Goal: Answer question/provide support

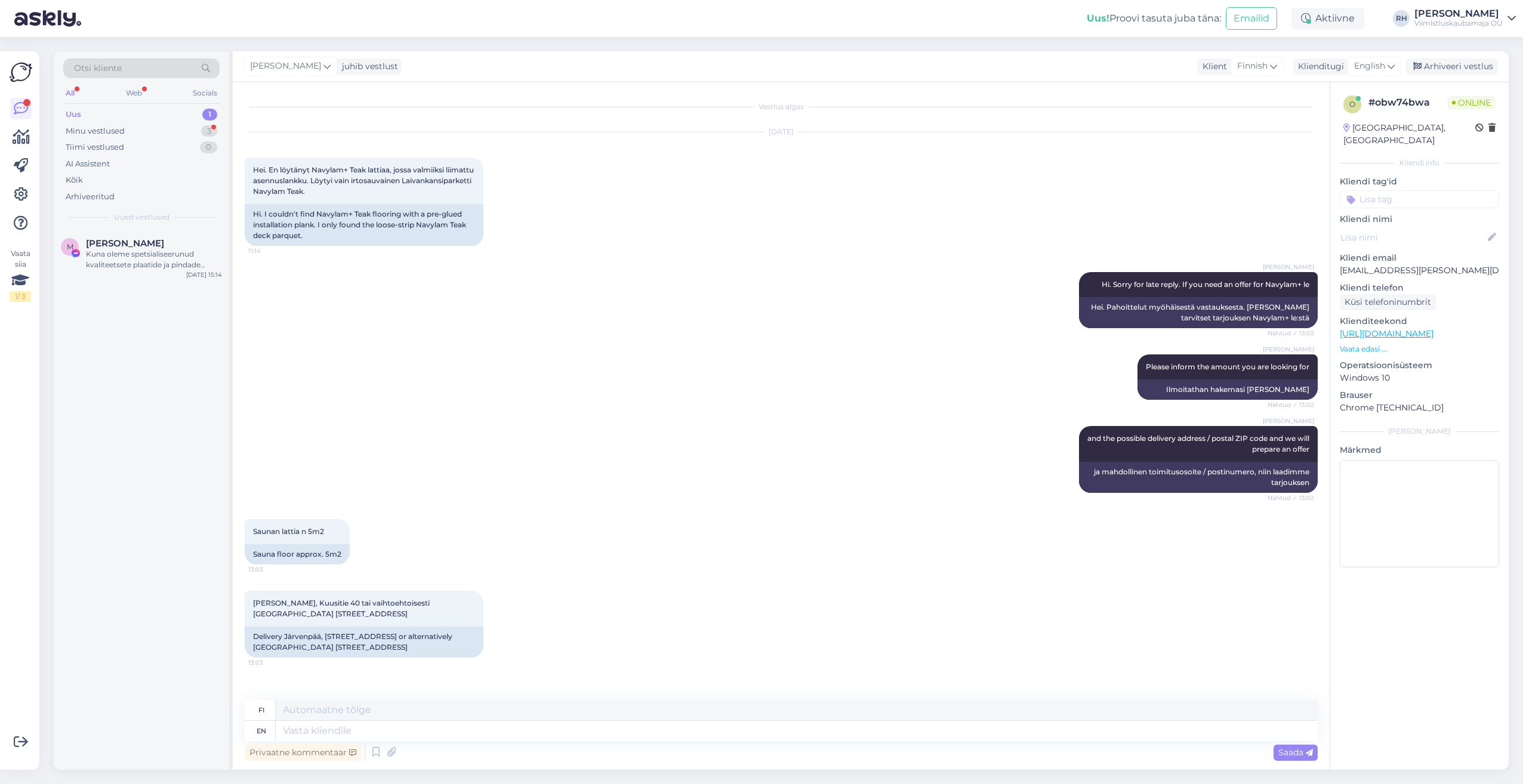
click at [414, 488] on div "Rivo Hiis and the possible delivery address / postal ZIP code and we will prepa…" at bounding box center [781, 459] width 1073 height 93
click at [138, 132] on div "Minu vestlused 3" at bounding box center [141, 131] width 156 height 17
click at [141, 356] on div "[PERSON_NAME], Kuusitie 40 tai vaihtoehtoisesti [GEOGRAPHIC_DATA] [STREET_ADDRE…" at bounding box center [154, 367] width 136 height 21
click at [118, 253] on div "Kiitos tiedoista! Onko teillä quick step- kalanruoto vinyylilattioita?" at bounding box center [154, 260] width 136 height 21
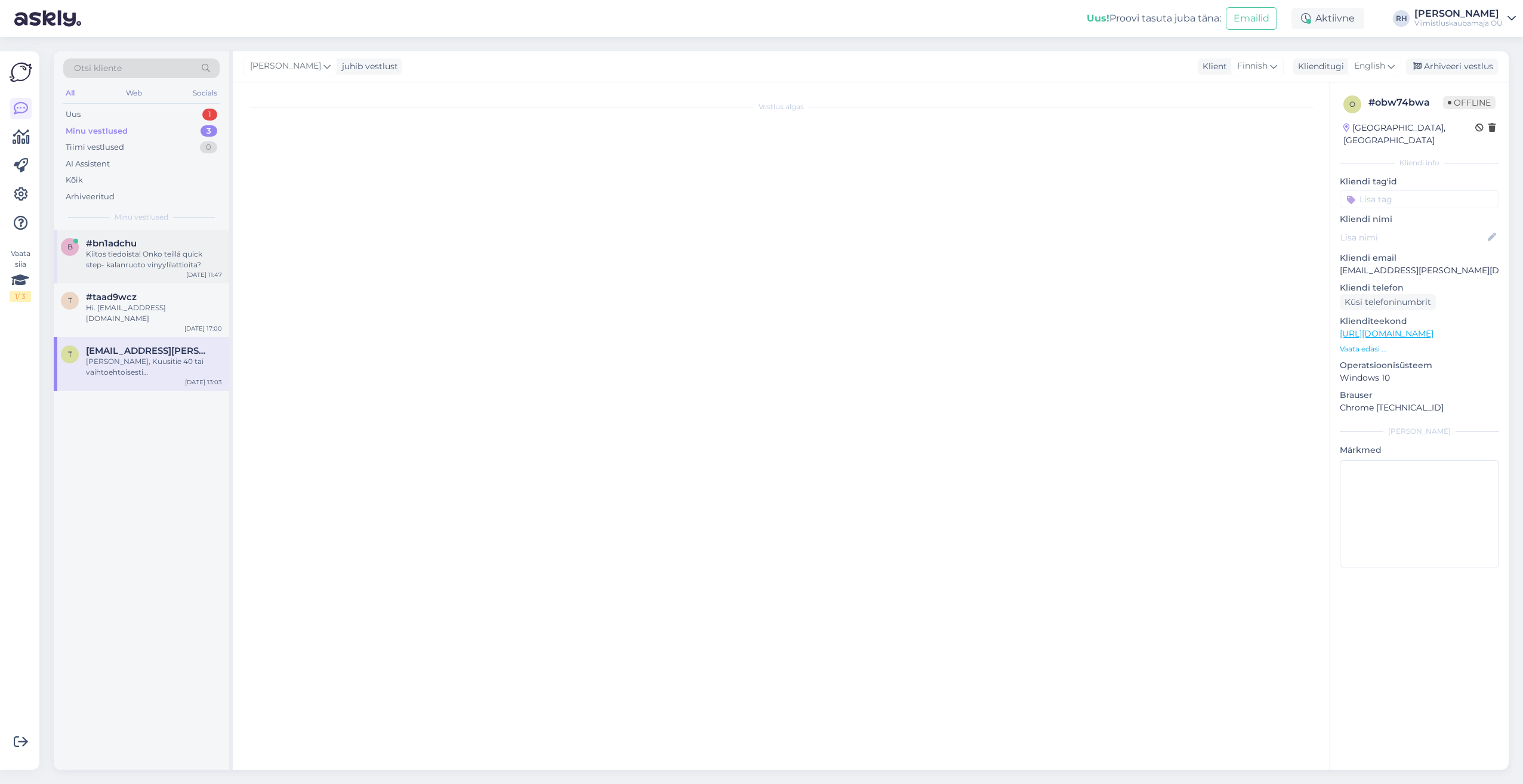
scroll to position [49, 0]
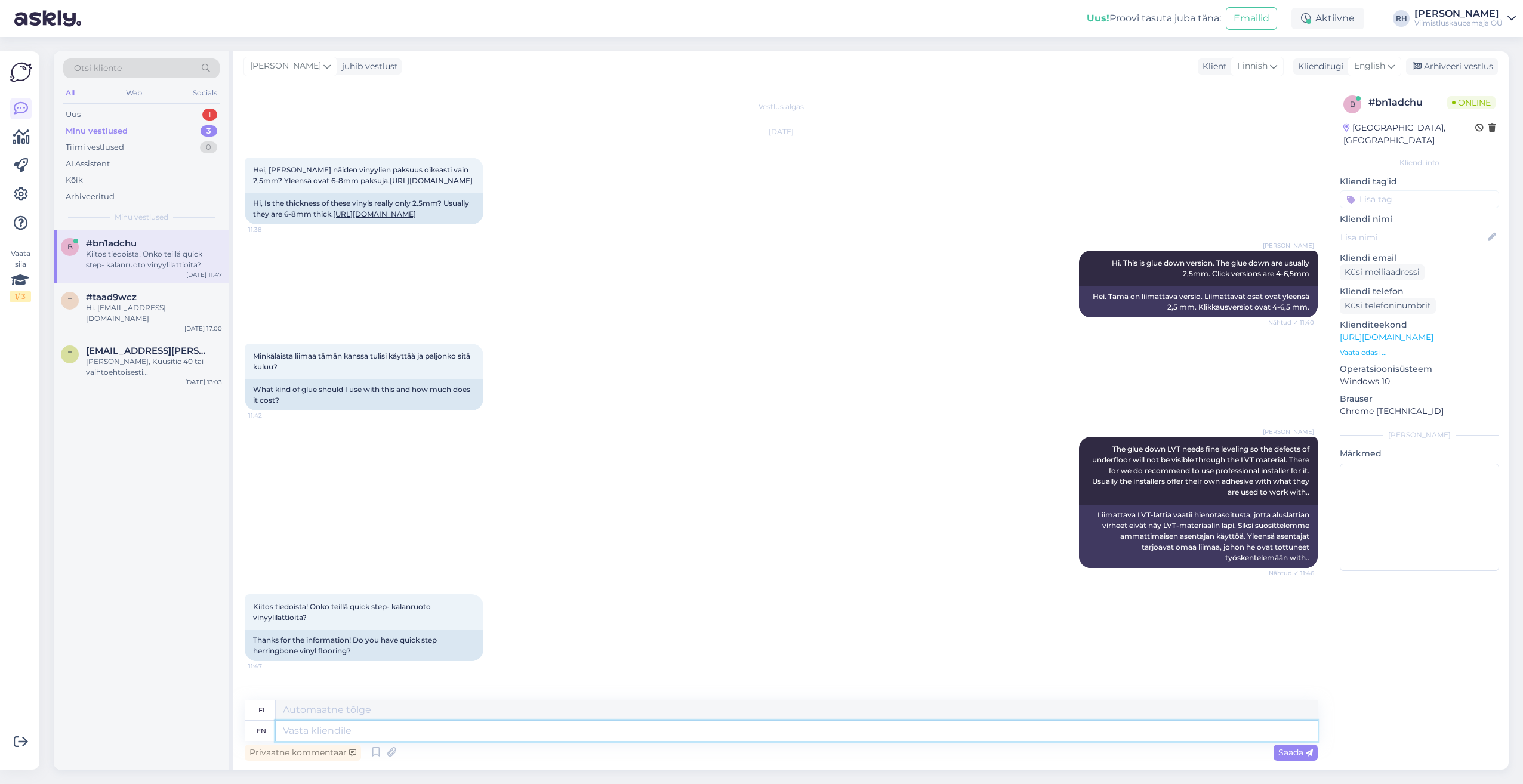
paste textarea "[URL][DOMAIN_NAME][PERSON_NAME]"
type textarea "[URL][DOMAIN_NAME][PERSON_NAME]"
click at [1288, 748] on span "Saada" at bounding box center [1295, 752] width 35 height 11
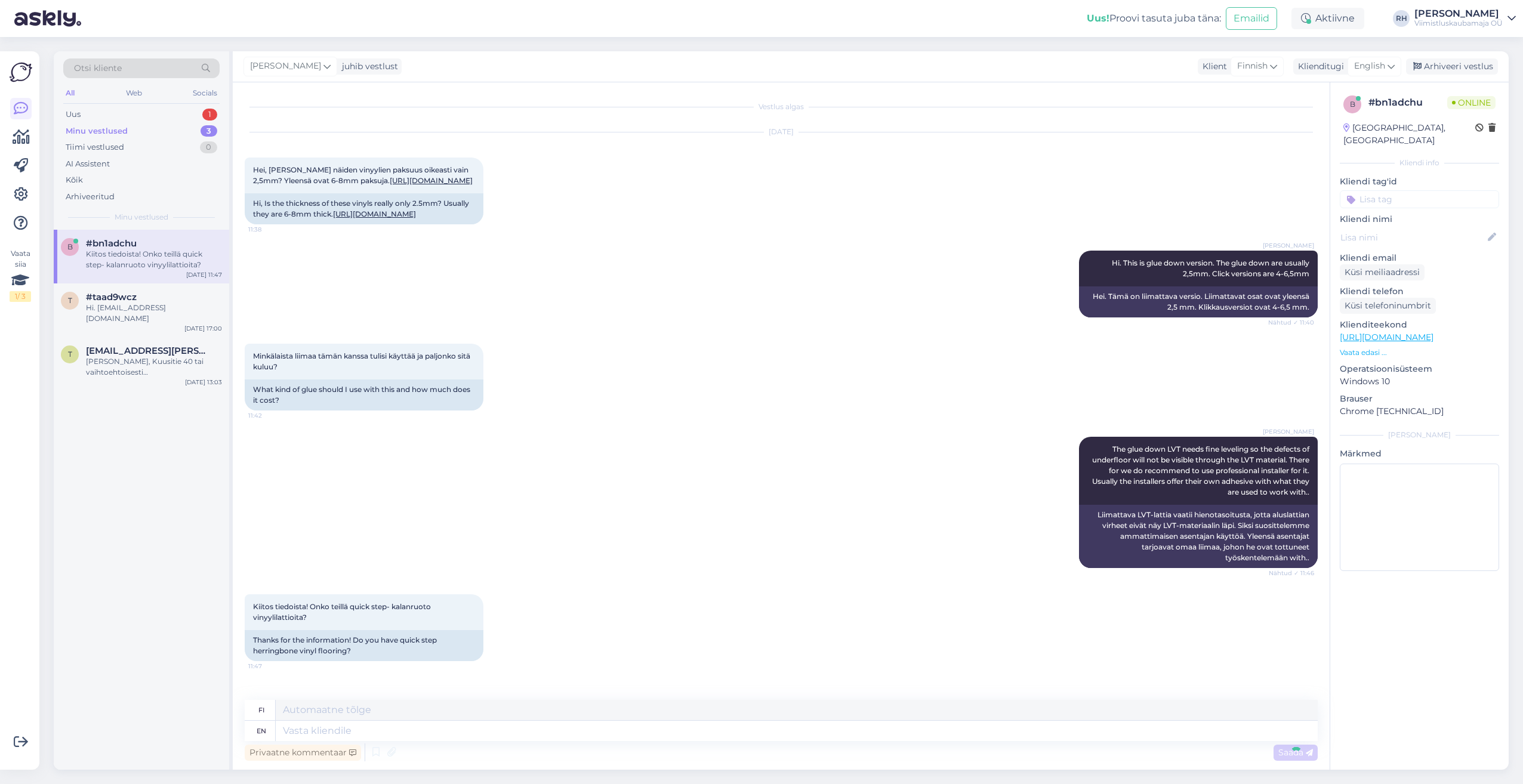
scroll to position [142, 0]
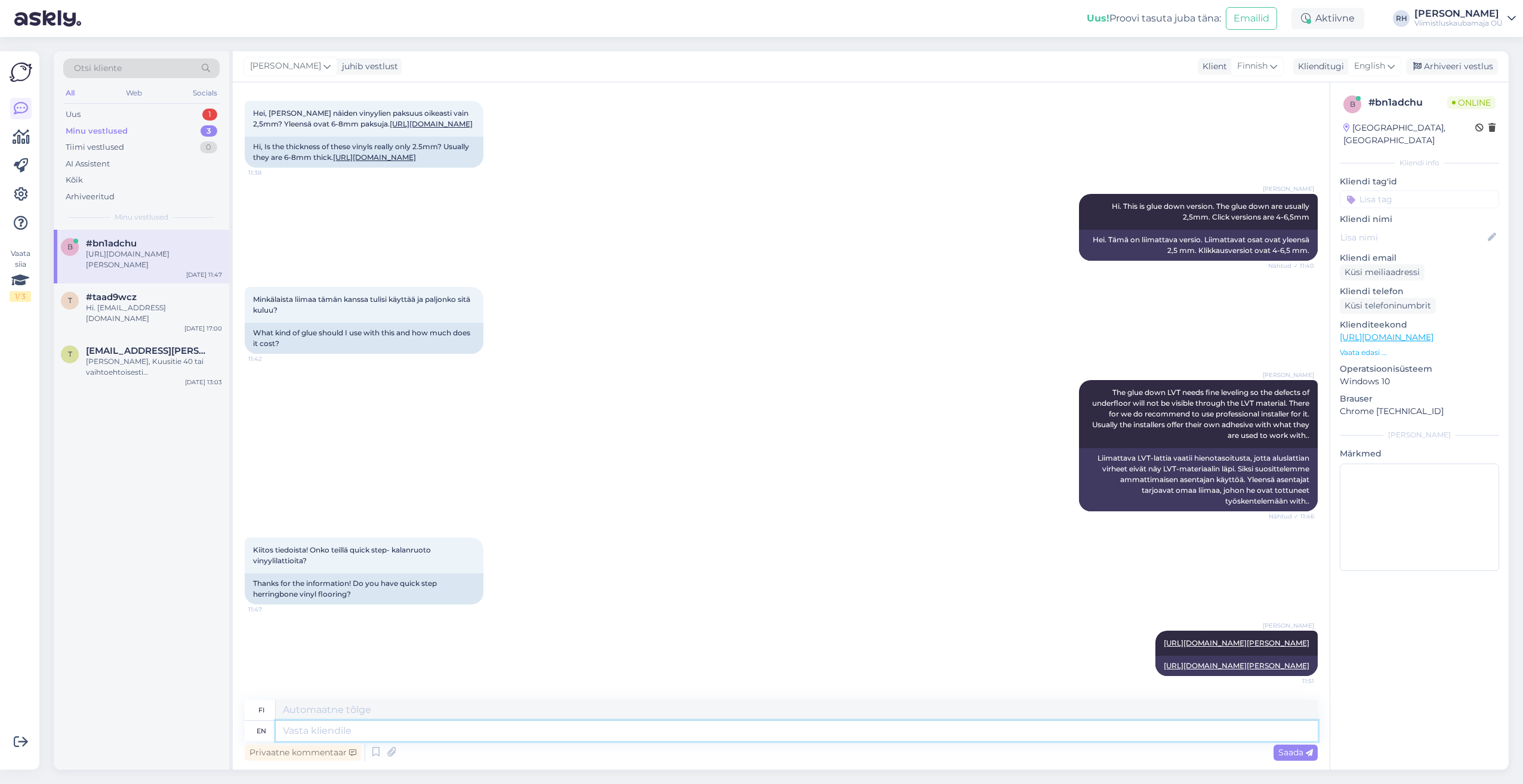
click at [347, 736] on textarea at bounding box center [797, 730] width 1042 height 21
type textarea "This"
type textarea "Tämä"
type textarea "This is"
type textarea "Tämä on"
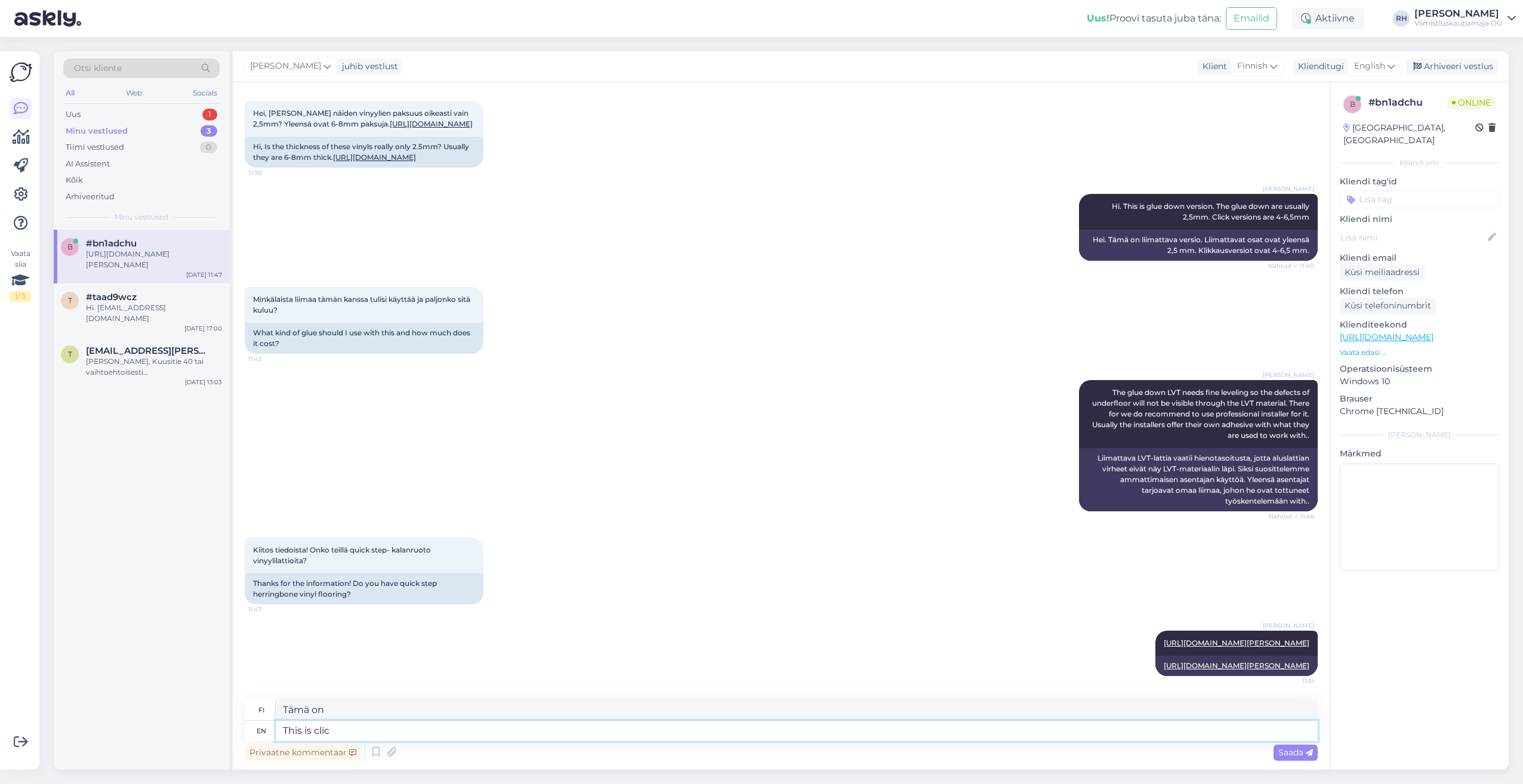
type textarea "This is click"
type textarea "Tämä on klikkaus"
type textarea "This is click version"
type textarea "Tämä on klikkausversio"
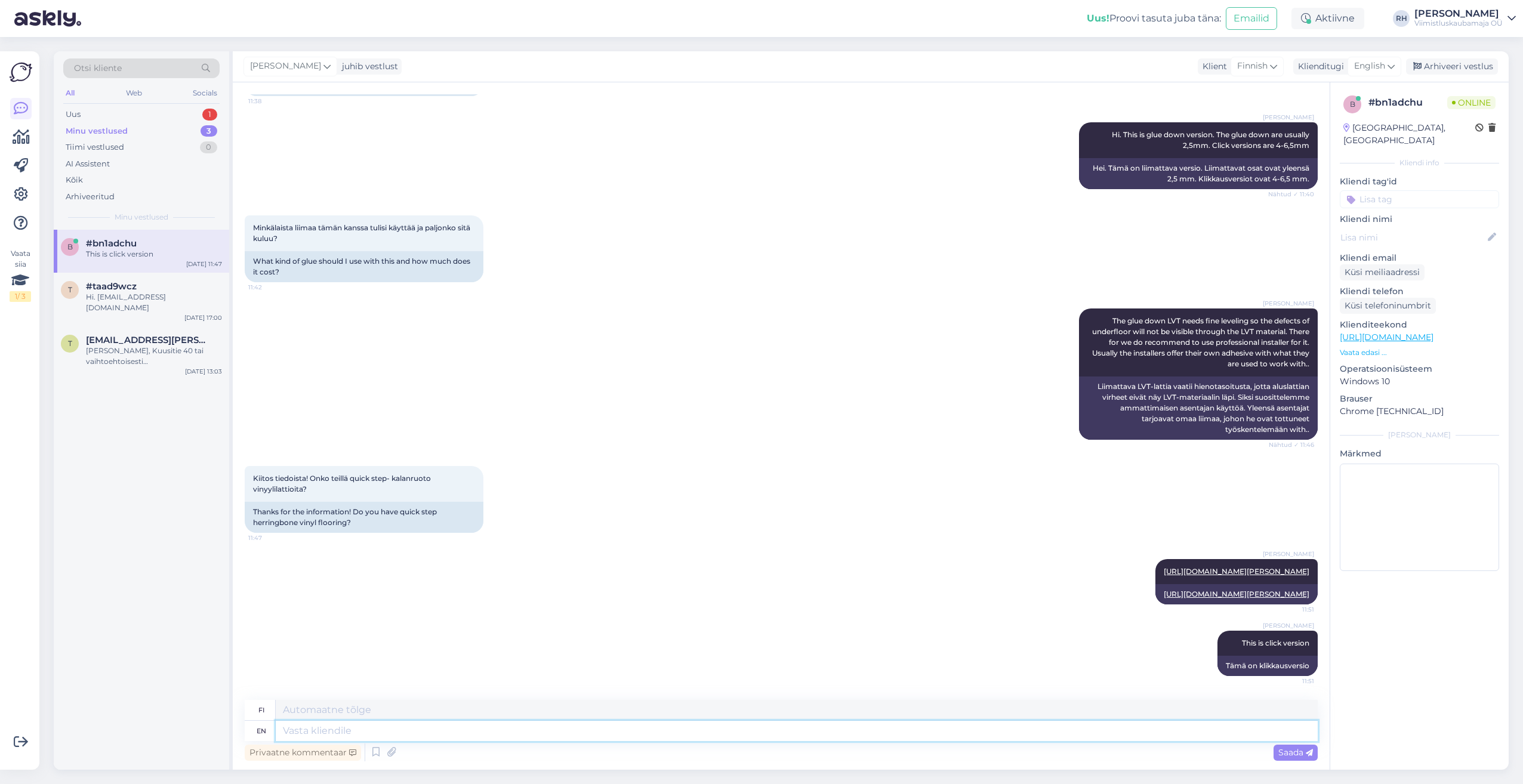
scroll to position [213, 0]
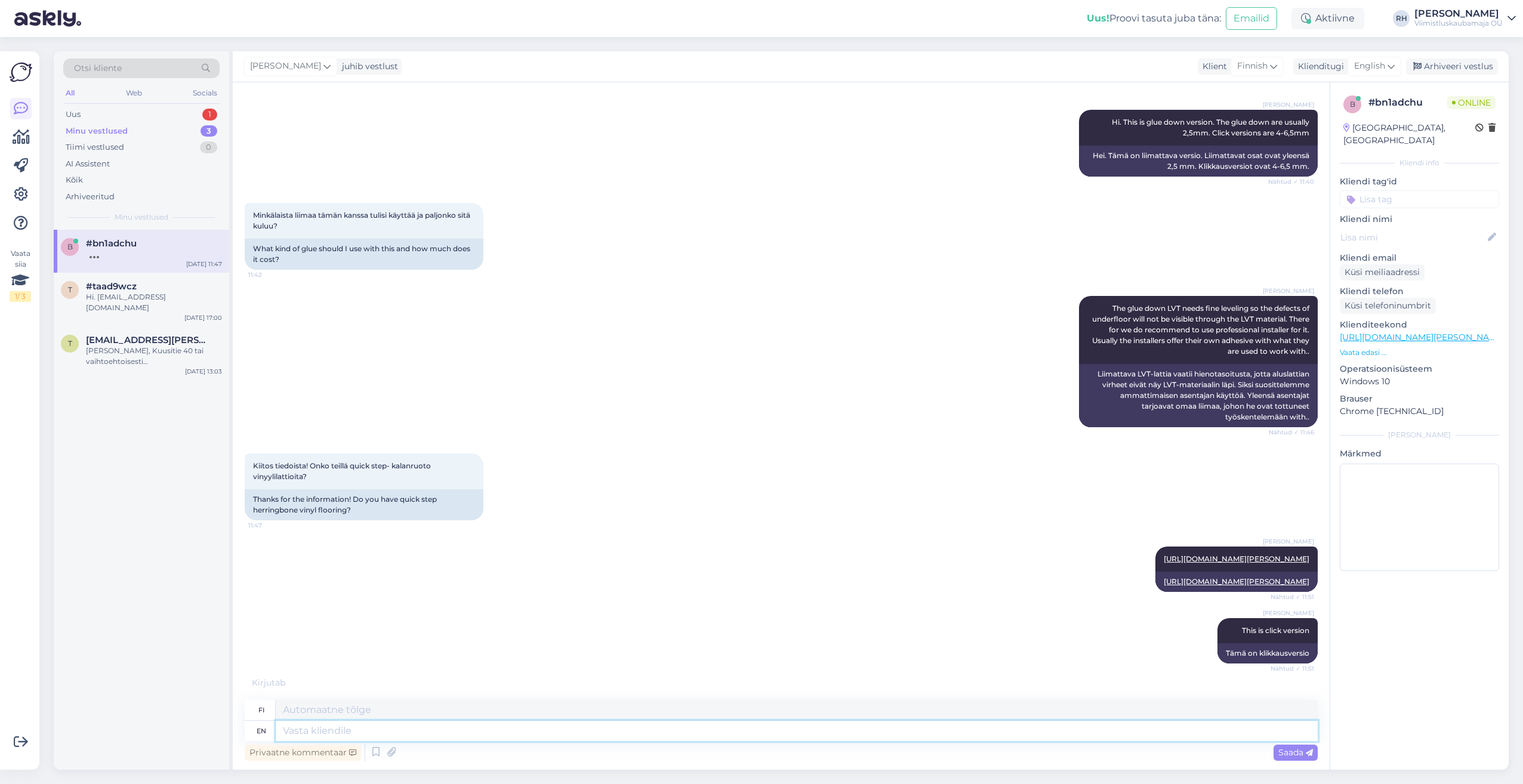
click at [379, 738] on textarea at bounding box center [797, 730] width 1042 height 21
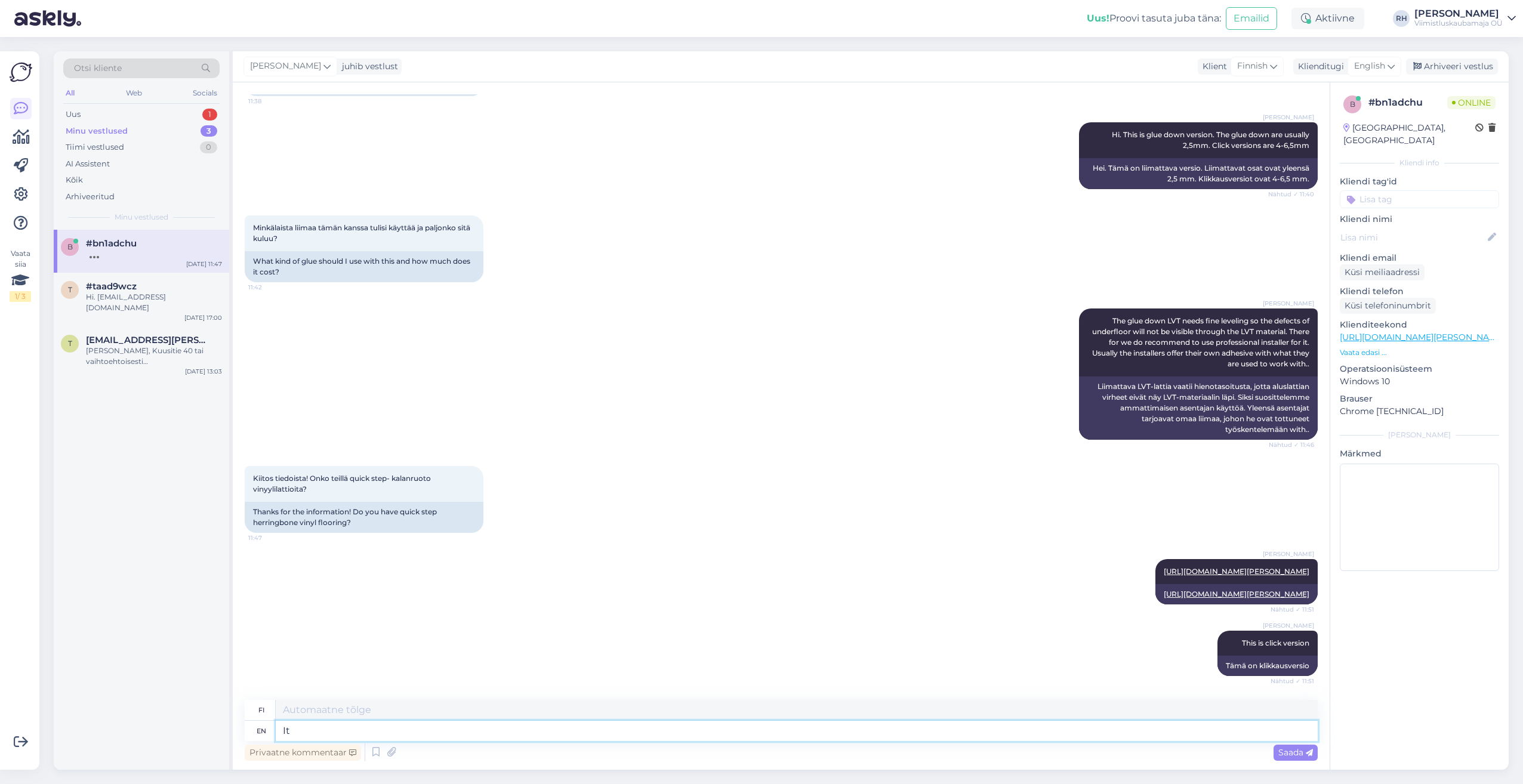
type textarea "It"
type textarea "Se"
type textarea "It has"
type textarea "Sillä on"
type textarea "It has underlay"
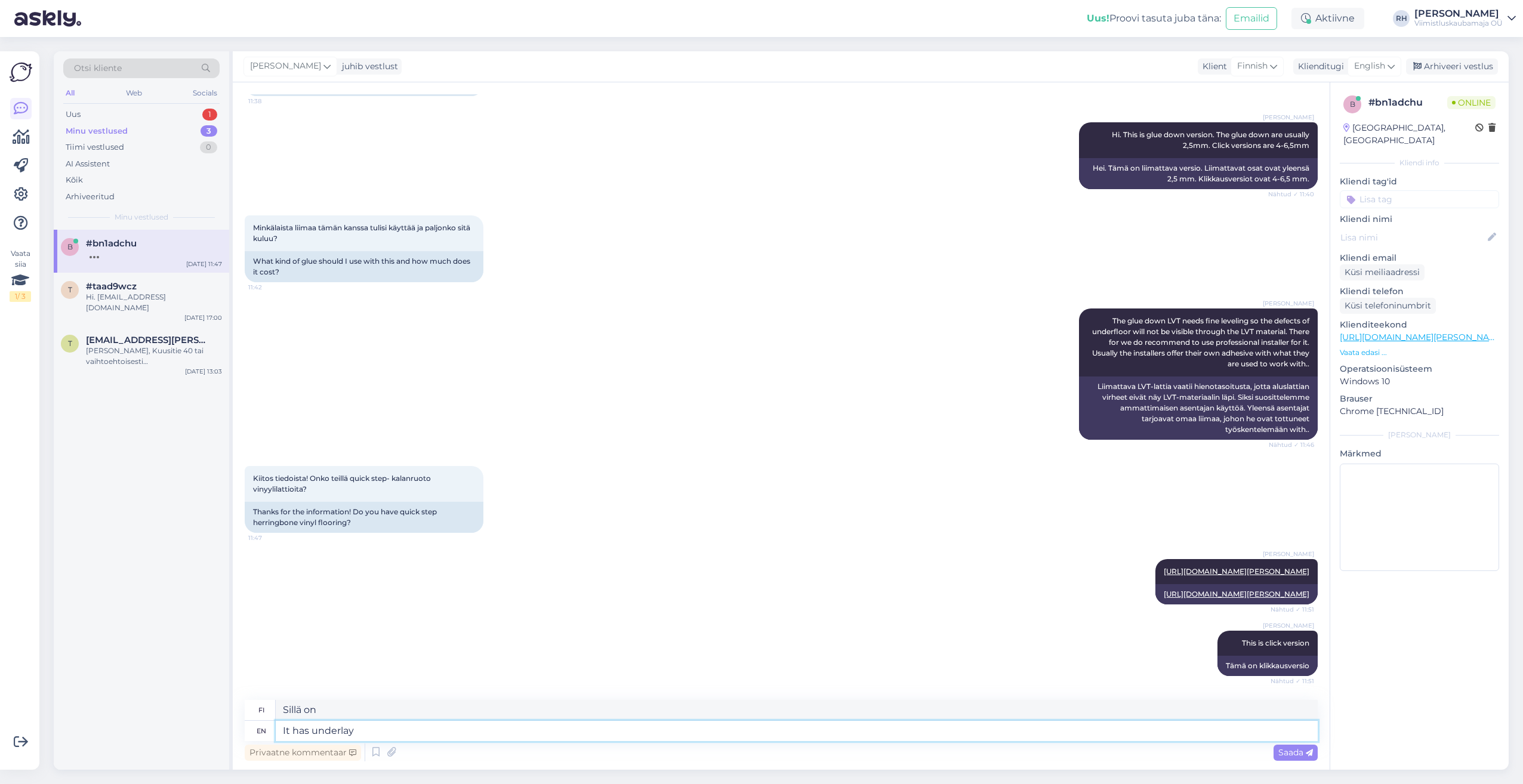
type textarea "Siinä on aluskate"
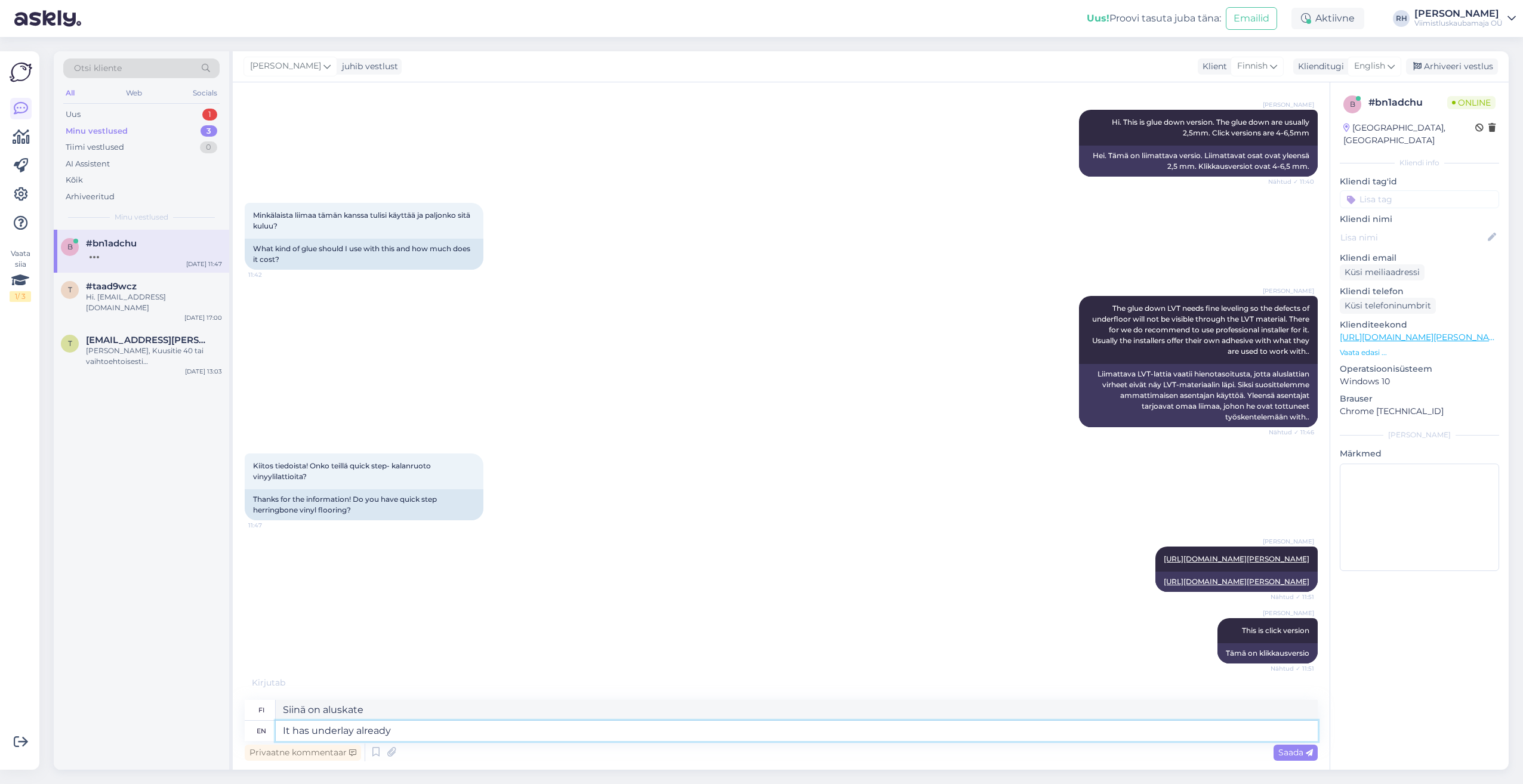
type textarea "It has underlay already"
type textarea "Siinä on jo pohjamateriaali"
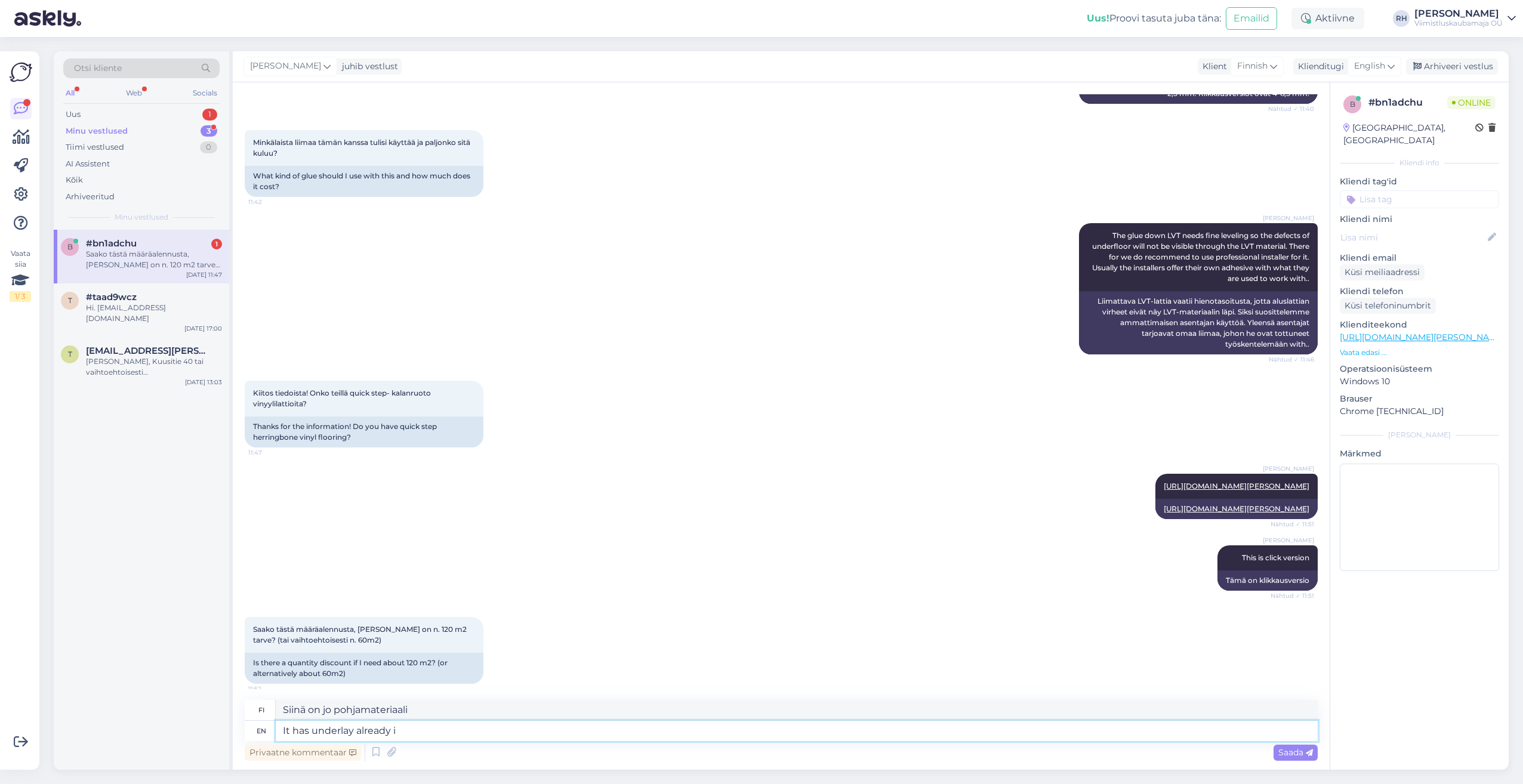
scroll to position [306, 0]
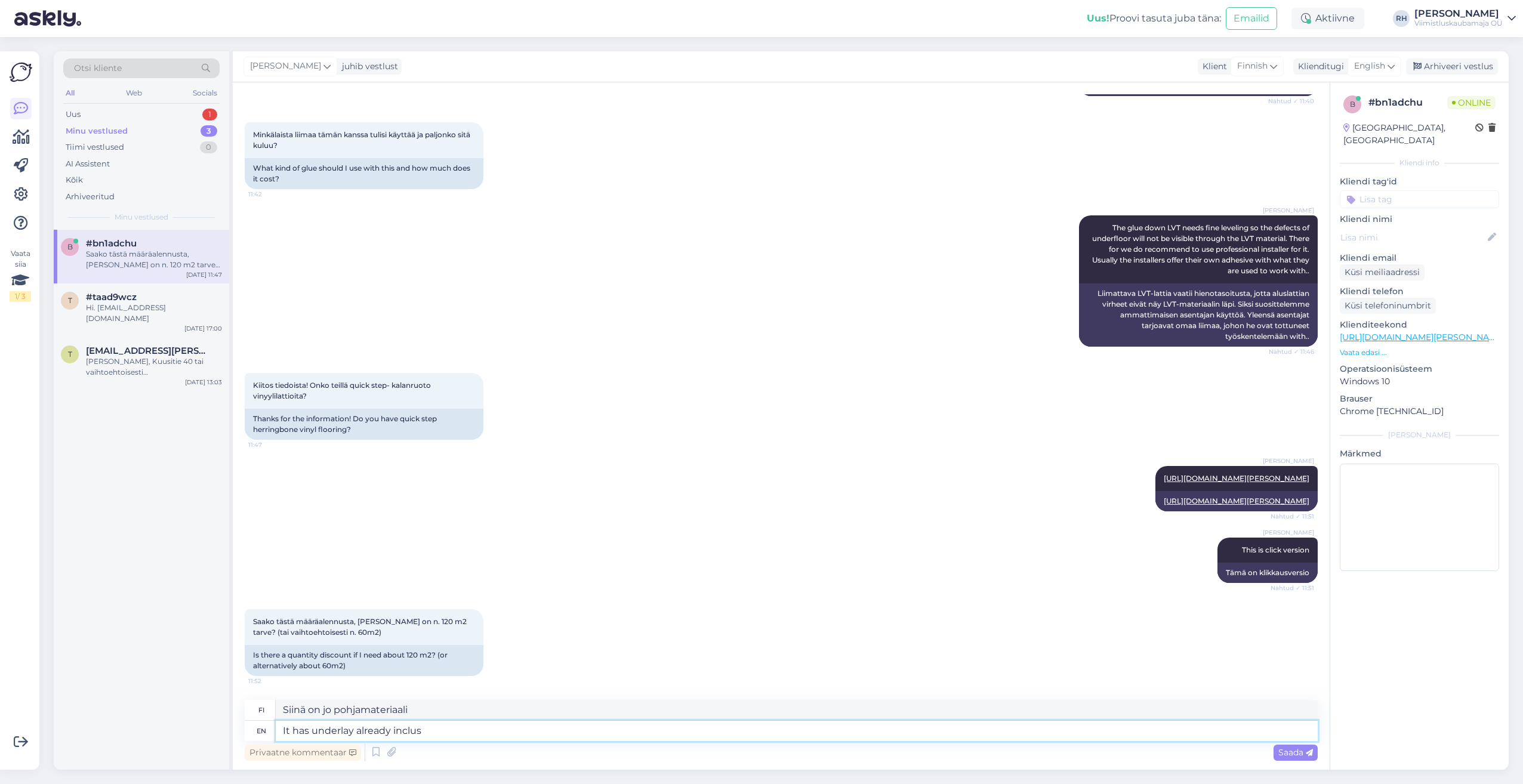
type textarea "It has underlay already inclu"
type textarea "Siinä on jo aluskate mukana"
type textarea "It has underlay already included"
type textarea "Siinä on jo alusmateriaali mukana"
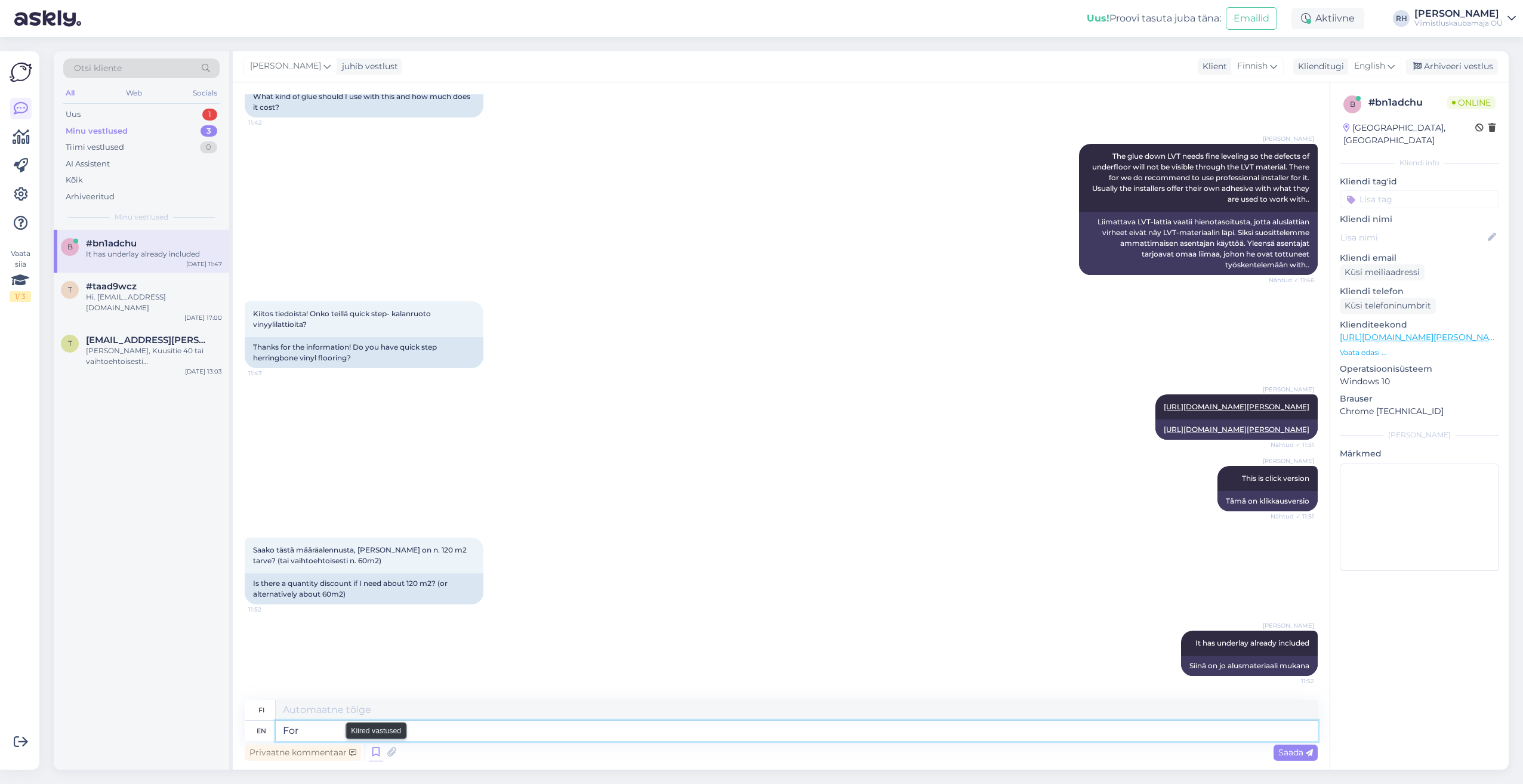
type textarea "For"
type textarea "Sillä"
type textarea "For a"
type textarea "varten"
type textarea "For a 120"
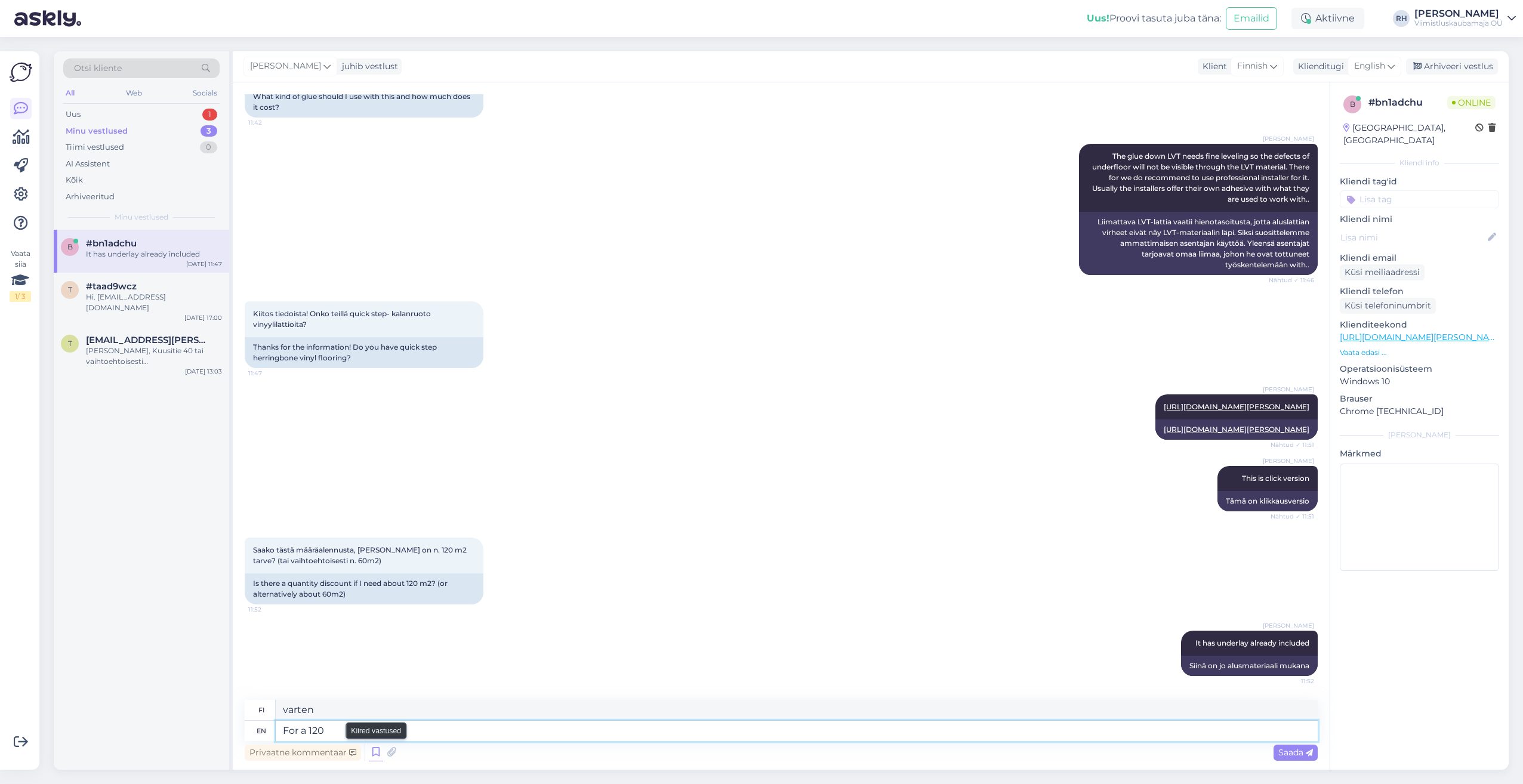
type textarea "120-tuumaiselle"
type textarea "For a 120m2"
type textarea "120 m²:n alueelle"
type textarea "For a 120m2 order"
type textarea "120 m2 tilaukselle"
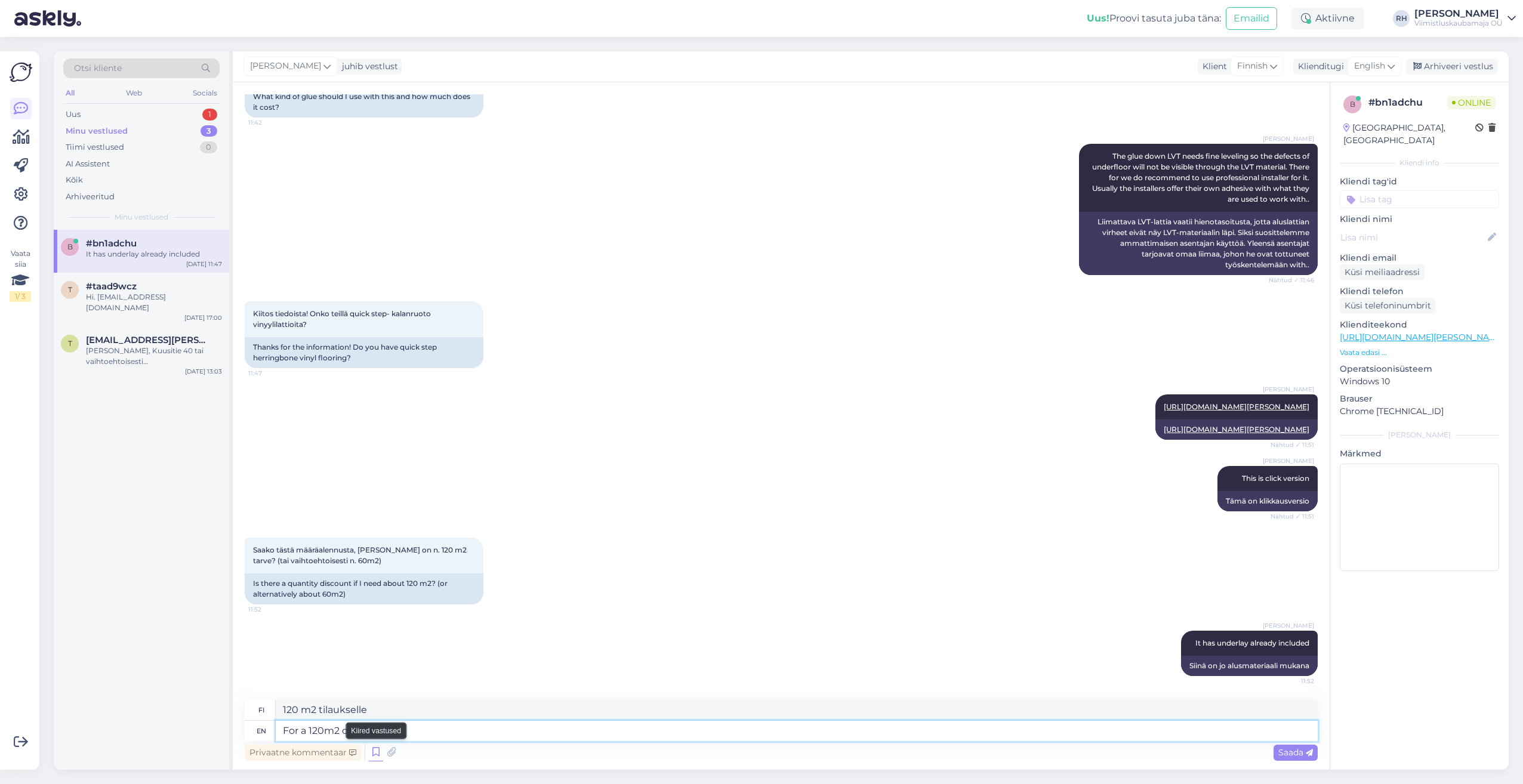
type textarea "For a 120m2 order we"
type textarea "120 m²:n tilaukseen me"
type textarea "For a 120m2 order we cpuld"
type textarea "120 m2 tilaukseen pystyimme"
type textarea "For a 120m2 order we cpuld o"
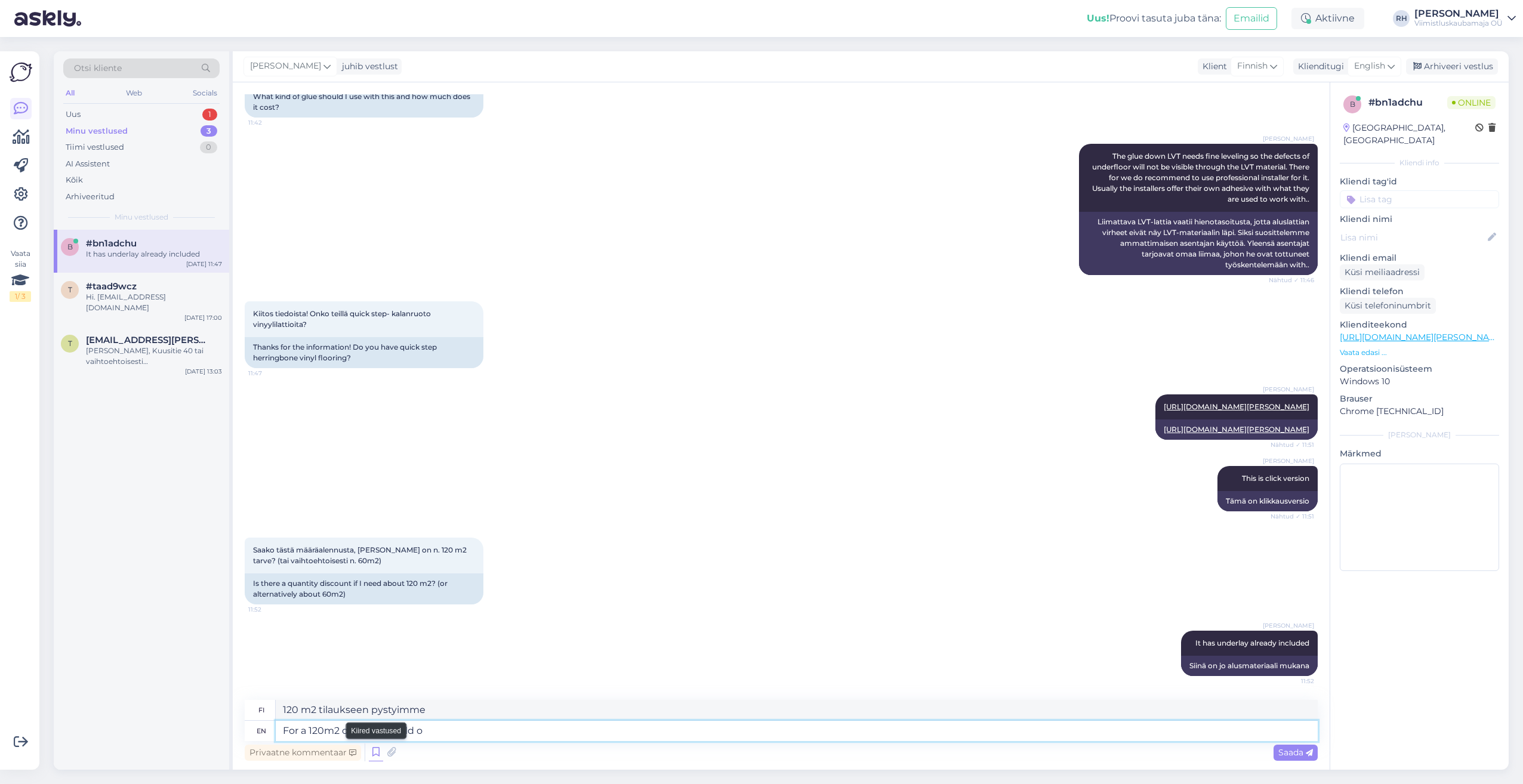
type textarea "120 m2:n tilaukseen pystymme"
type textarea "For a 120m2 order we cpuld offer"
type textarea "120 m2 tilaukselle voimme tarjota"
type textarea "For a 120m2 order we cpuld offer 3%"
type textarea "120 m² tilaukselle voimme tarjota 3"
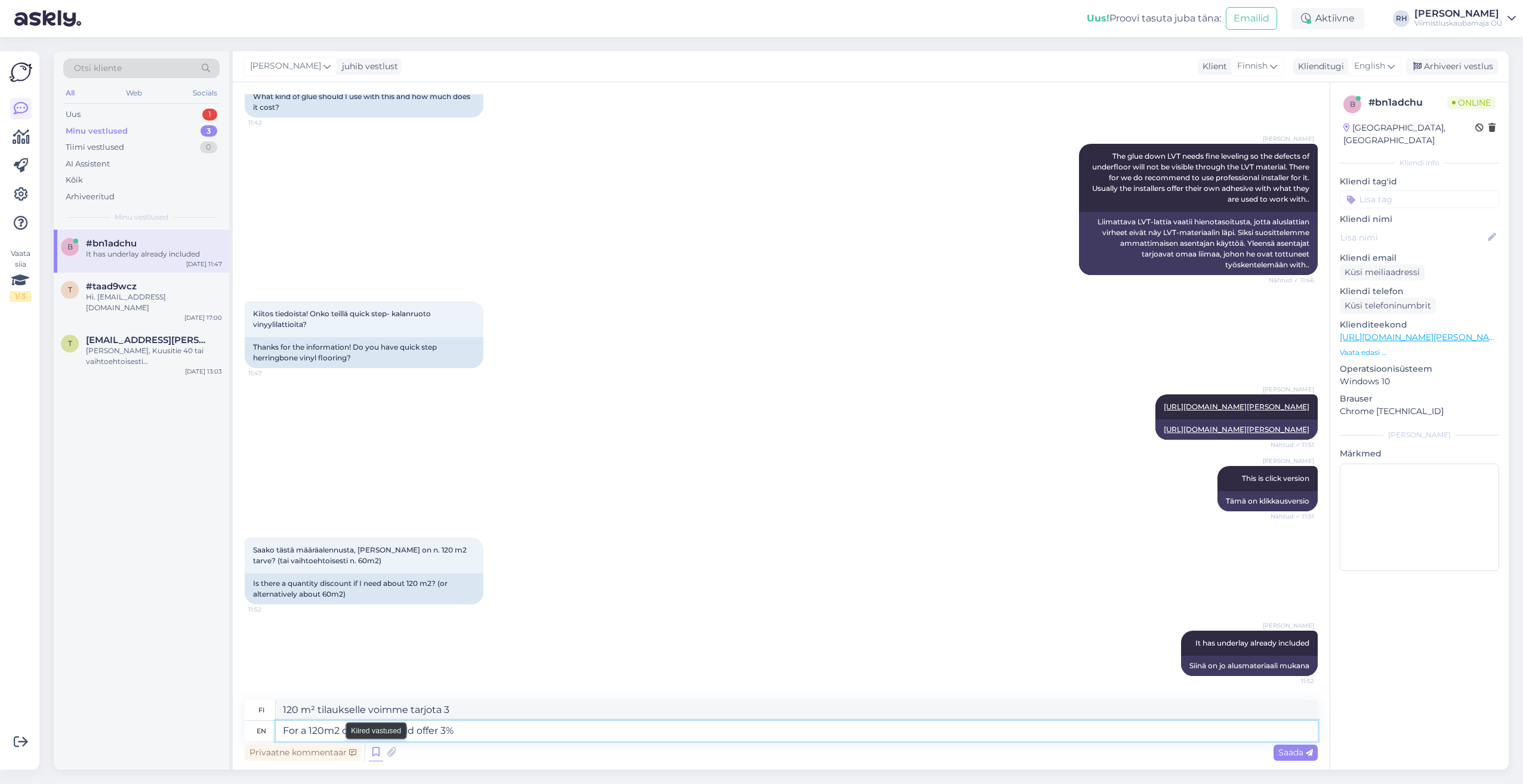
type textarea "For a 120m2 order we cpuld offer 3%"
type textarea "120 m² tilaukselle tarjoamme 3 % alennusta."
type textarea "For a 120m2 order we cpuld offer 3% additional d"
type textarea "120 m² tilaukselle tarjoamme 3 % lisähintaa."
type textarea "For a 120m2 order we cpuld offer 3% additional discount"
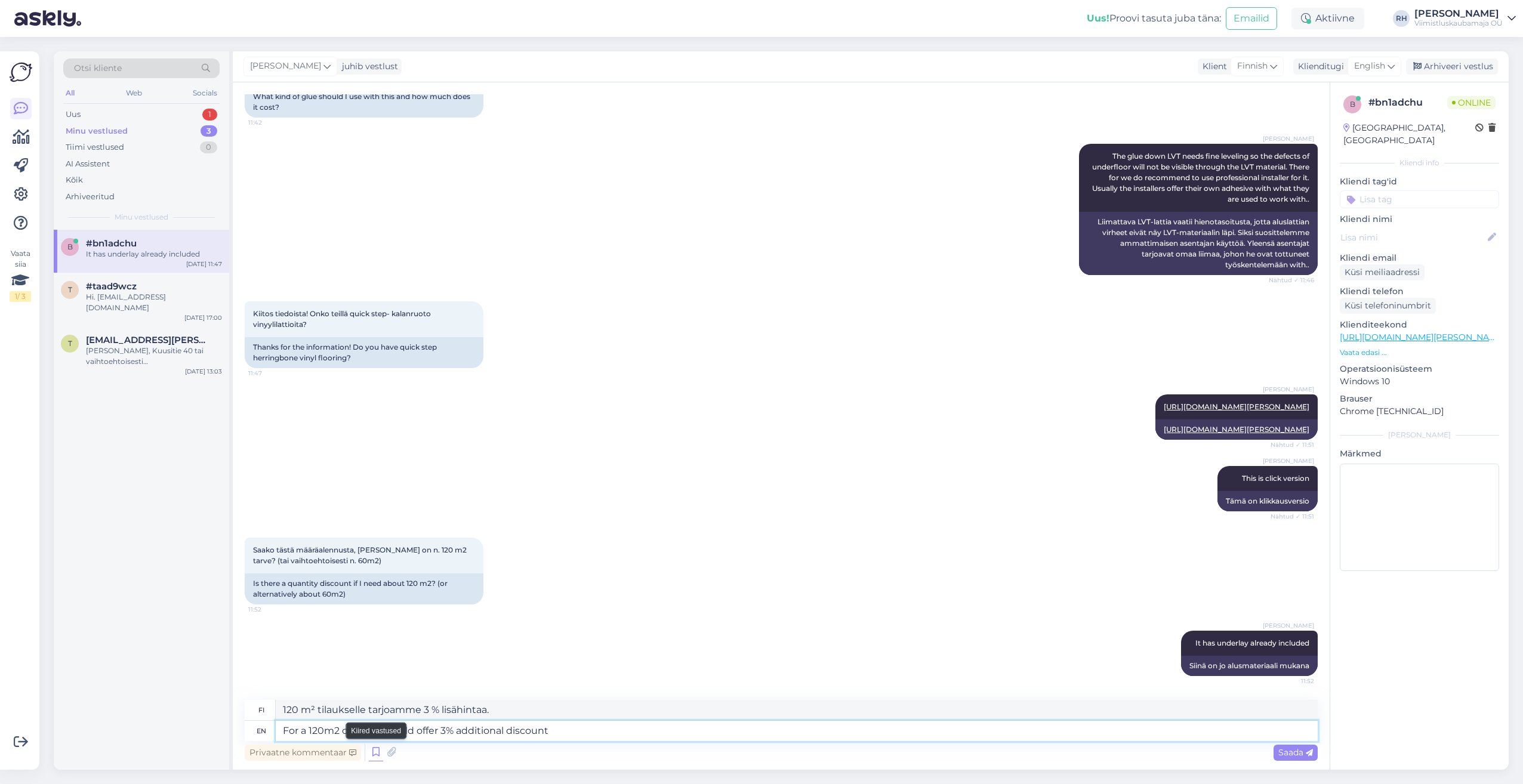
type textarea "120 m² tilaukselle tarjoamme 3 % lisäalennuksen."
click at [398, 728] on textarea "For a 120m2 order we cpuld offer 3% additional discount" at bounding box center [797, 730] width 1042 height 21
type textarea "For a 120m2 order we could offer 3% additional discount"
type textarea "120 m²:n tilaukselle voimme tarjota 3 % lisäalennuksen."
click at [817, 731] on textarea "For a 120m2 order we could offer 3% additional discount" at bounding box center [797, 730] width 1042 height 21
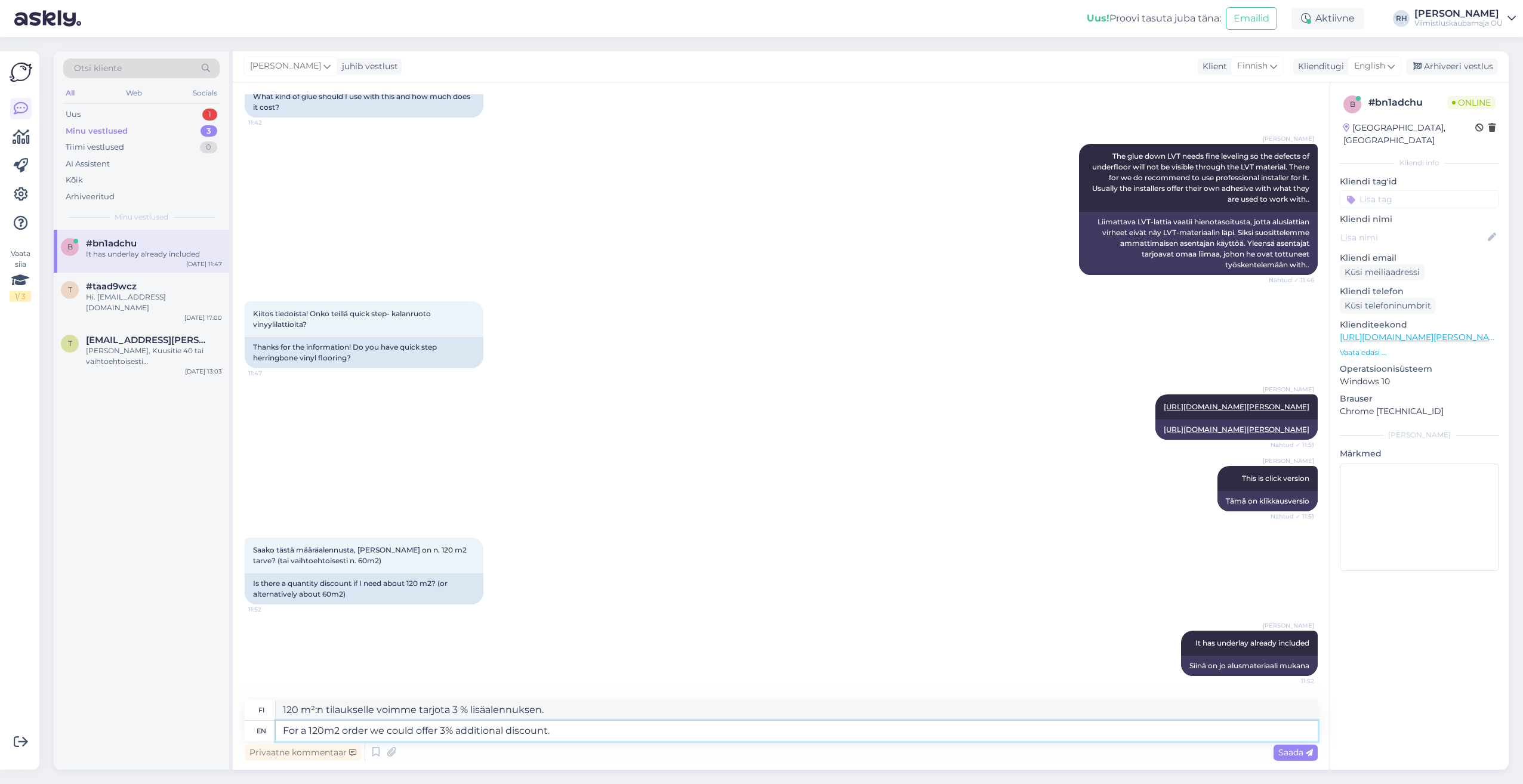
type textarea "For a 120m2 order we could offer 3% additional discount."
type textarea "120 m²:n tilauksiin voimme tarjota 3 % lisäalennuksen."
type textarea "For a 120m2 order we could offer 3% additional discount. For"
type textarea "120 m2:n tilaukselle voimme tarjota 3 % lisäalennuksen."
type textarea "For a 120m2 order we could offer 3% additional discount. For 60m2"
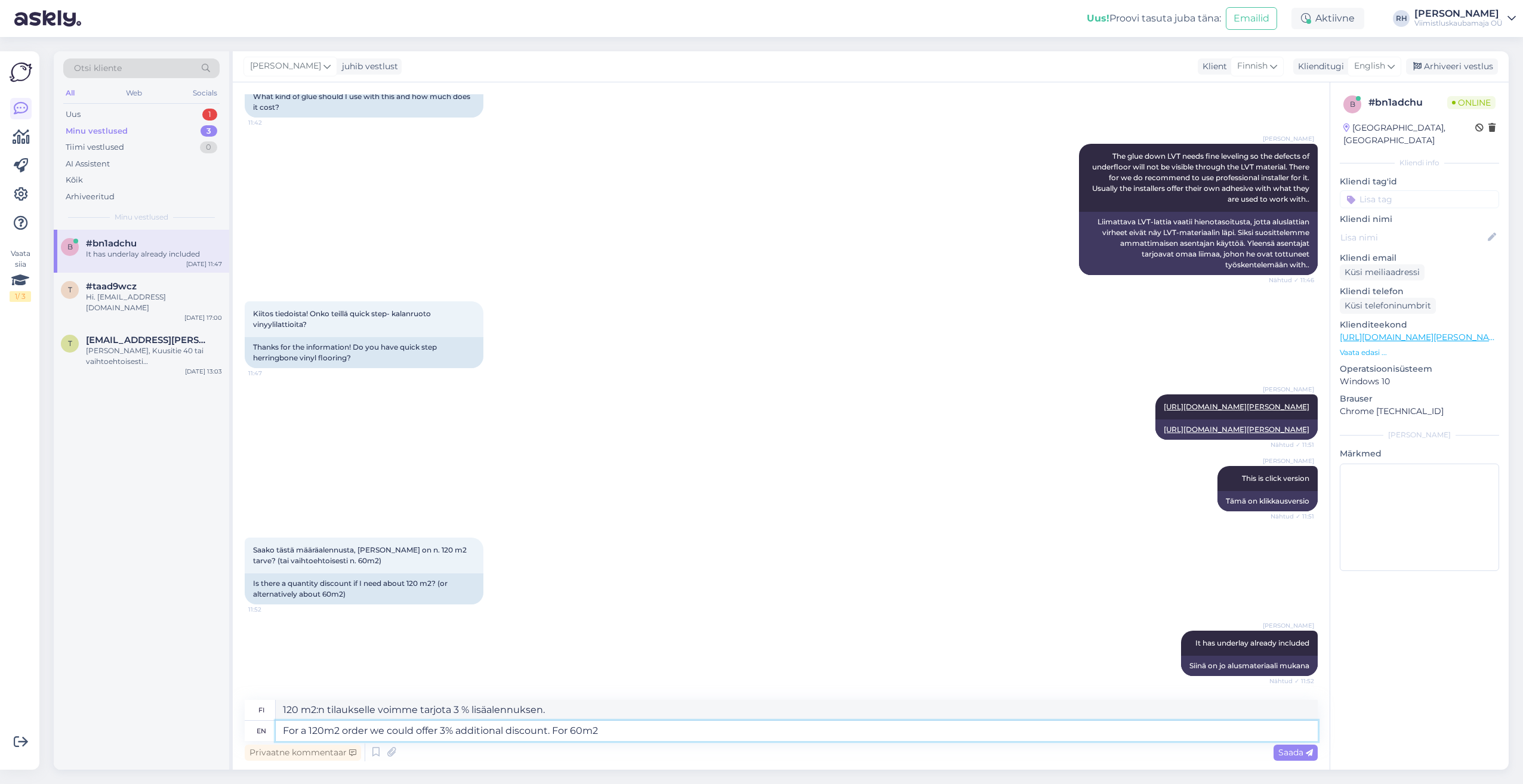
type textarea "120 m²:n tilaukselle voimme tarjota 3 % lisäalennuksen. 60 m²:n tilaukselle"
type textarea "For a 120m2 order we could offer 3% additional discount. For 60m2 order would"
type textarea "120 m²:n tilaukselle tarjoamme 3 % lisäalennuksen. 60 m²:n tilaukselle..."
type textarea "For a 120m2 order we could offer 3% additional discount. For 60m2 order would"
type textarea "120 m²:n tilaukselle tarjoamme 3 % lisäalennuksen. 60 m²:n tilaukselle..."
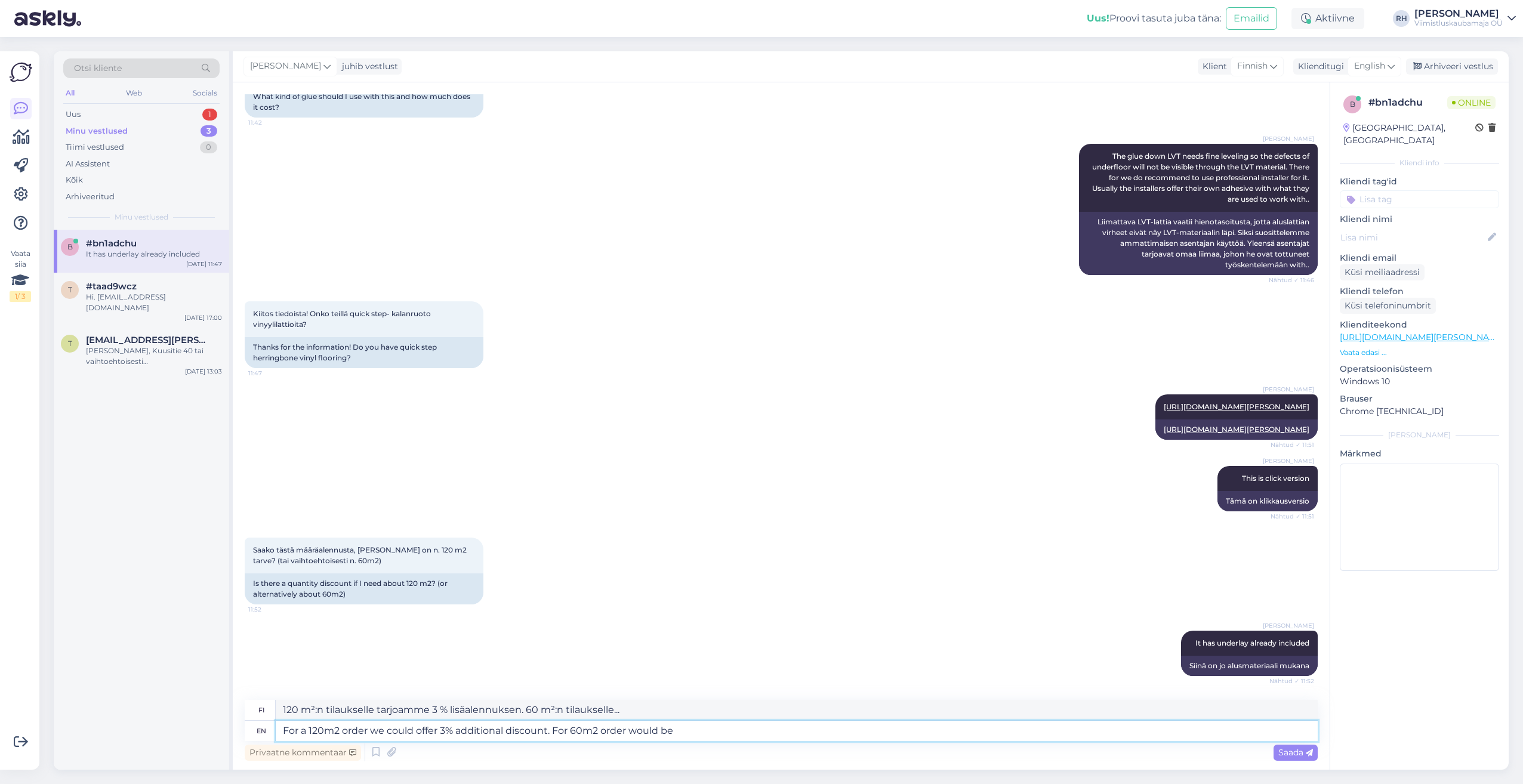
type textarea "For a 120m2 order we could offer 3% additional discount. For 60m2 order would be"
type textarea "120 m²:n tilaukselle voimme tarjota 3 % lisäalennuksen. 60 m²:n tilaukselle"
type textarea "For a 120m2 order we could offer 3% additional discount. For 60m2 order would b…"
type textarea "120 m2:n tilaukselle voimme tarjota 3 % lisäalennuksen. 60 m2:n tilaukselle"
type textarea "For a 120m2 order we could offer 3% additional discount. For 60m2 order would b…"
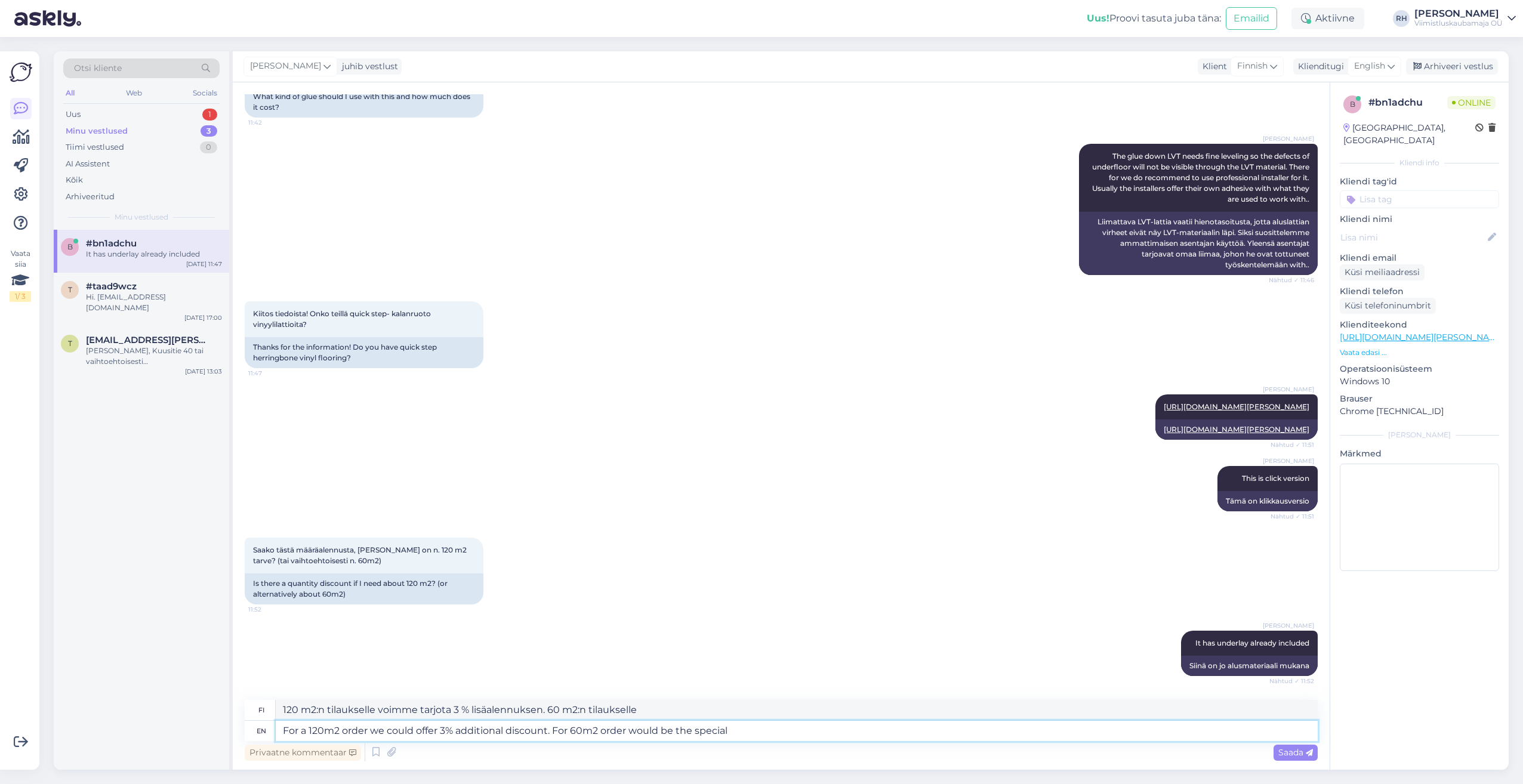
type textarea "120 m²:n tilaukselle voimme tarjota 3 % lisäalennuksen. 60 m²:n tilaukselle on …"
type textarea "For a 120m2 order we could offer 3% additional discount. For 60m2 order would b…"
type textarea "120 m2:n tilaukselle voimme tarjota 3 % lisäalennuksen. 60 m2:n tilaukselle on …"
type textarea "For a 120m2 order we could offer 3% additional discount. For 60m2 order would b…"
type textarea "120 m2:n tilaukselle voimme tarjota 3 % lisäalennuksen. 60 m2:n tilaukselle on …"
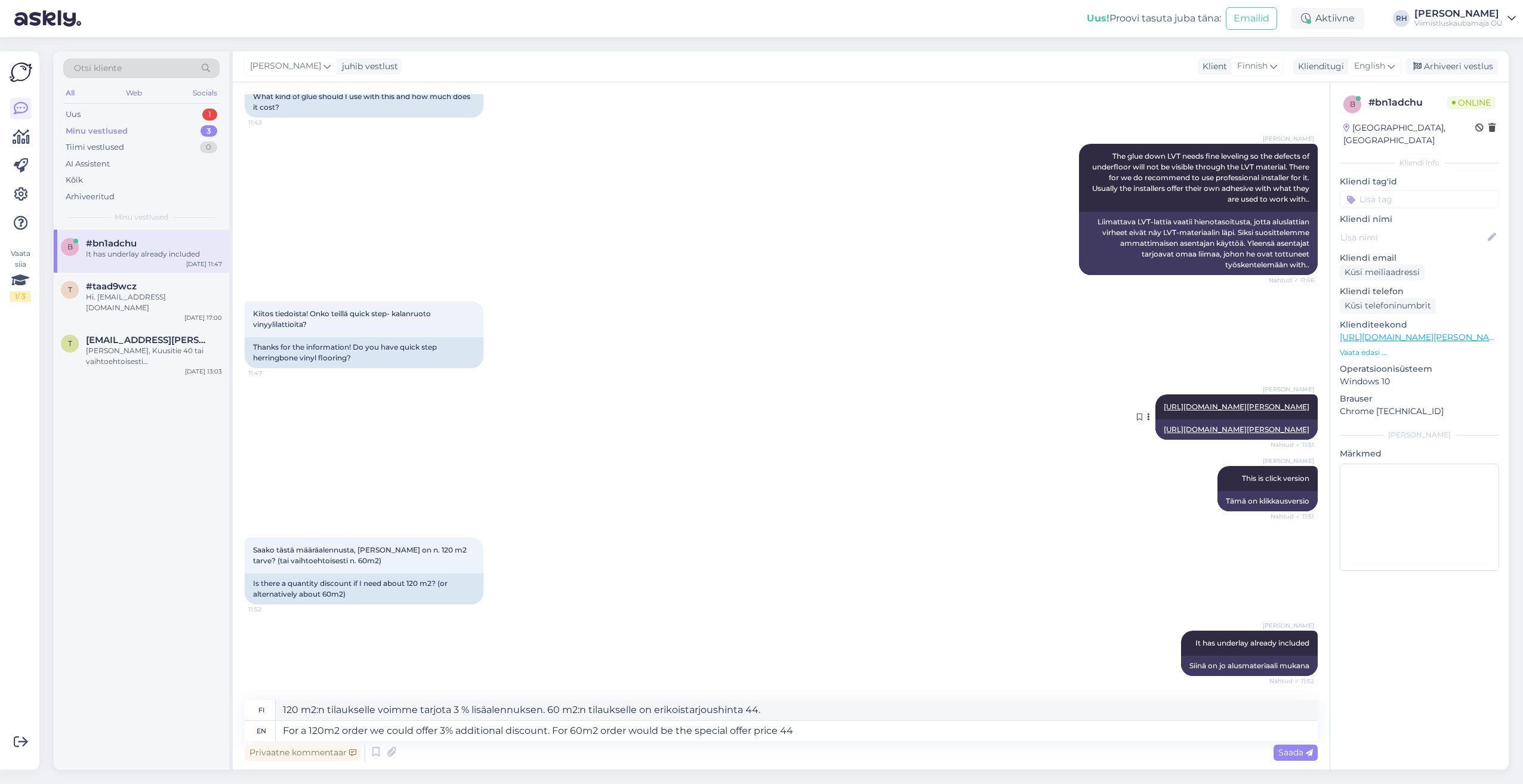
click at [1198, 425] on link "[URL][DOMAIN_NAME][PERSON_NAME]" at bounding box center [1236, 430] width 146 height 9
click at [794, 735] on textarea "For a 120m2 order we could offer 3% additional discount. For 60m2 order would b…" at bounding box center [797, 730] width 1042 height 21
type textarea "For a 120m2 order we could offer 3% additional discount. For 60m2 order would b…"
type textarea "120 m2:n tilaukselle voimme tarjota 3 % lisäalennuksen. 60 m2:n tilaukselle on …"
type textarea "For a 120m2 order we could offer 3% additional discount. For 60m2 order would b…"
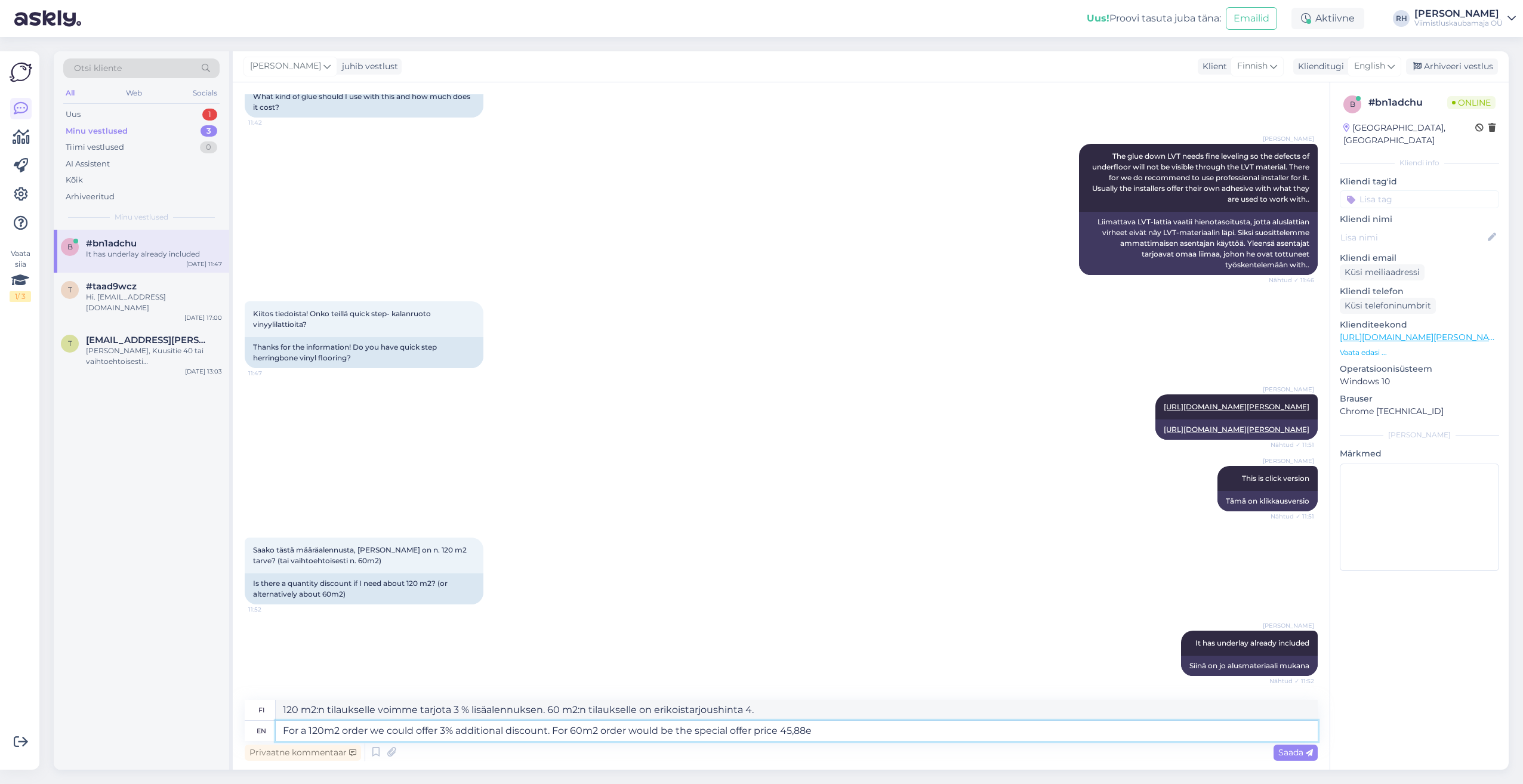
type textarea "120 m²:n tilaukselle voimme tarjota 3 % lisäalennuksen. 60 m²:n tilaukselle tar…"
type textarea "For a 120m2 order we could offer 3% additional discount. For 60m2 order would b…"
type textarea "120 m² tilaukselle voimme tarjota 3 % lisäalennuksen. 60 m² tilaukselle erikois…"
type textarea "For a 120m2 order we could offer 3% additional discount. For 60m2 order would b…"
type textarea "120 m² tilaukselle voimme tarjota 3 % lisäalennuksen. 60 m² tilaukselle on erik…"
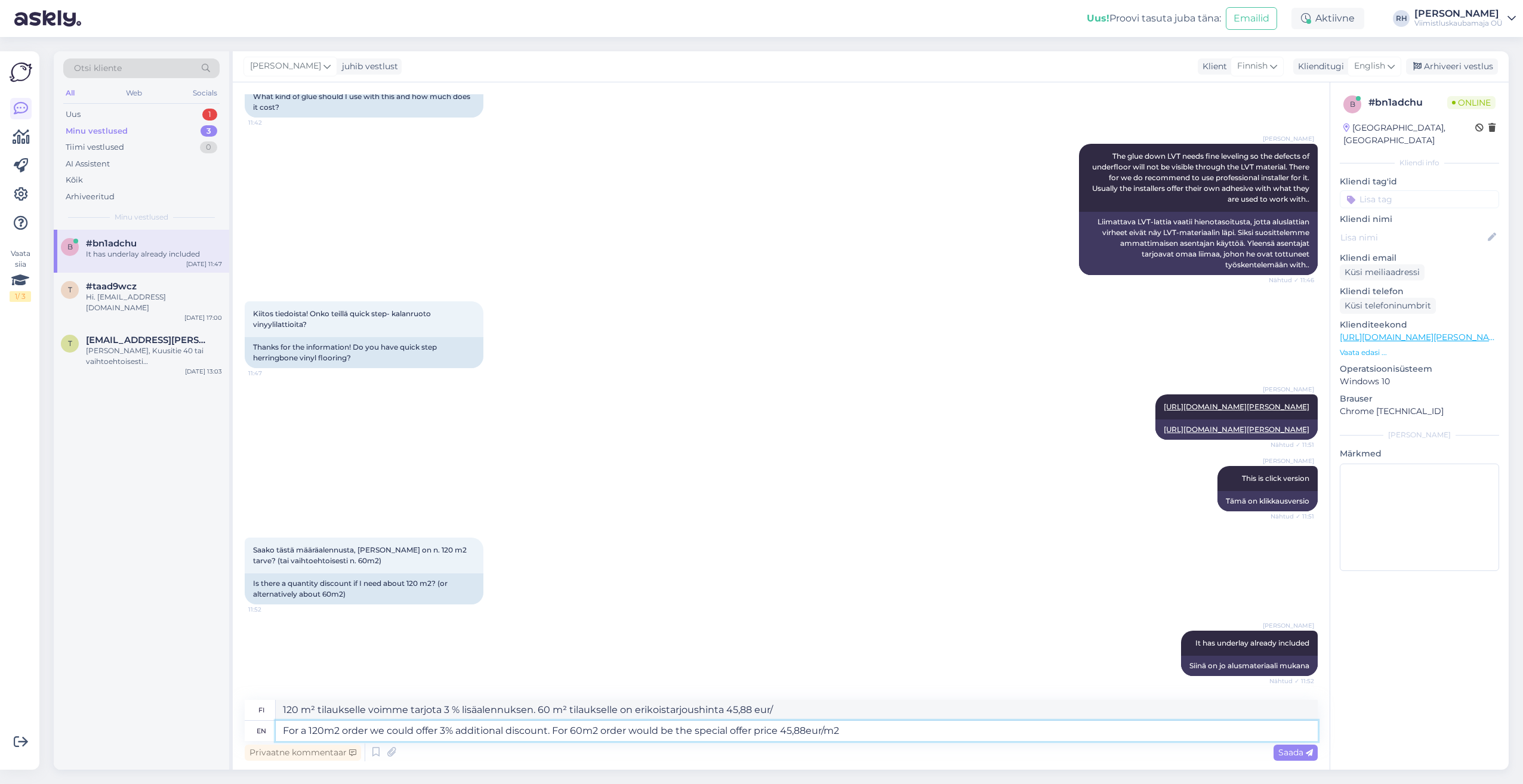
type textarea "For a 120m2 order we could offer 3% additional discount. For 60m2 order would b…"
type textarea "120 m² tilaukselle voimme tarjota 3 % lisäalennuksen. 60 m² tilaukselle on erik…"
type textarea "For a 120m2 order we could offer 3% additional discount. For 60m2 order would b…"
type textarea "120 m² tilaukselle voimme tarjota 3 % lisäalennuksen. 60 m² tilaukselle verkkok…"
type textarea "For a 120m2 order we could offer 3% additional discount. For 60m2 order would b…"
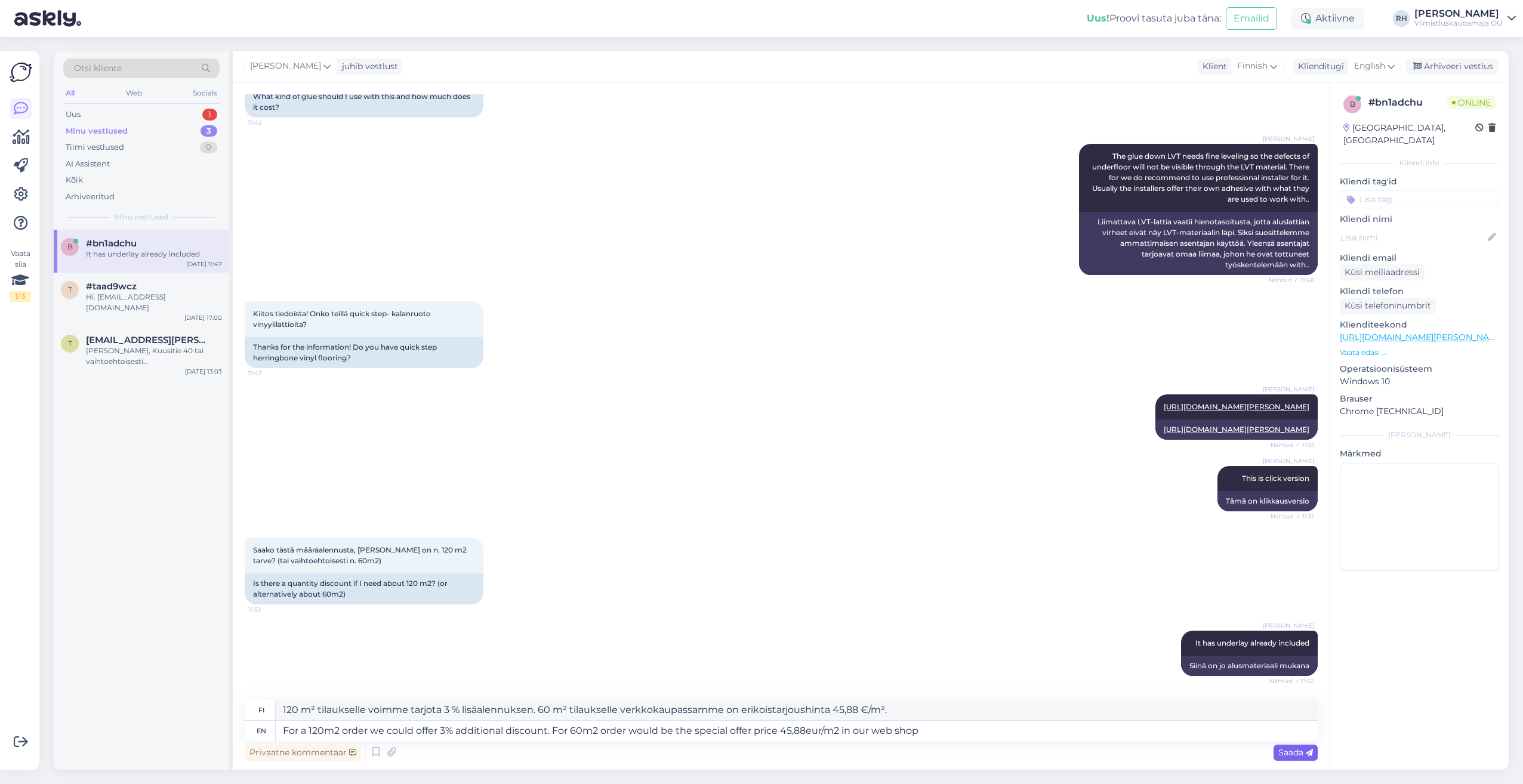
click at [1288, 757] on div "Saada" at bounding box center [1295, 753] width 44 height 16
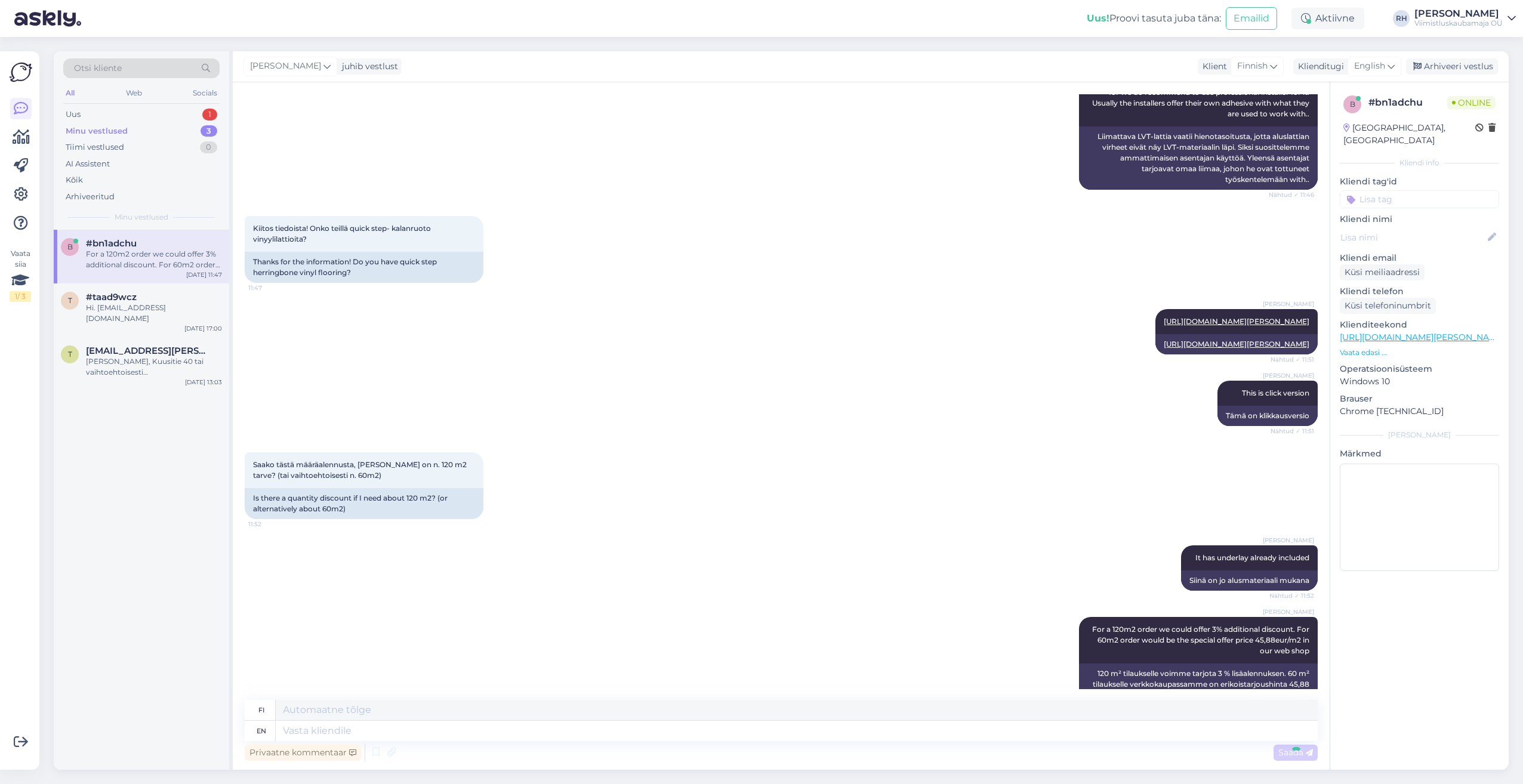
scroll to position [493, 0]
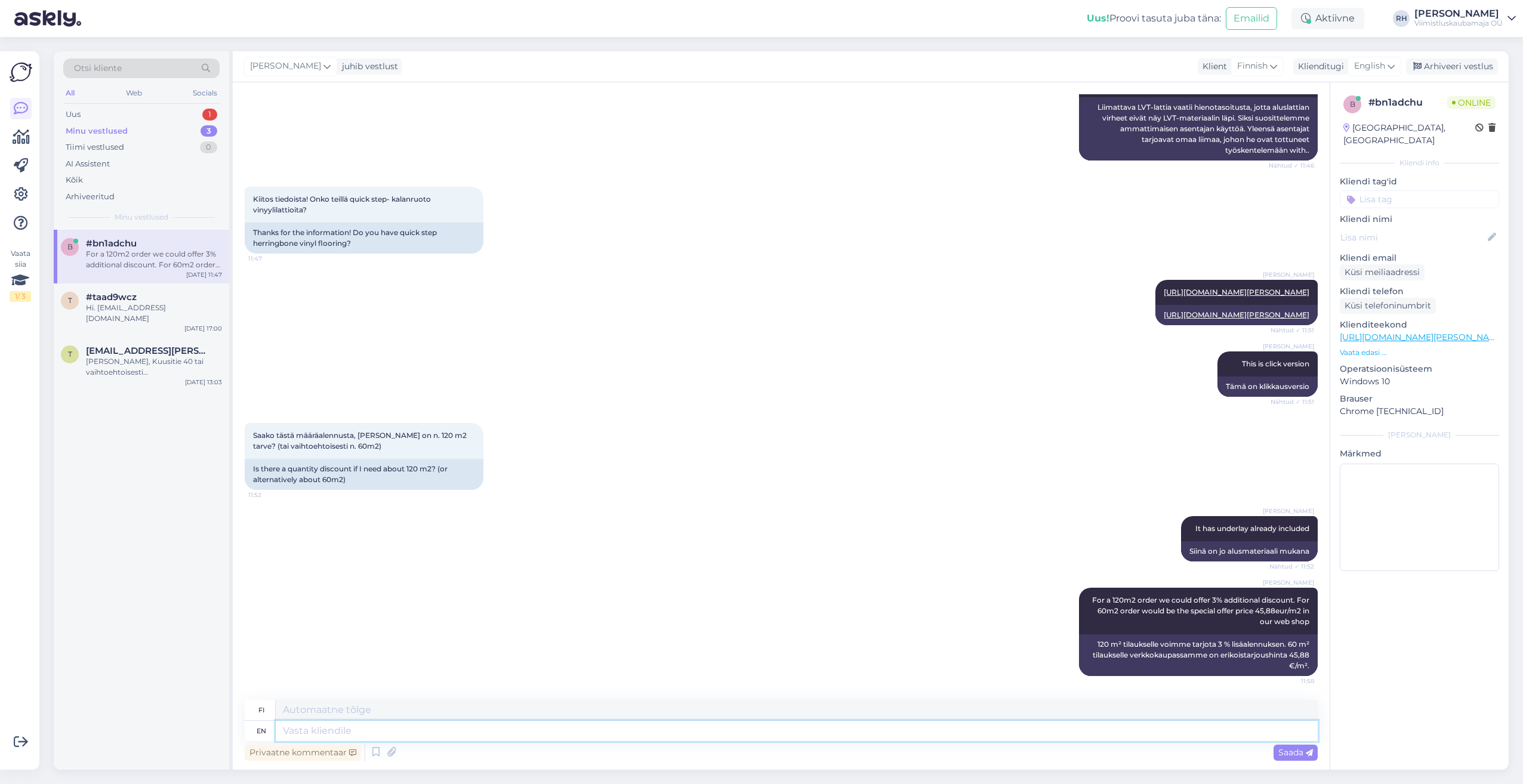
click at [327, 730] on textarea at bounding box center [797, 730] width 1042 height 21
type textarea "I"
type textarea "Minä"
type textarea "If"
type textarea "[PERSON_NAME]"
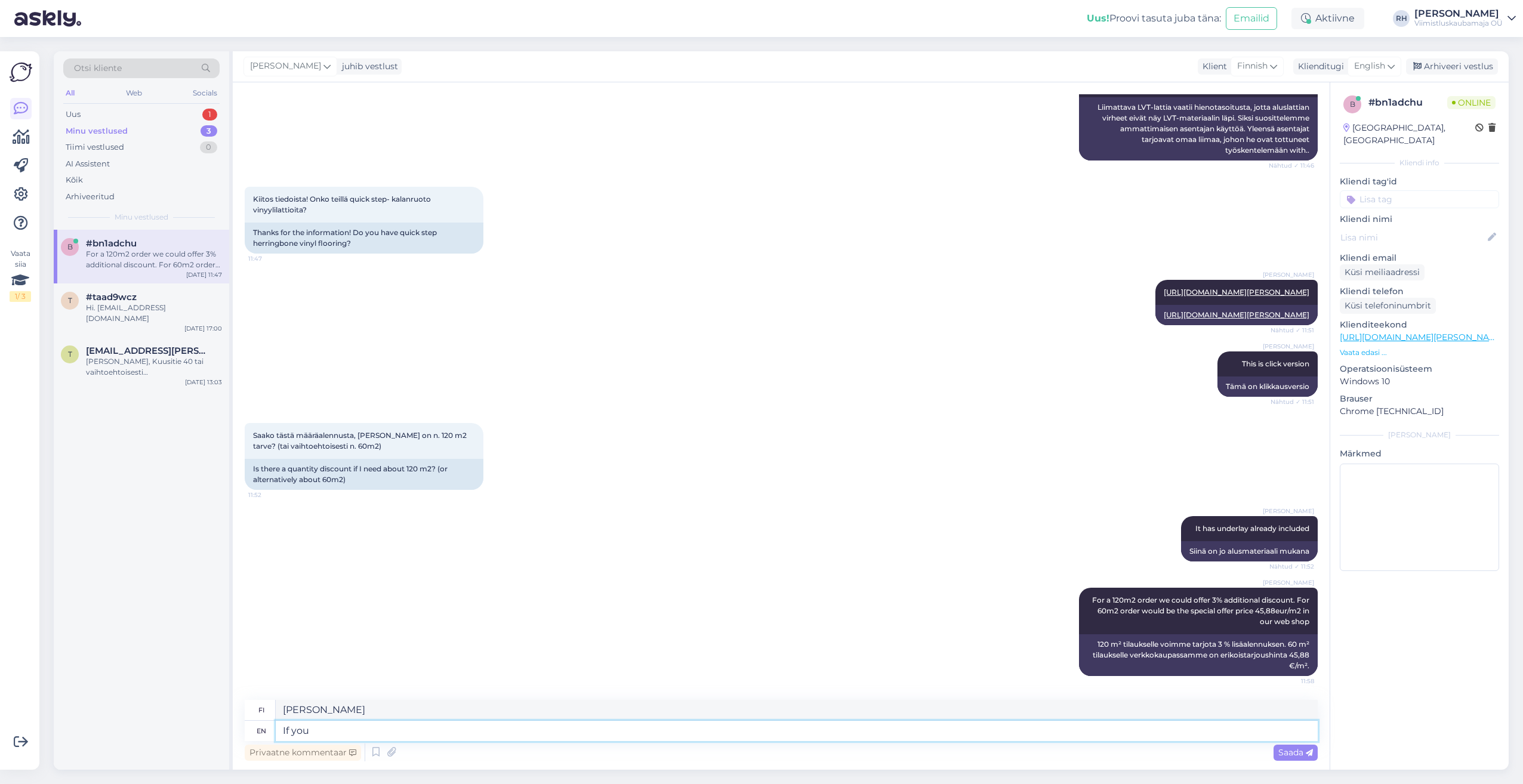
type textarea "If you"
type textarea "[PERSON_NAME] sinä"
type textarea "If you need"
type textarea "[PERSON_NAME]"
type textarea "If you need also"
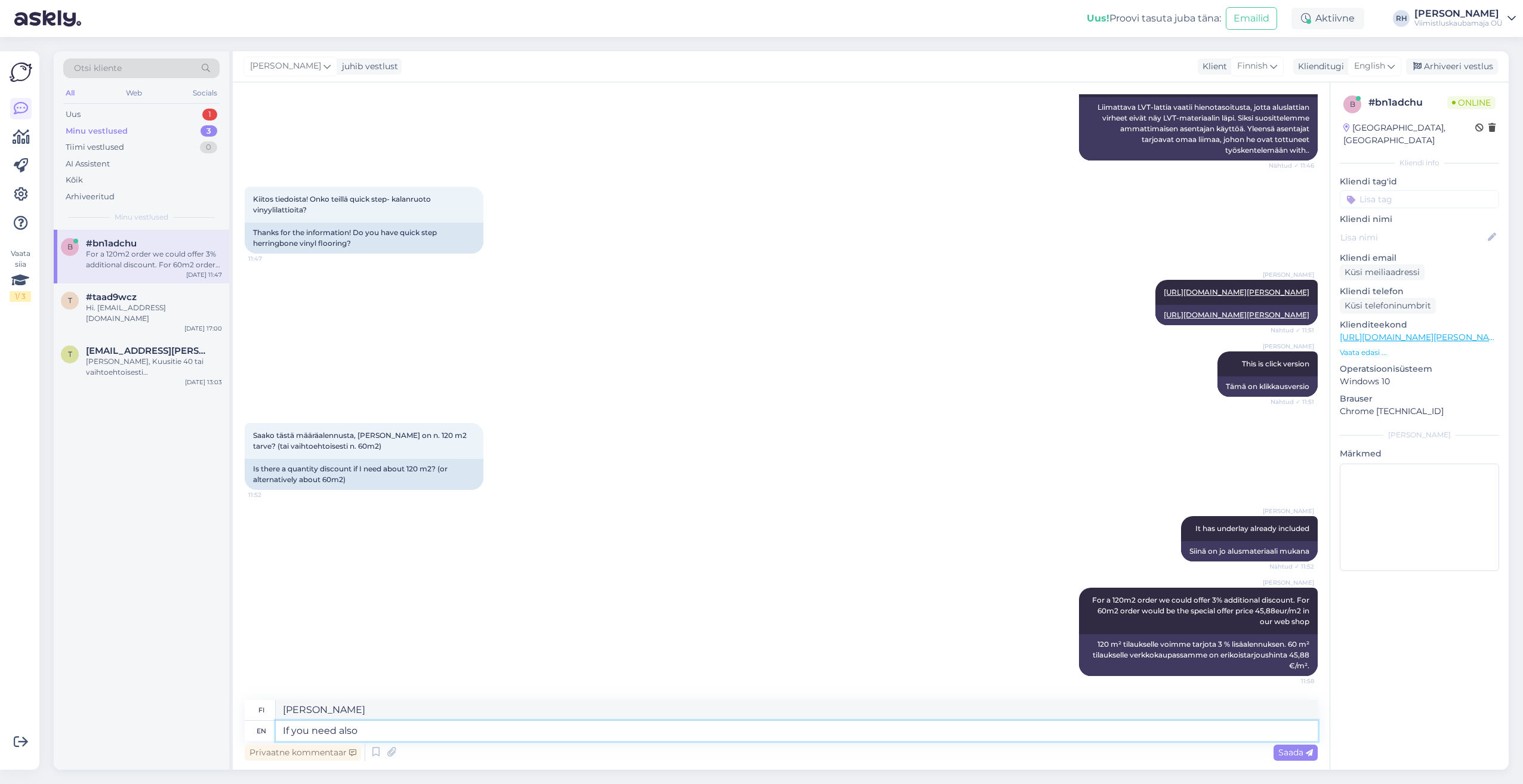
type textarea "[PERSON_NAME] myös"
type textarea "If you need also a delivery"
type textarea "[PERSON_NAME] myös toimituksen"
type textarea "If you need also a delivery offer"
type textarea "[PERSON_NAME] myös toimitustarjouksen"
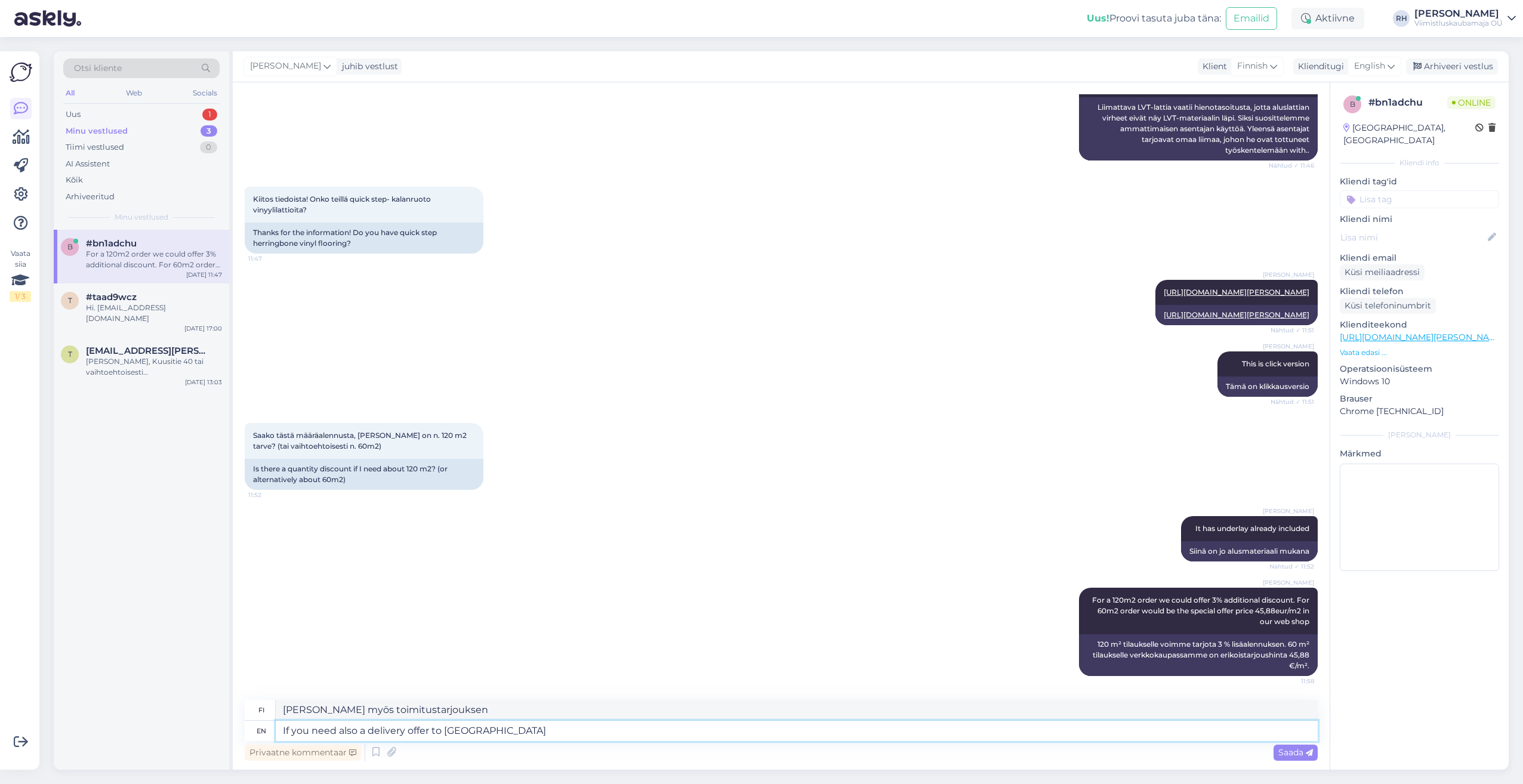
type textarea "If you need also a delivery offer to [GEOGRAPHIC_DATA]"
type textarea "[PERSON_NAME] myös toimitustarjouksen [GEOGRAPHIC_DATA]"
type textarea "If you need also a delivery offer to [GEOGRAPHIC_DATA] than"
type textarea "[PERSON_NAME] myös toimitustarjouksen [GEOGRAPHIC_DATA], niin"
type textarea "If you need also a delivery offer to [GEOGRAPHIC_DATA] than please"
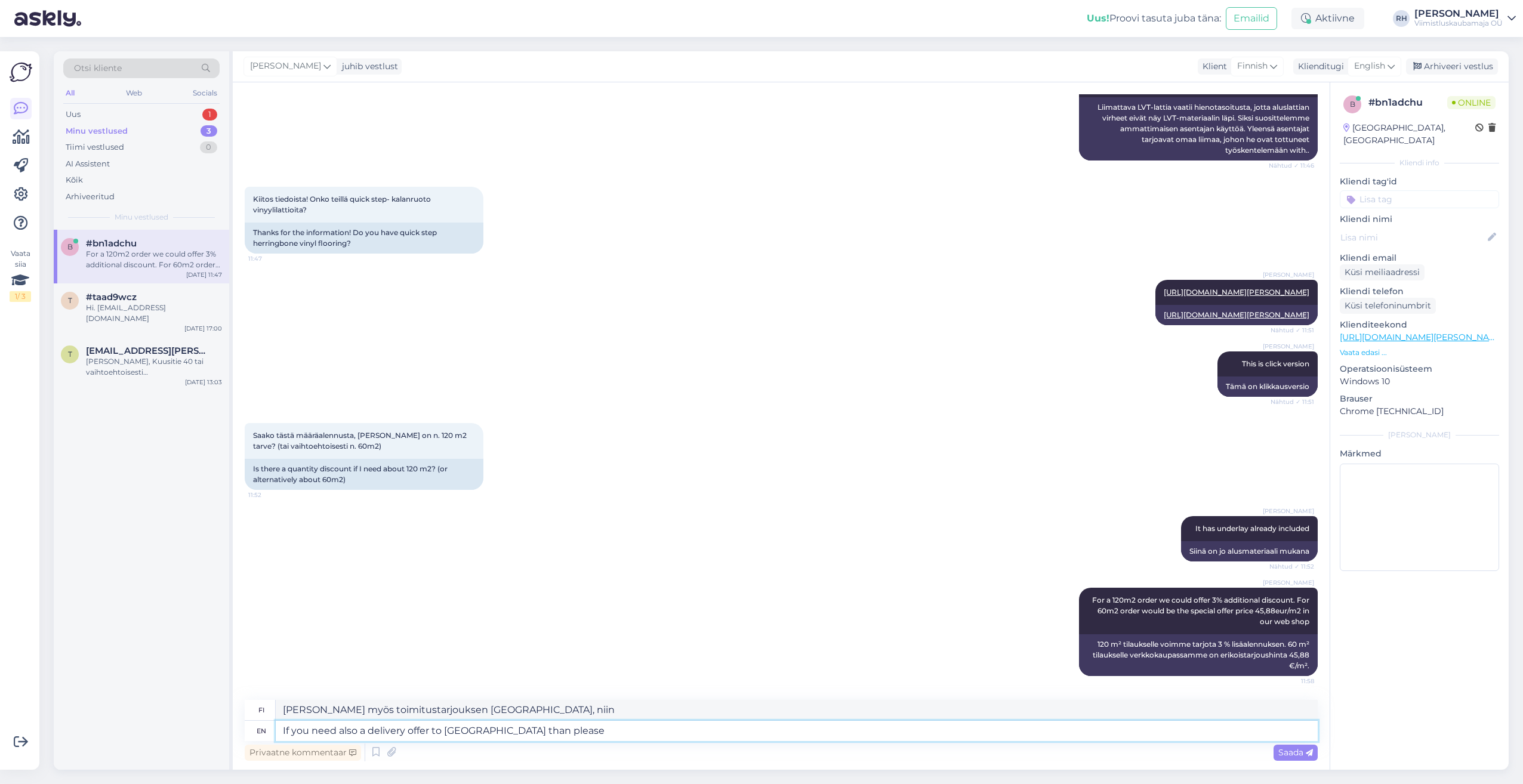
type textarea "[PERSON_NAME] myös toimitustarjouksen [GEOGRAPHIC_DATA], ole hyvä ja pyydä tarj…"
type textarea "If you need also a delivery offer to [GEOGRAPHIC_DATA] than please provide"
type textarea "[PERSON_NAME] toimitustarjouksen myös [GEOGRAPHIC_DATA], ilmoita se meille."
type textarea "If you need also a delivery offer to [GEOGRAPHIC_DATA] than please provide us"
type textarea "[PERSON_NAME] toimitustarjouksen myös [GEOGRAPHIC_DATA], ilmoita siitä meille"
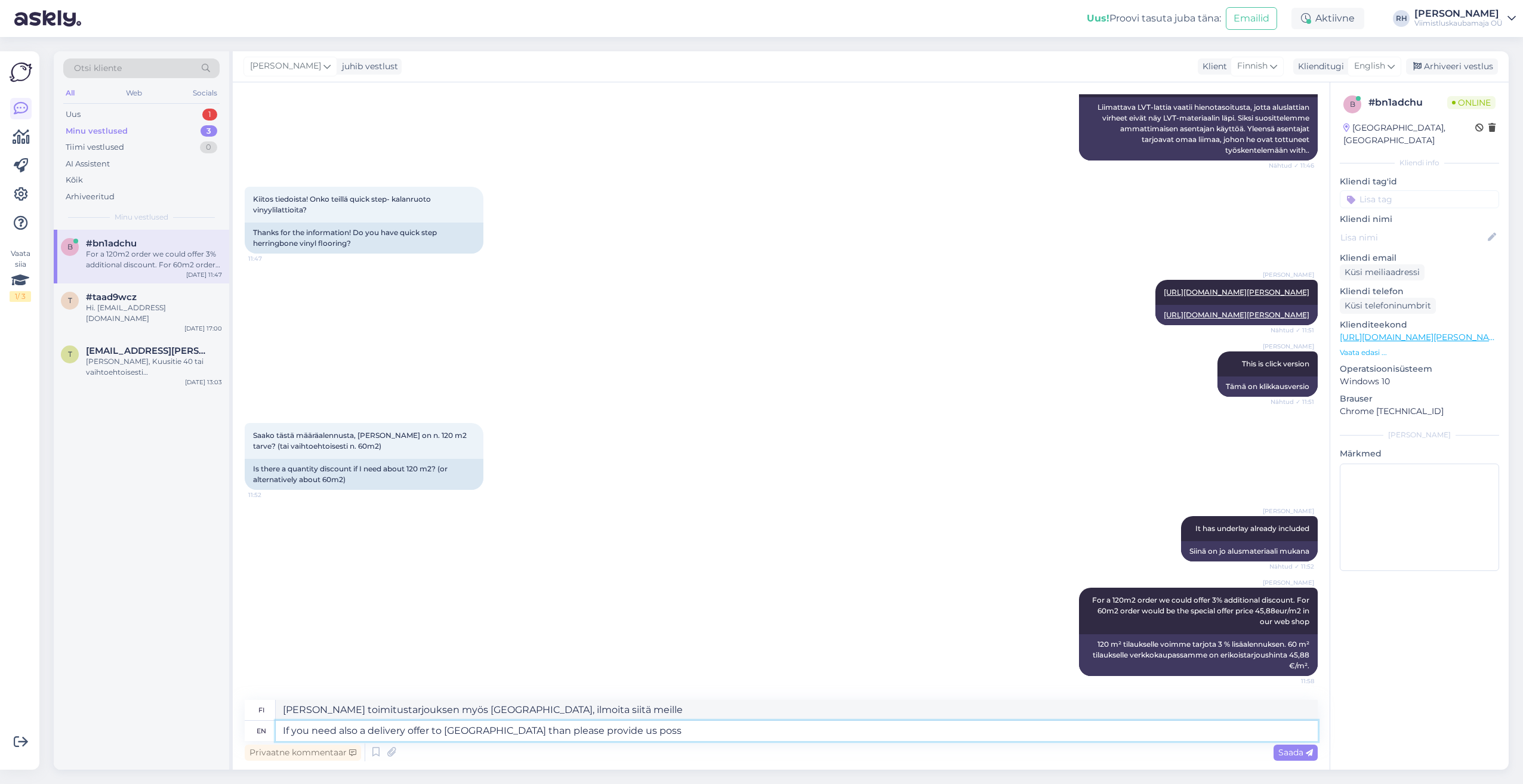
type textarea "If you need also a delivery offer to [GEOGRAPHIC_DATA] than please provide us p…"
type textarea "[PERSON_NAME] toimitustarjouksen myös [GEOGRAPHIC_DATA], ole hyvä ja [PERSON_NA…"
type textarea "If you need also a delivery offer to [GEOGRAPHIC_DATA] than please provide us p…"
type textarea "[PERSON_NAME] toimitustarjouksen myös [GEOGRAPHIC_DATA], ilmoita meille mahdoll…"
type textarea "If you need also a delivery offer to [GEOGRAPHIC_DATA] than please provide us p…"
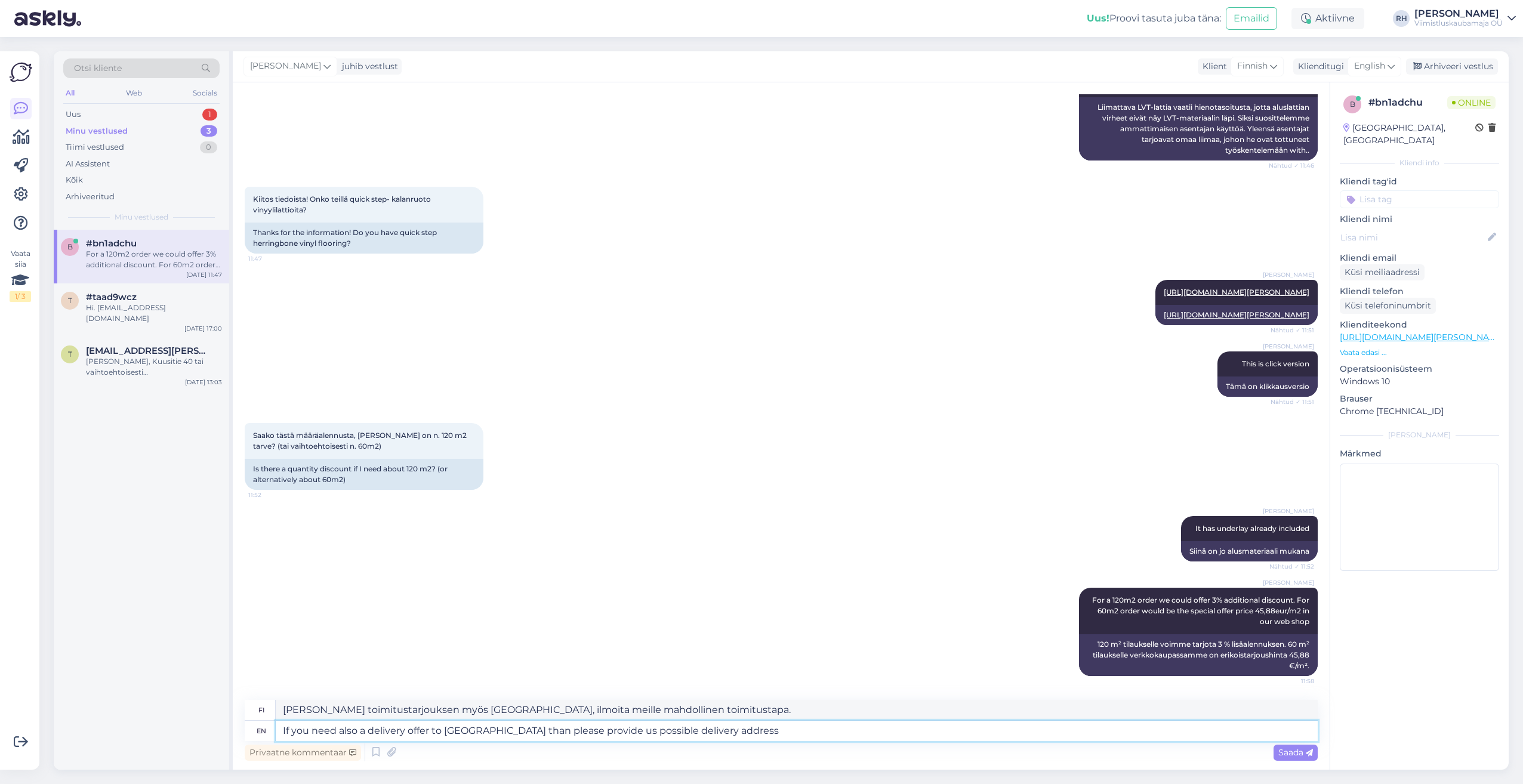
type textarea "[PERSON_NAME] toimitustarjouksen myös [GEOGRAPHIC_DATA], ilmoita meille mahdoll…"
type textarea "If you need also a delivery offer to [GEOGRAPHIC_DATA] than please provide us p…"
type textarea "[PERSON_NAME] toimitustarjouksen myös [GEOGRAPHIC_DATA], ilmoita meille mahdoll…"
type textarea "If you need also a delivery offer to [GEOGRAPHIC_DATA] than please provide us p…"
type textarea "[PERSON_NAME] toimitustarjouksen myös [GEOGRAPHIC_DATA], ilmoita meille mahdoll…"
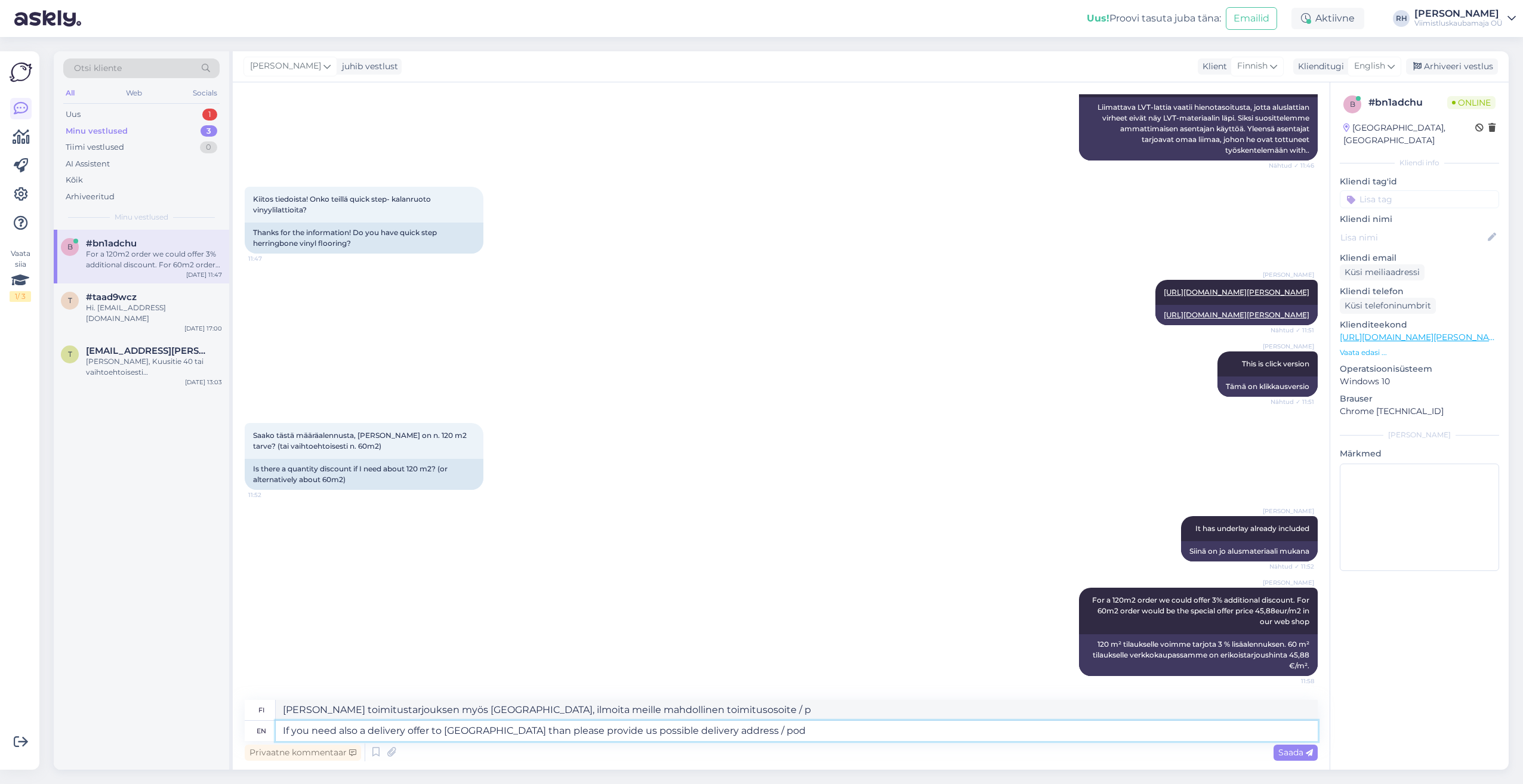
type textarea "If you need also a delivery offer to [GEOGRAPHIC_DATA] than please provide us p…"
type textarea "[PERSON_NAME] toimitustarjouksen myös [GEOGRAPHIC_DATA], ilmoita meille mahdoll…"
type textarea "If you need also a delivery offer to [GEOGRAPHIC_DATA] than please provide us p…"
type textarea "[PERSON_NAME] toimitustarjouksen myös [GEOGRAPHIC_DATA], ilmoita meille mahdoll…"
type textarea "If you need also a delivery offer to [GEOGRAPHIC_DATA] than please provide us p…"
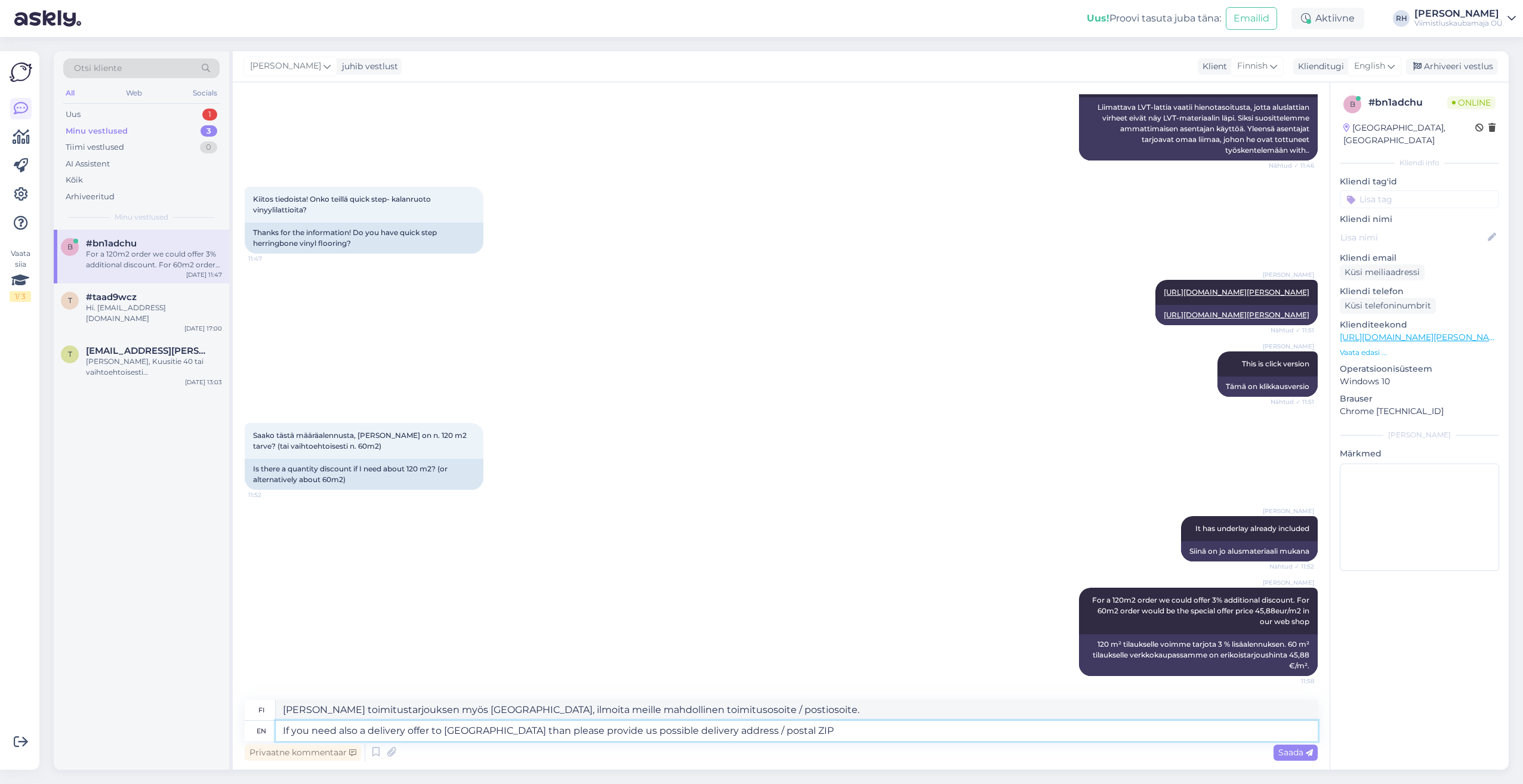
type textarea "[PERSON_NAME] toimitustarjouksen myös [GEOGRAPHIC_DATA], ilmoita meille mahdoll…"
type textarea "If you need also a delivery offer to [GEOGRAPHIC_DATA] than please provide us p…"
type textarea "[PERSON_NAME] toimitustarjouksen myös [GEOGRAPHIC_DATA], ilmoita meille mahdoll…"
type textarea "If you need also a delivery offer to [GEOGRAPHIC_DATA] than please provide us p…"
type textarea "[PERSON_NAME] toimitustarjouksen myös [GEOGRAPHIC_DATA], [PERSON_NAME] toimitus…"
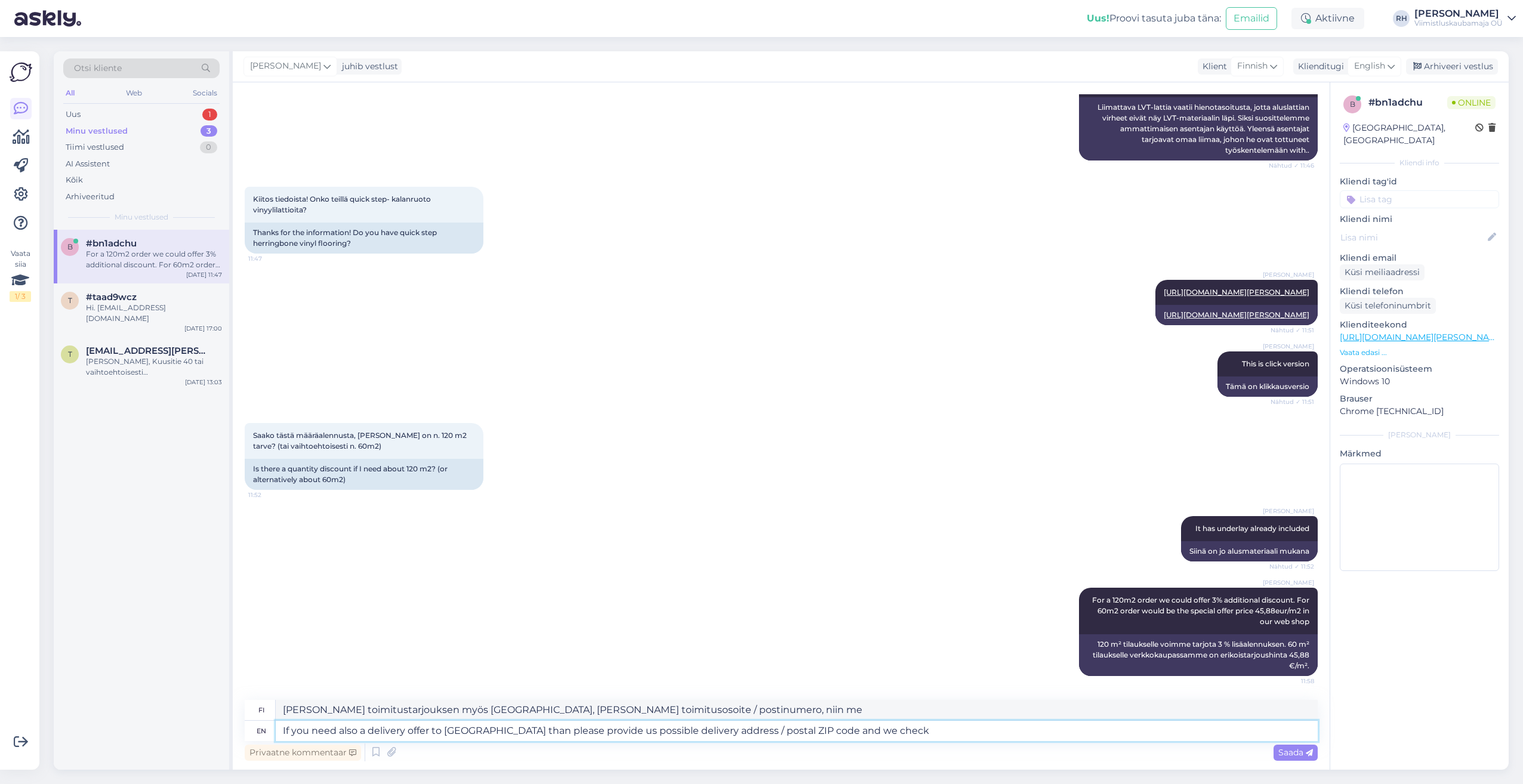
type textarea "If you need also a delivery offer to [GEOGRAPHIC_DATA] than please provide us p…"
type textarea "[PERSON_NAME] toimitustarjouksen myös [GEOGRAPHIC_DATA], [PERSON_NAME] toimitus…"
type textarea "If you need also a delivery offer to [GEOGRAPHIC_DATA] than please provide us p…"
type textarea "[PERSON_NAME] toimitustarjouksen myös [GEOGRAPHIC_DATA], [PERSON_NAME] toimitus…"
type textarea "If you need also a delivery offer to [GEOGRAPHIC_DATA] than please provide us p…"
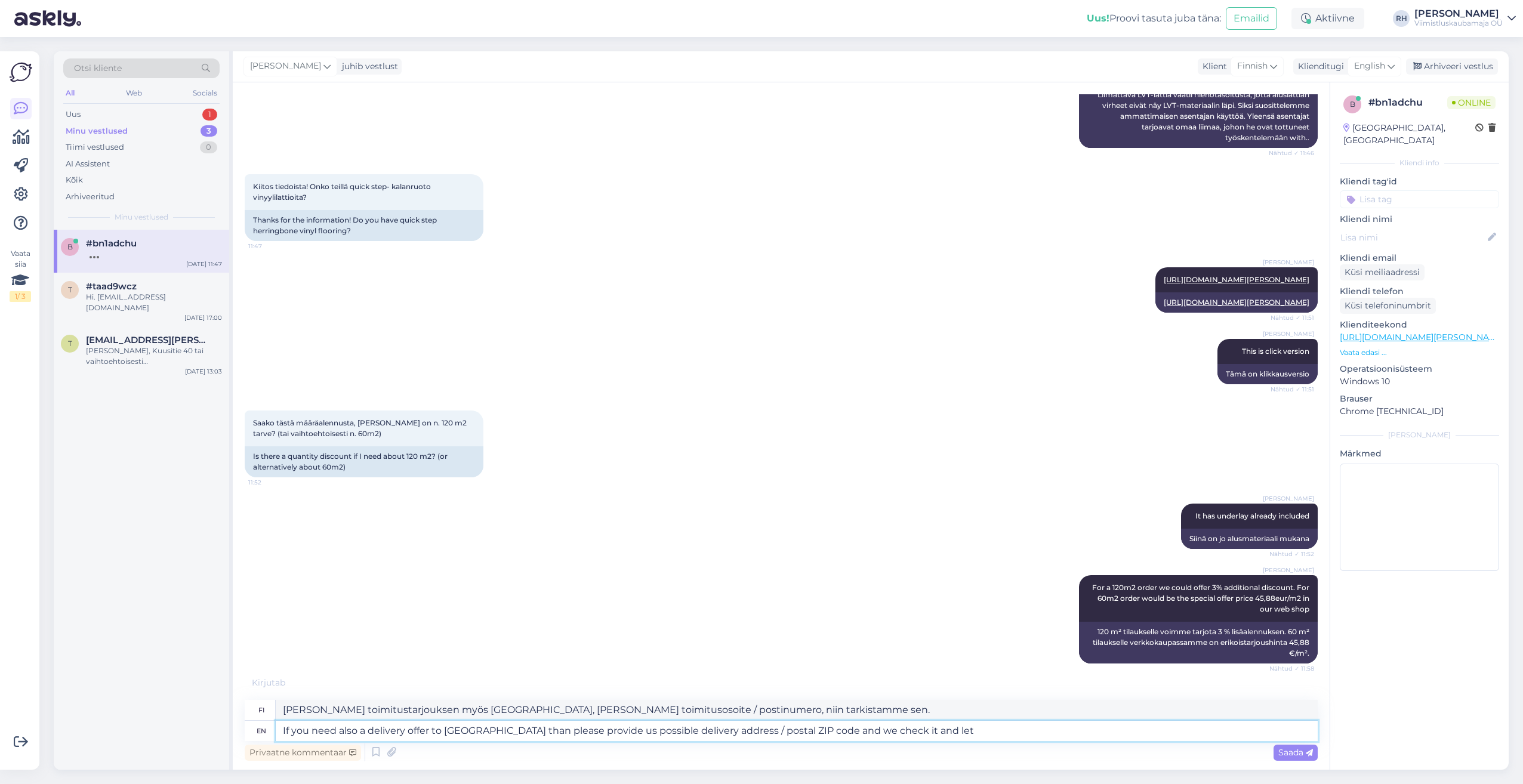
type textarea "[PERSON_NAME] toimitustarjouksen myös [GEOGRAPHIC_DATA], [PERSON_NAME] toimitus…"
type textarea "If you need also a delivery offer to [GEOGRAPHIC_DATA] than please provide us p…"
type textarea "[PERSON_NAME] toimitustarjouksen myös [GEOGRAPHIC_DATA], [PERSON_NAME] toimitus…"
type textarea "If you need also a delivery offer to [GEOGRAPHIC_DATA] than please provide us p…"
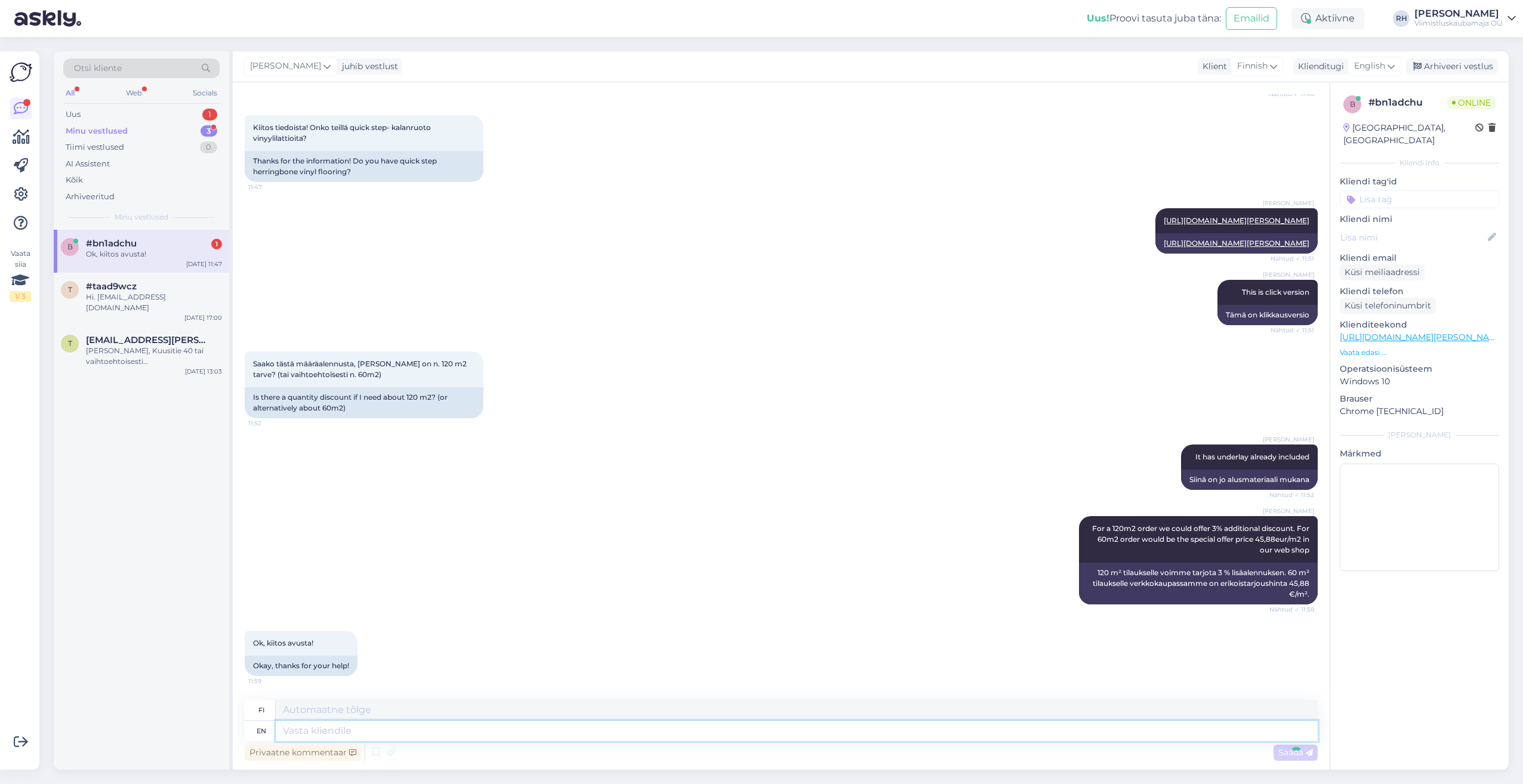
scroll to position [679, 0]
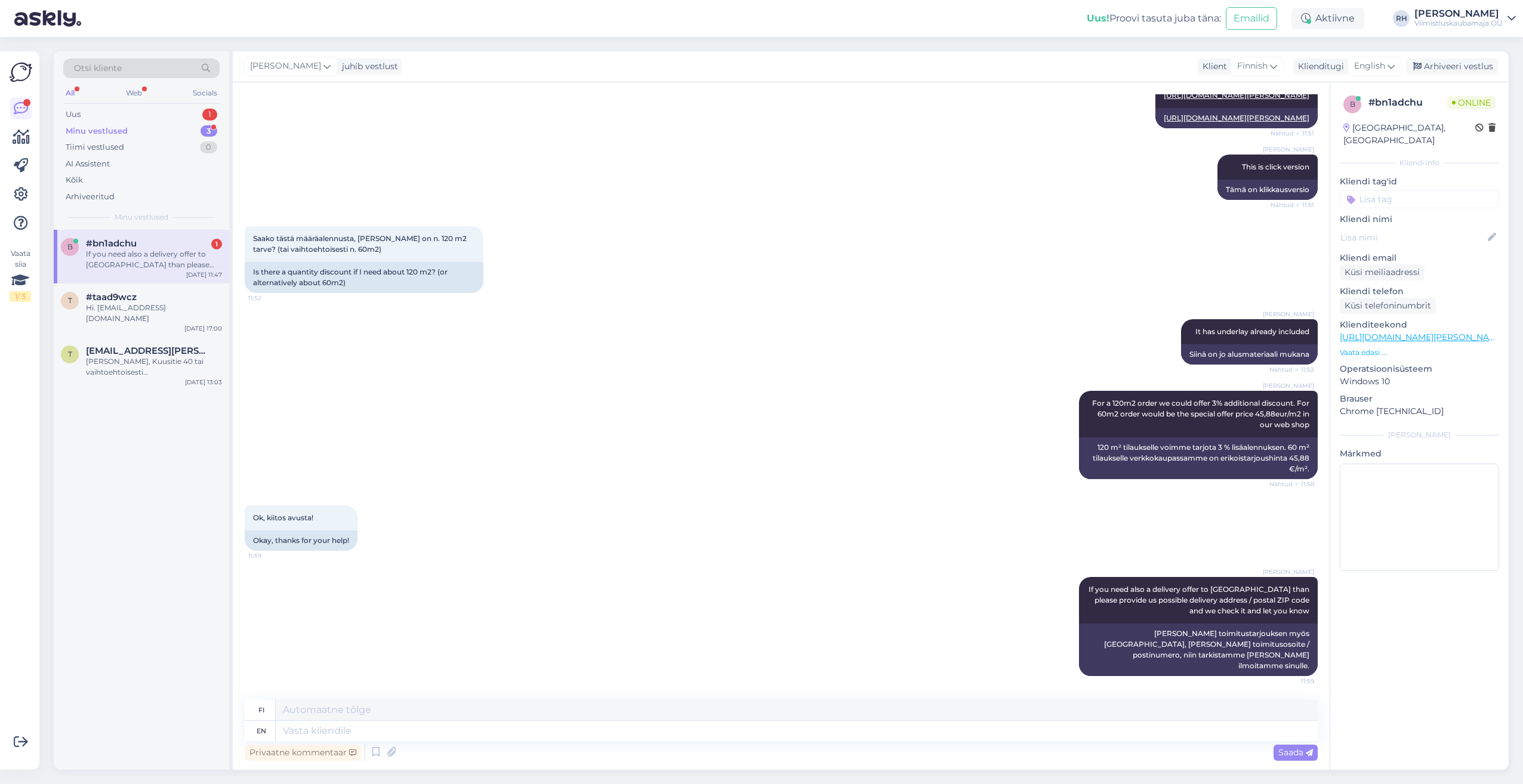
click at [143, 246] on div "#bn1adchu 1" at bounding box center [154, 244] width 136 height 11
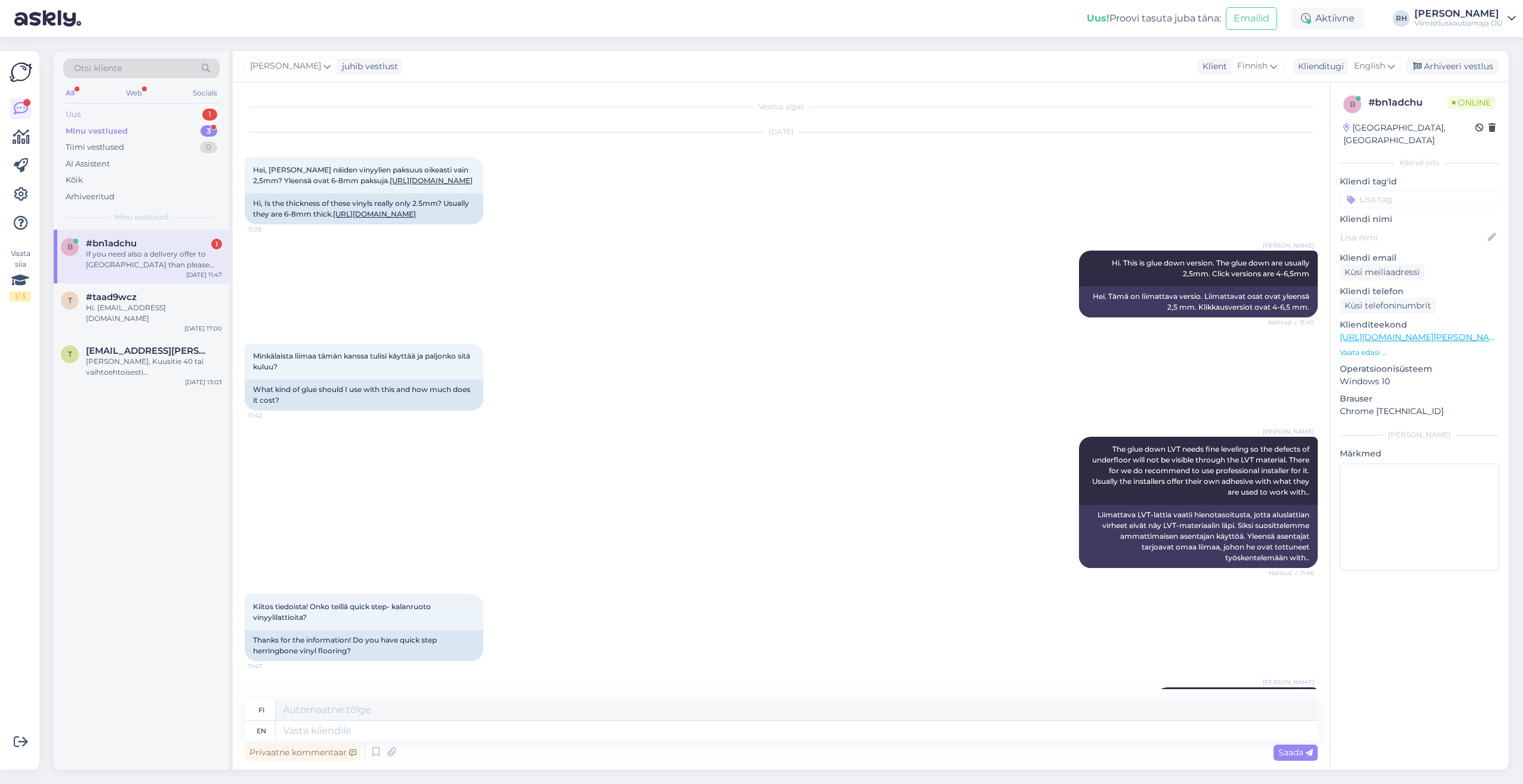
click at [120, 120] on div "Uus 1" at bounding box center [141, 114] width 156 height 17
click at [114, 262] on div "Kuna oleme spetsialiseerunud kvaliteetsete plaatide ja pindade tootmisele, soov…" at bounding box center [154, 260] width 136 height 21
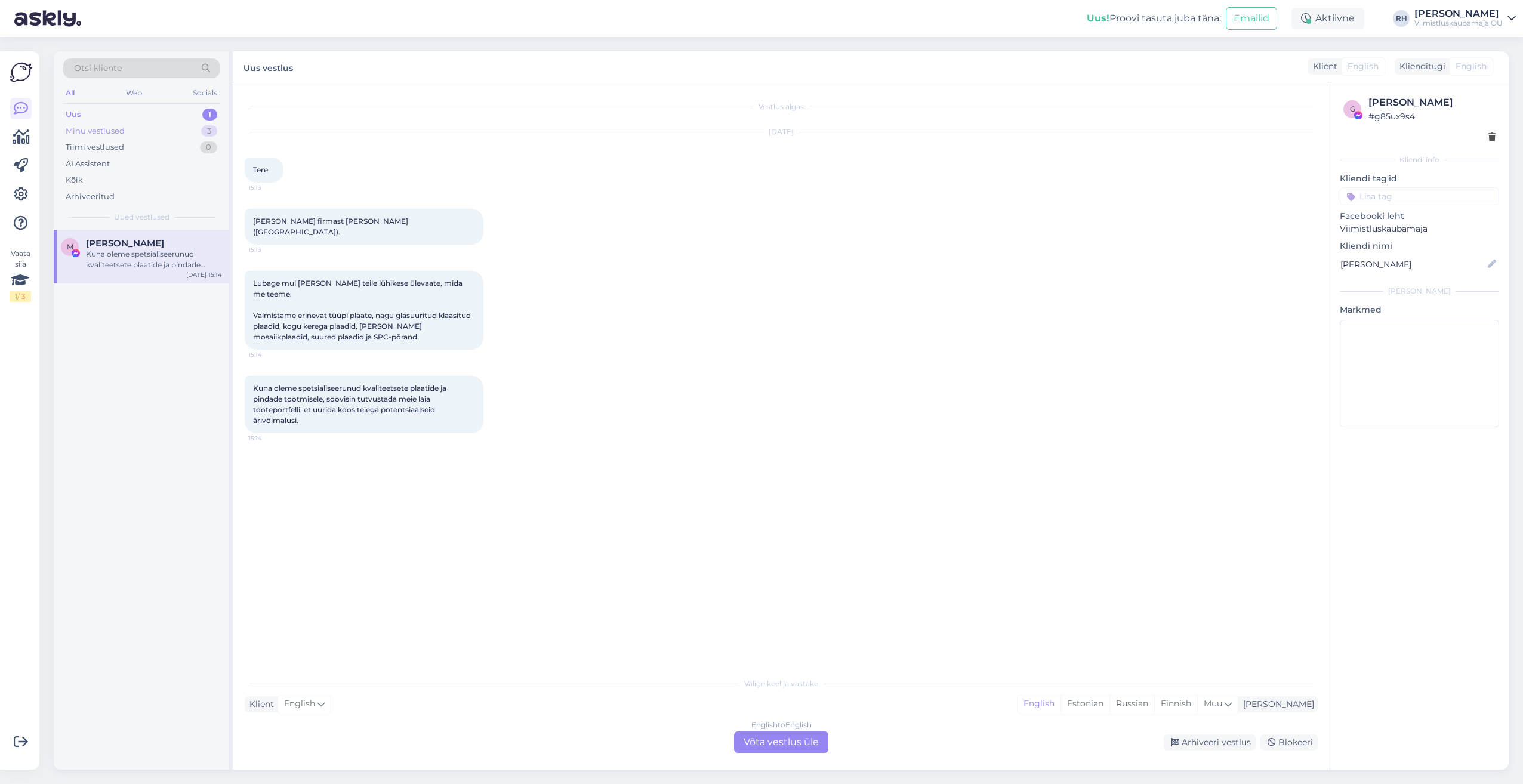
click at [104, 129] on div "Minu vestlused" at bounding box center [95, 130] width 59 height 12
click at [137, 253] on div "If you need also a delivery offer to [GEOGRAPHIC_DATA] than please provide us p…" at bounding box center [154, 260] width 136 height 21
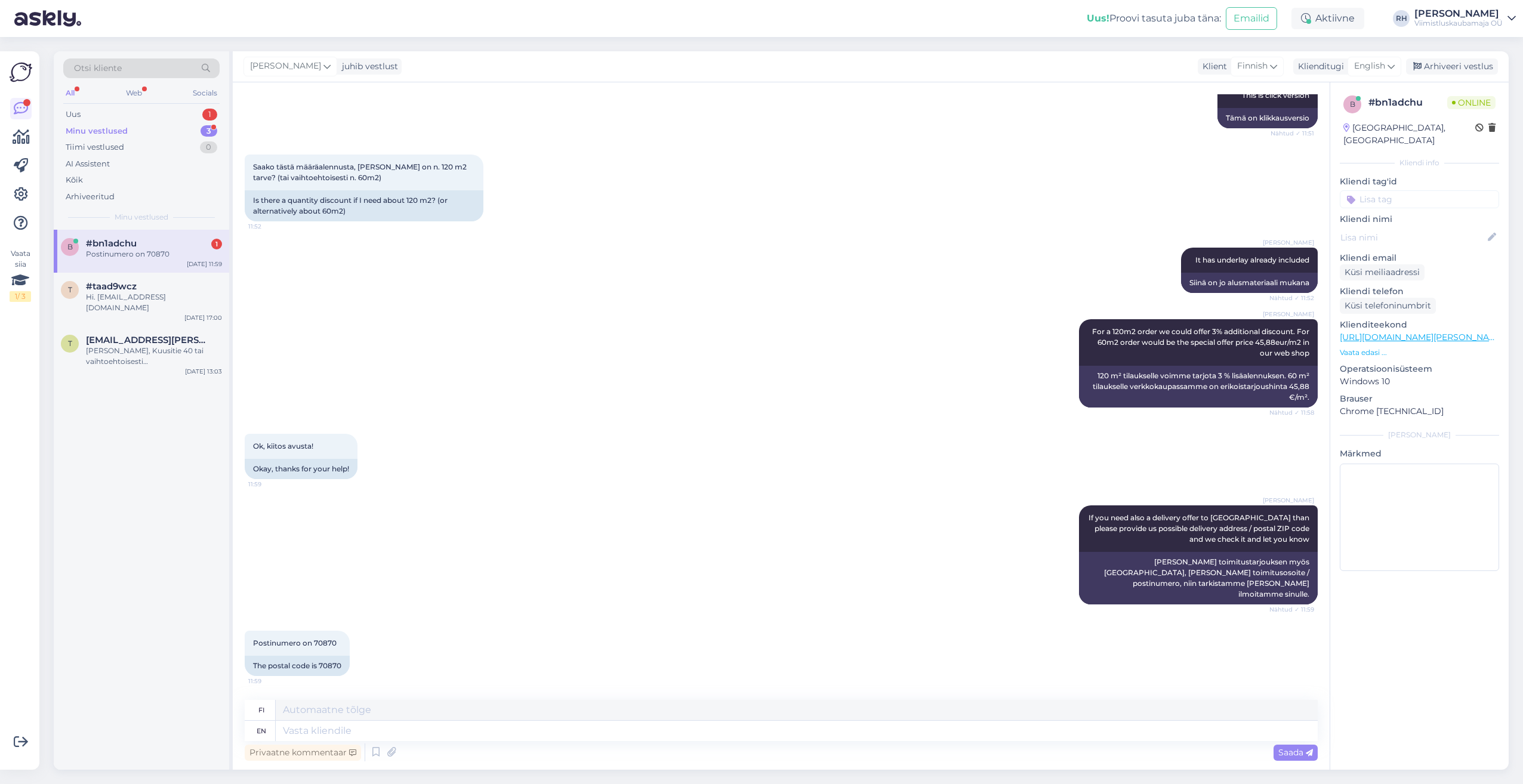
scroll to position [750, 0]
click at [1402, 264] on div "Küsi meiliaadressi" at bounding box center [1382, 272] width 85 height 16
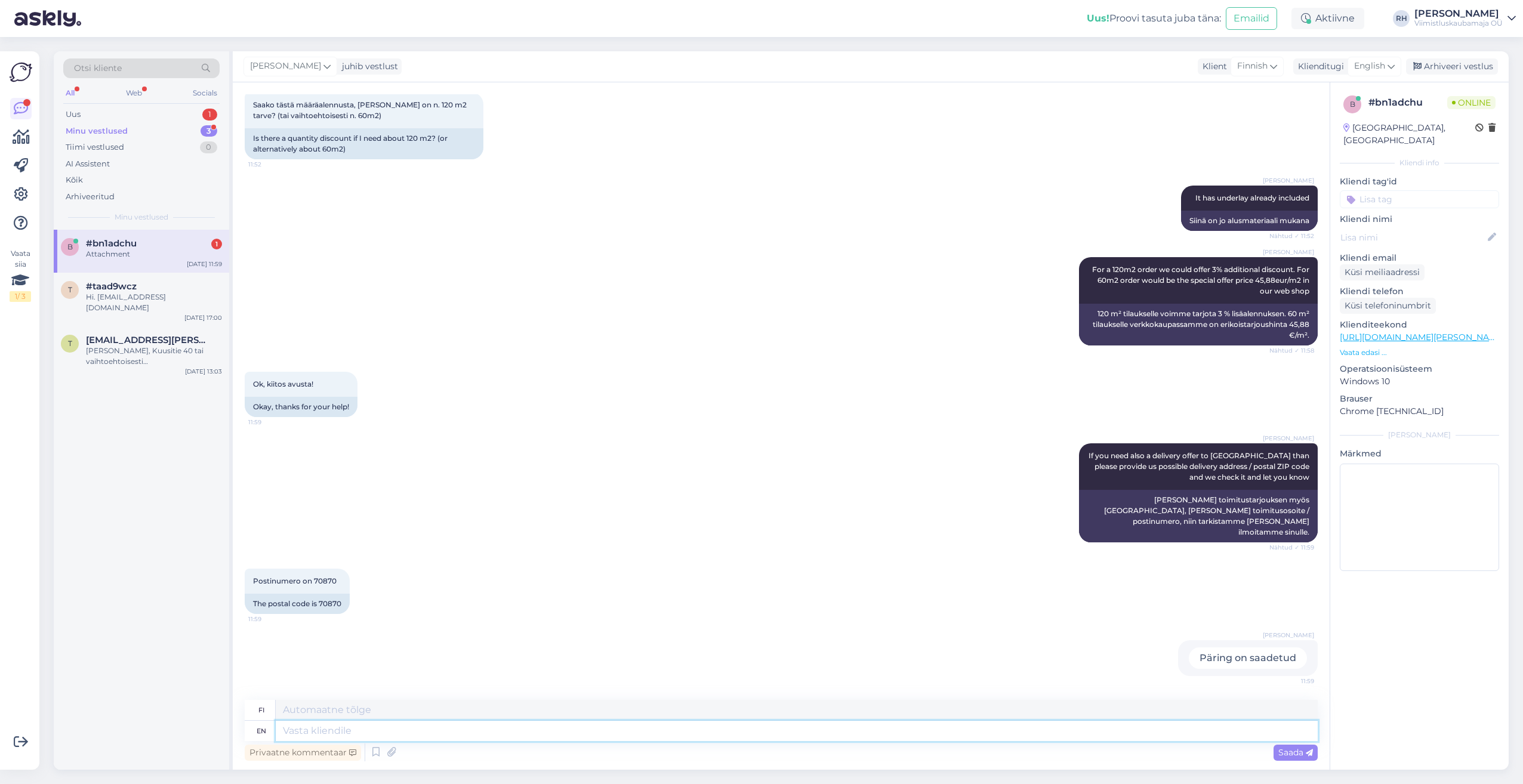
click at [299, 729] on textarea at bounding box center [797, 730] width 1042 height 21
type textarea "I"
type textarea "Minä"
type textarea "I will s"
type textarea "Minä aion"
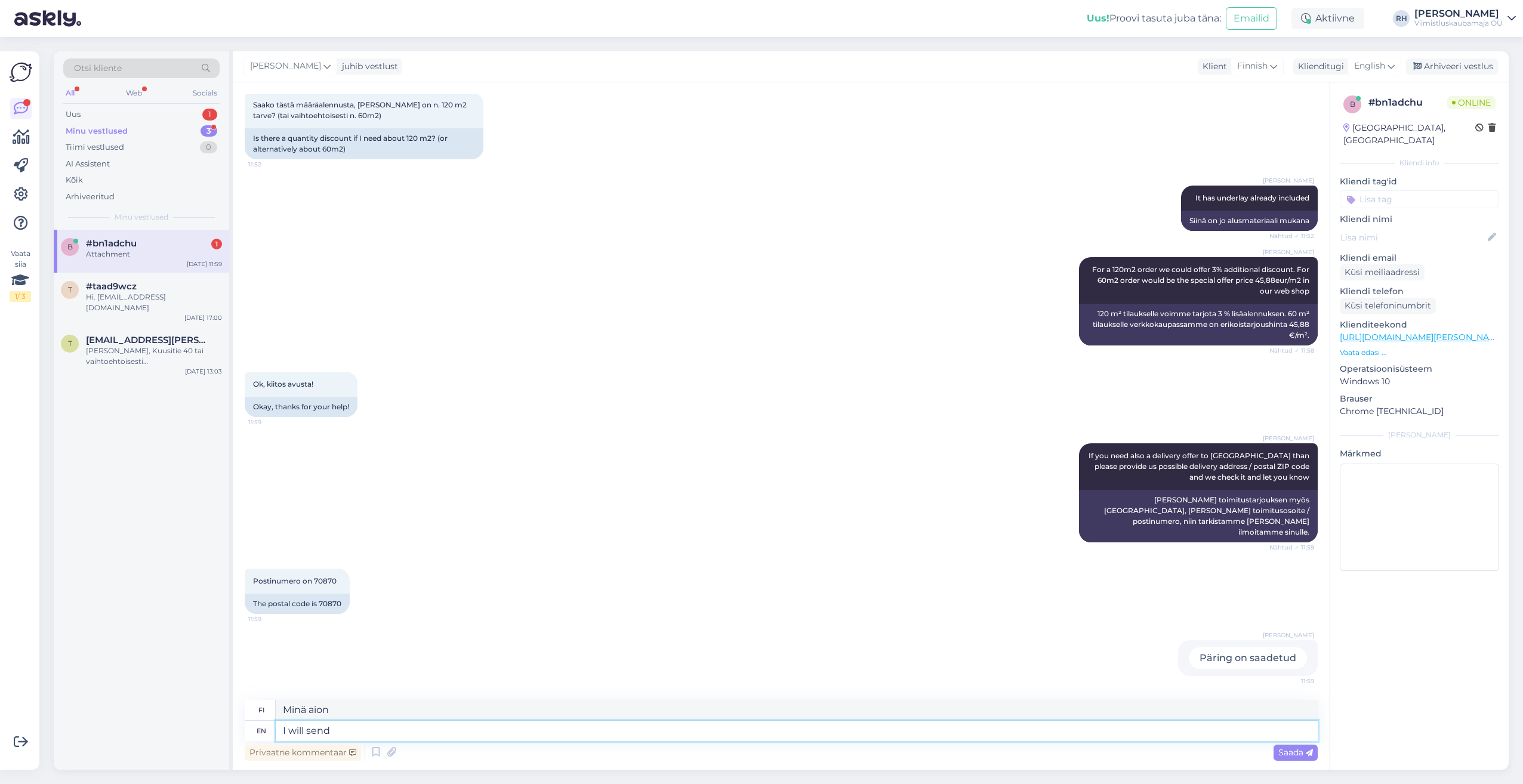
type textarea "I will send i"
type textarea "Lähetän"
type textarea "I will send it"
type textarea "Lähetän sen"
type textarea "I will send it later"
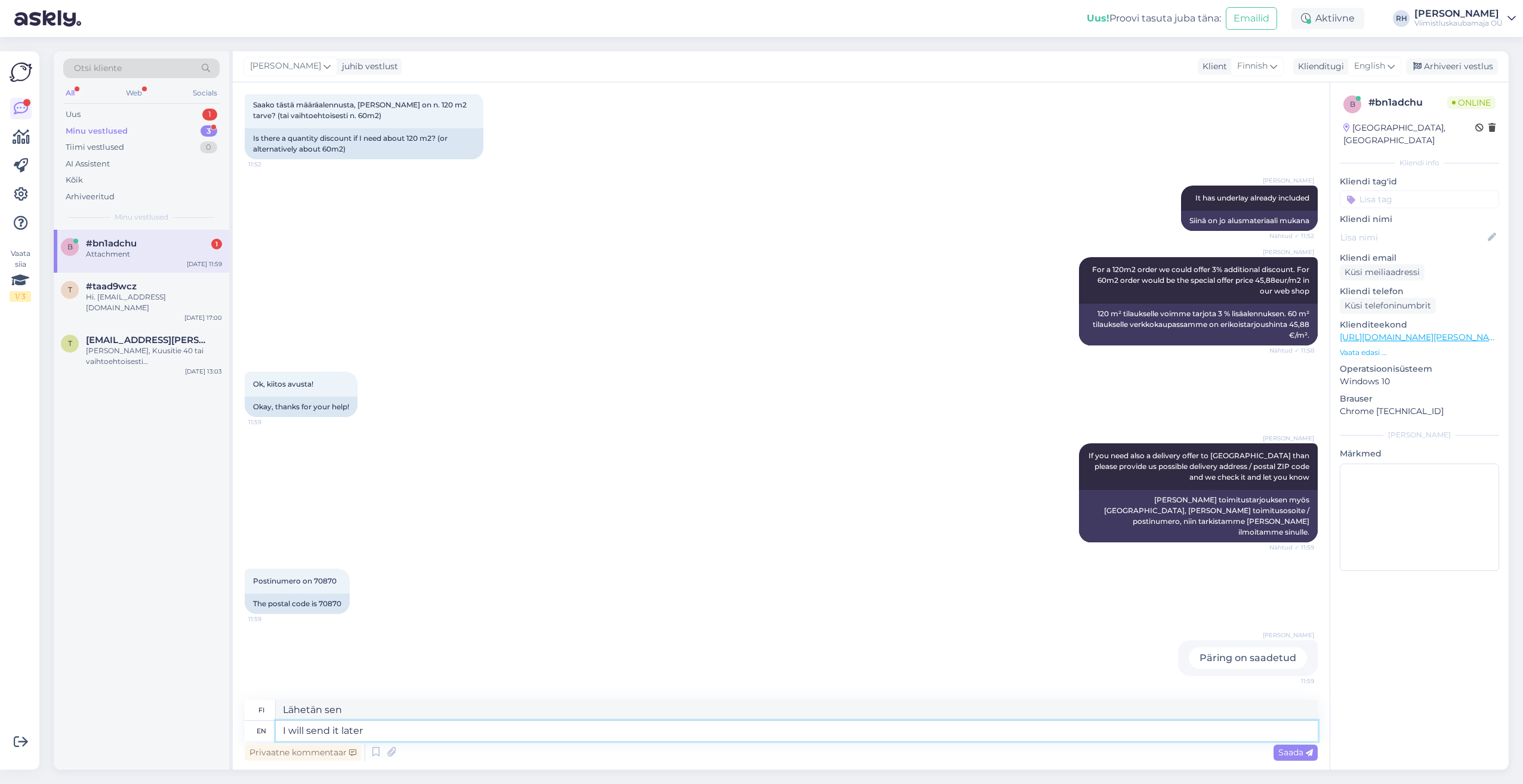
type textarea "Lähetän sen myöhemmin"
type textarea "I will send it later on to"
type textarea "Lähetän sen myöhemmin osoitteeseen"
type textarea "I will send it later on to your"
type textarea "Lähetän sen sinulle myöhemmin"
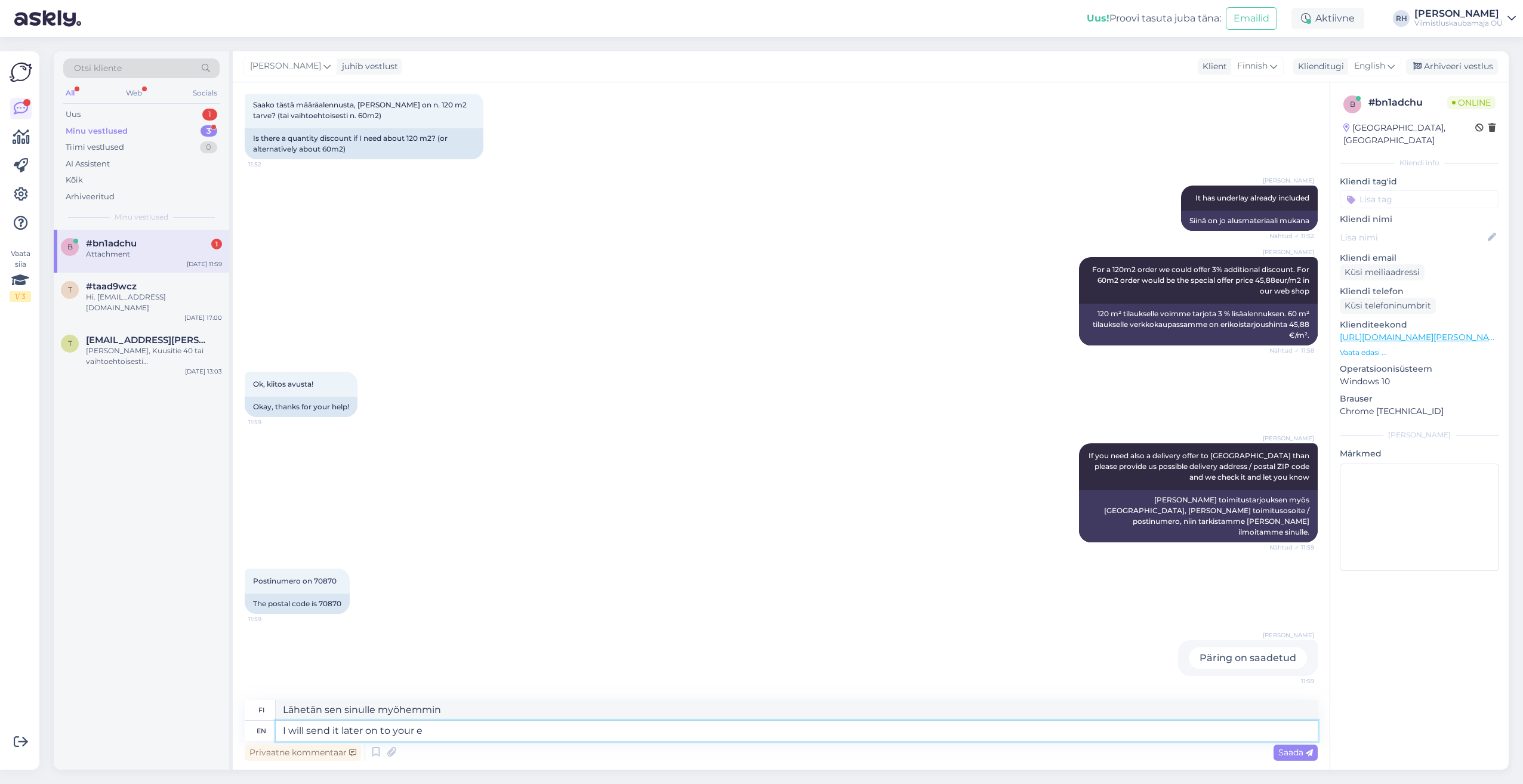
type textarea "I will send it later on to your e-"
type textarea "Lähetän sen myöhemmin sähköpostiisi"
type textarea "I will send it later on to your e-mail"
click at [1297, 752] on span "Saada" at bounding box center [1295, 752] width 35 height 11
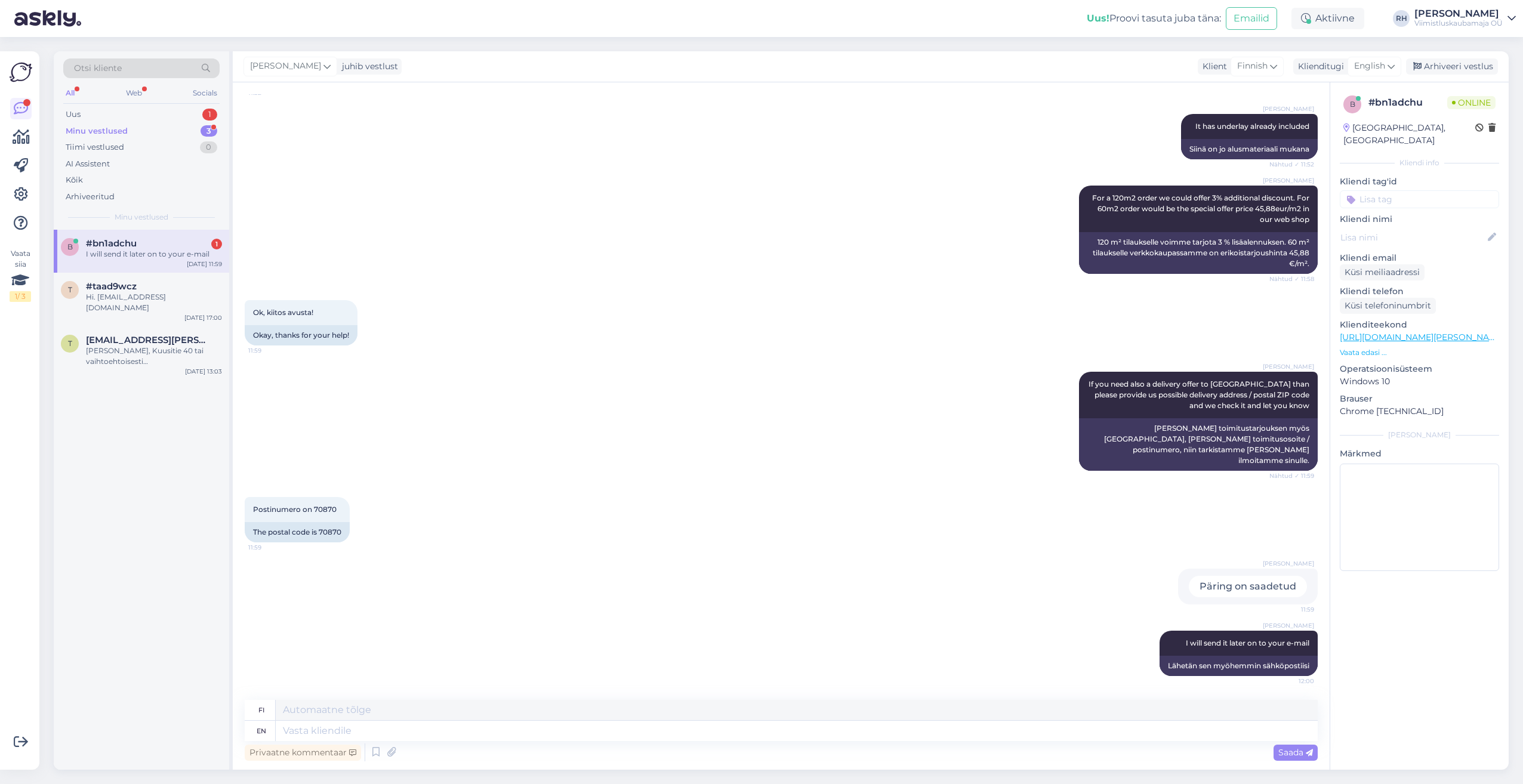
scroll to position [646, 0]
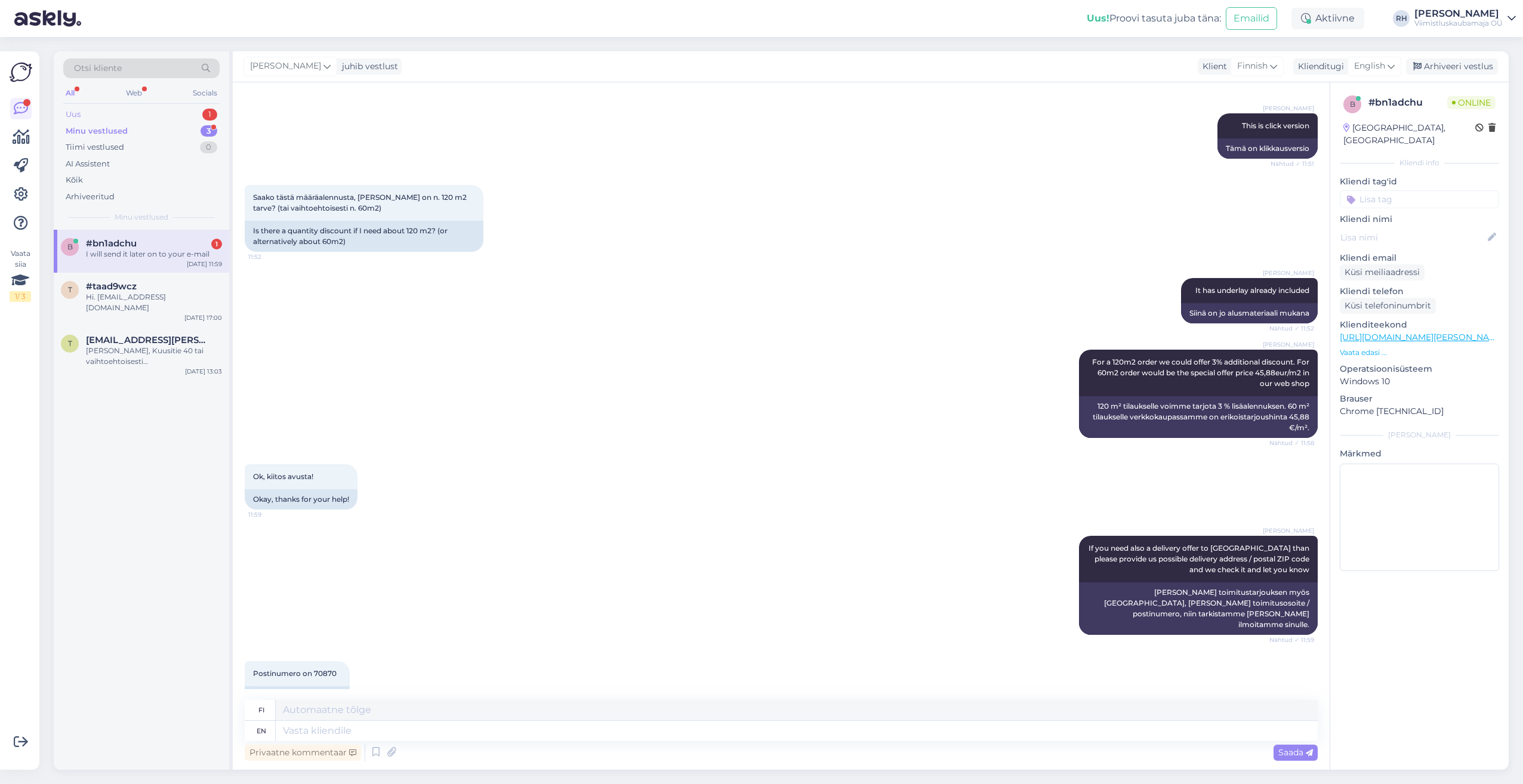
click at [123, 109] on div "Uus 1" at bounding box center [141, 114] width 156 height 17
click at [141, 249] on div "Kuna oleme spetsialiseerunud kvaliteetsete plaatide ja pindade tootmisele, soov…" at bounding box center [154, 260] width 136 height 21
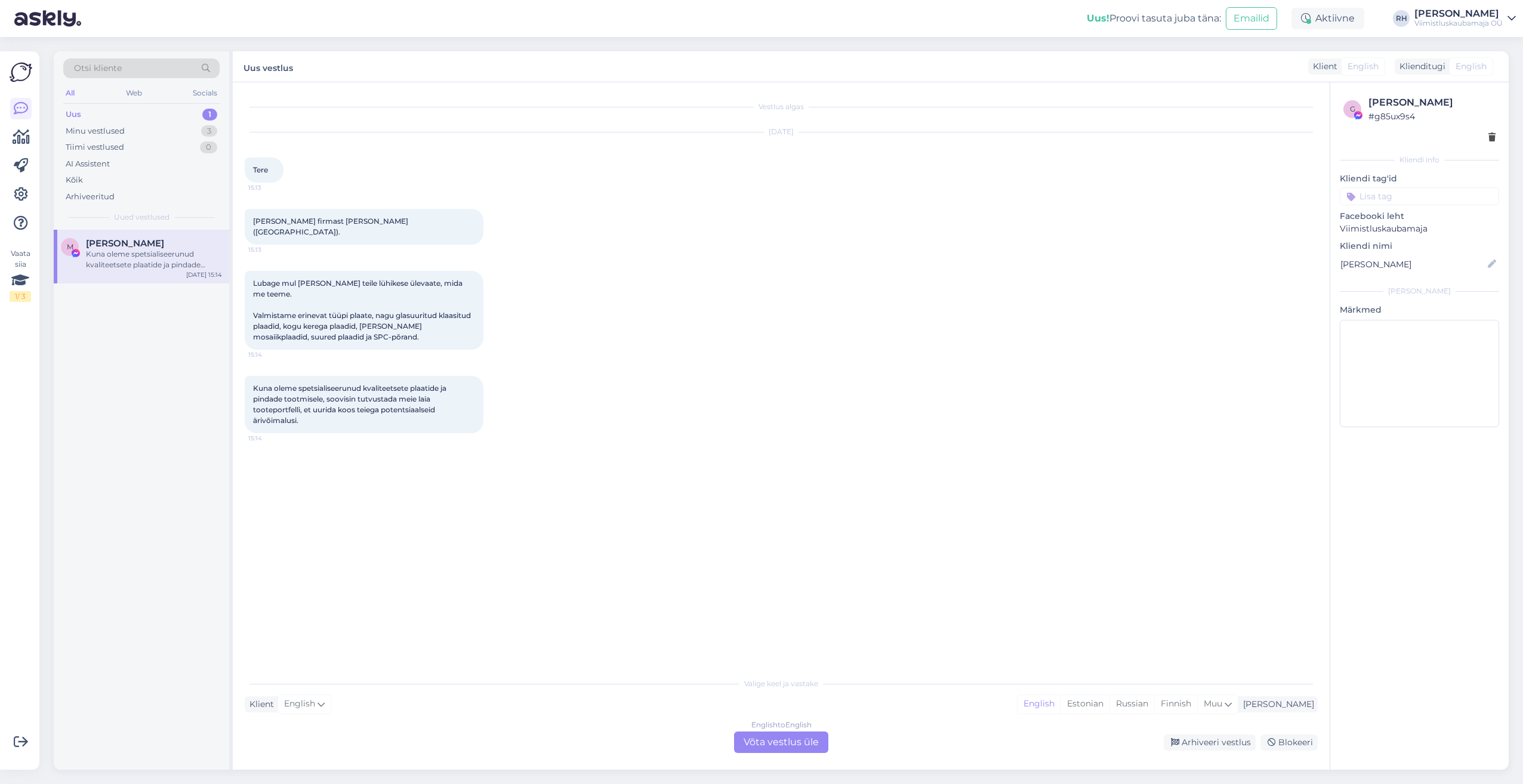
click at [780, 730] on div "Valige [PERSON_NAME] vastake Klient English Mina English Estonian Russian Finni…" at bounding box center [781, 713] width 1073 height 82
click at [777, 741] on div "English to English Võta vestlus üle" at bounding box center [782, 742] width 95 height 21
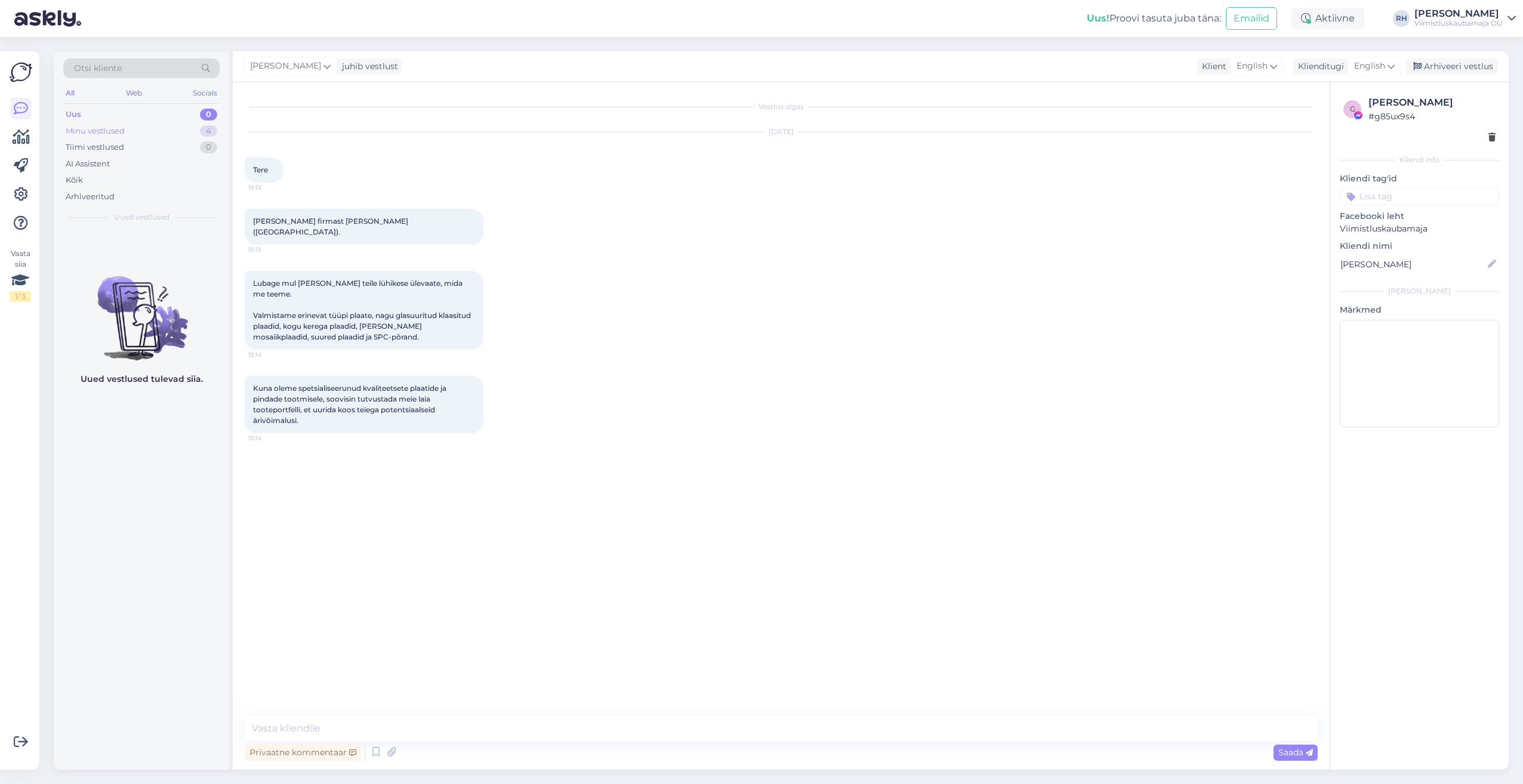
click at [109, 131] on div "Minu vestlused" at bounding box center [95, 130] width 59 height 12
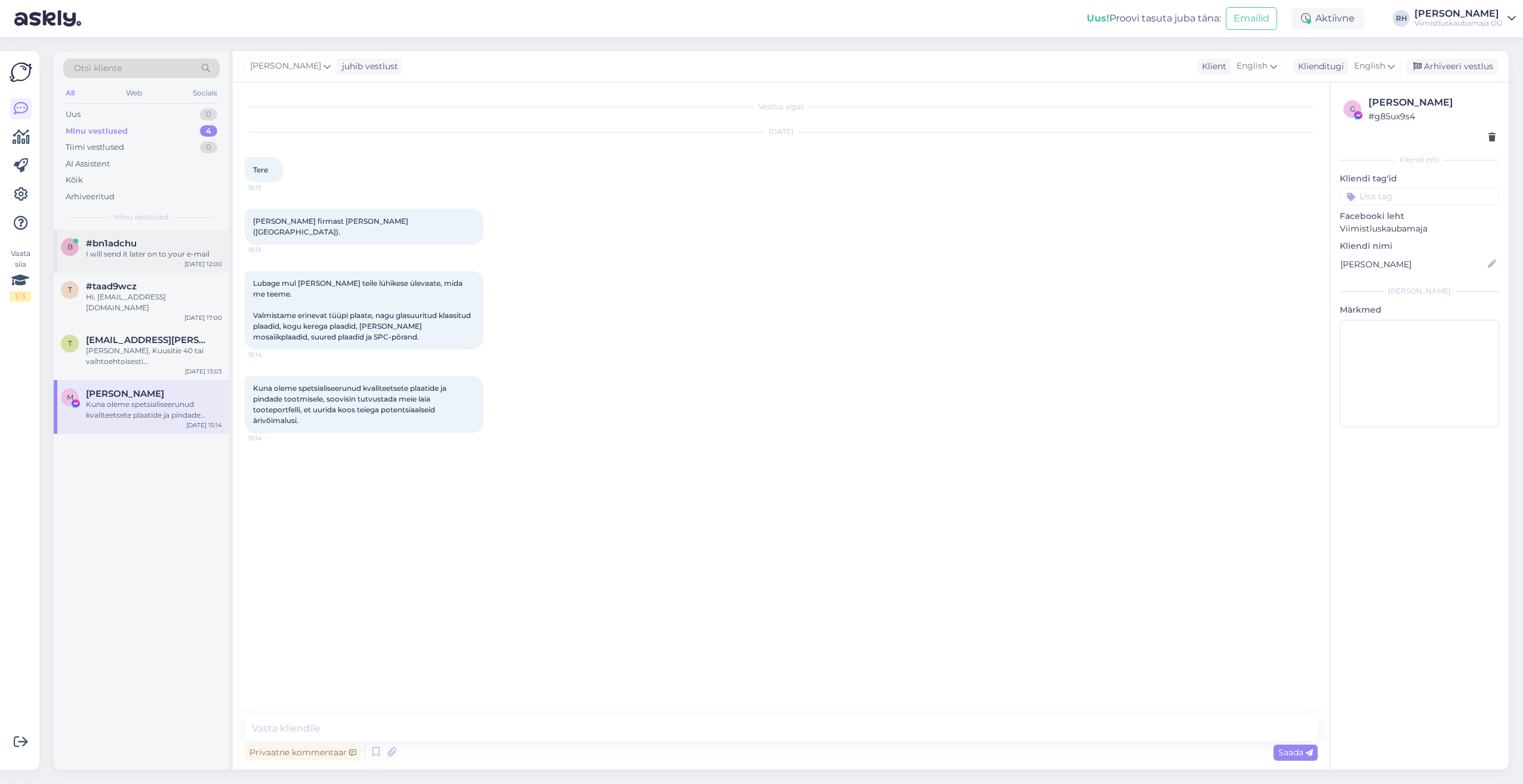
click at [137, 264] on div "b #bn1adchu I will send it later on to your e-mail [DATE] 12:00" at bounding box center [141, 251] width 175 height 43
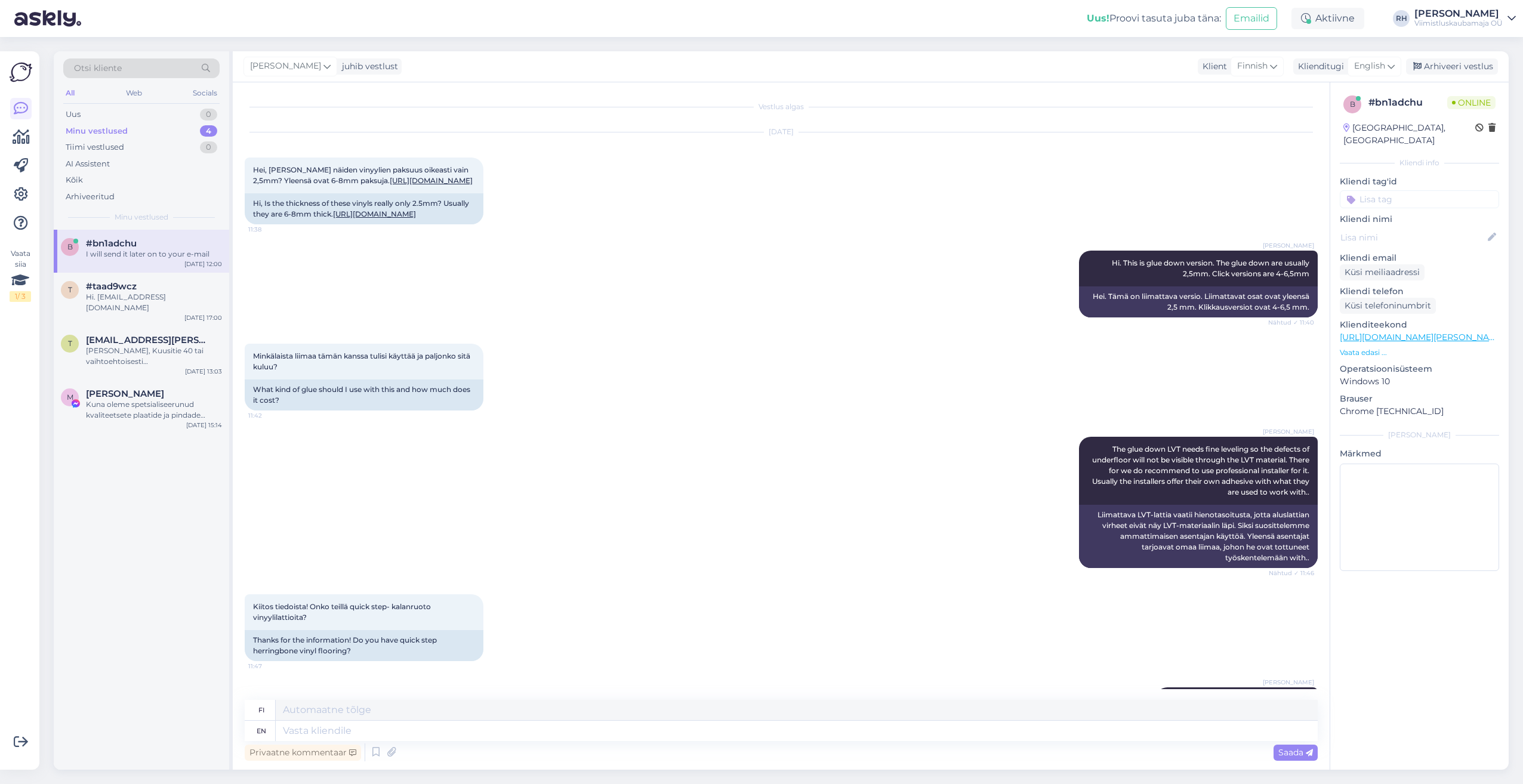
scroll to position [822, 0]
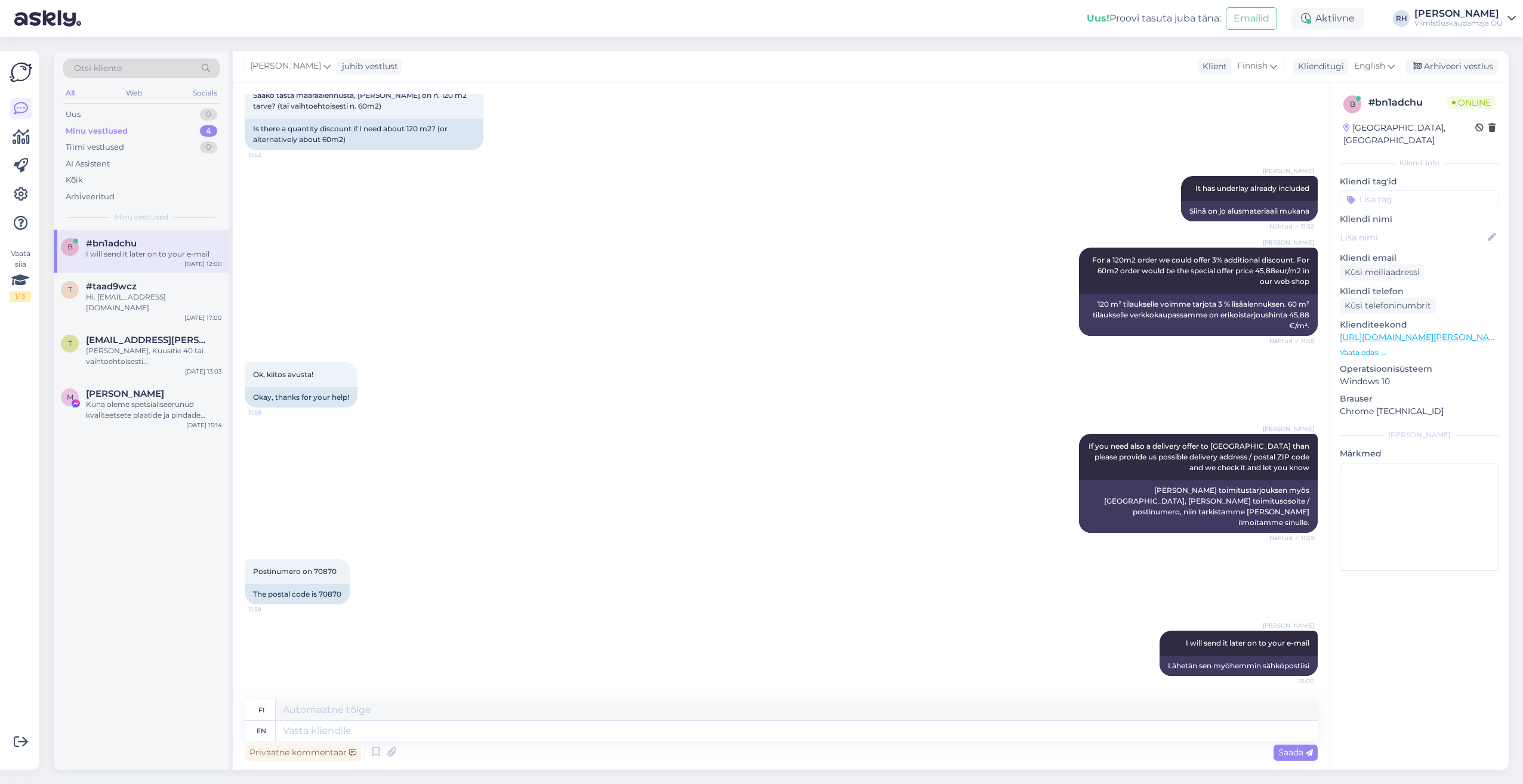
click at [1263, 578] on div "Postinumero on 70870 11:59 The postal code is 70870" at bounding box center [781, 581] width 1073 height 71
click at [1382, 264] on div "Küsi meiliaadressi" at bounding box center [1382, 272] width 85 height 16
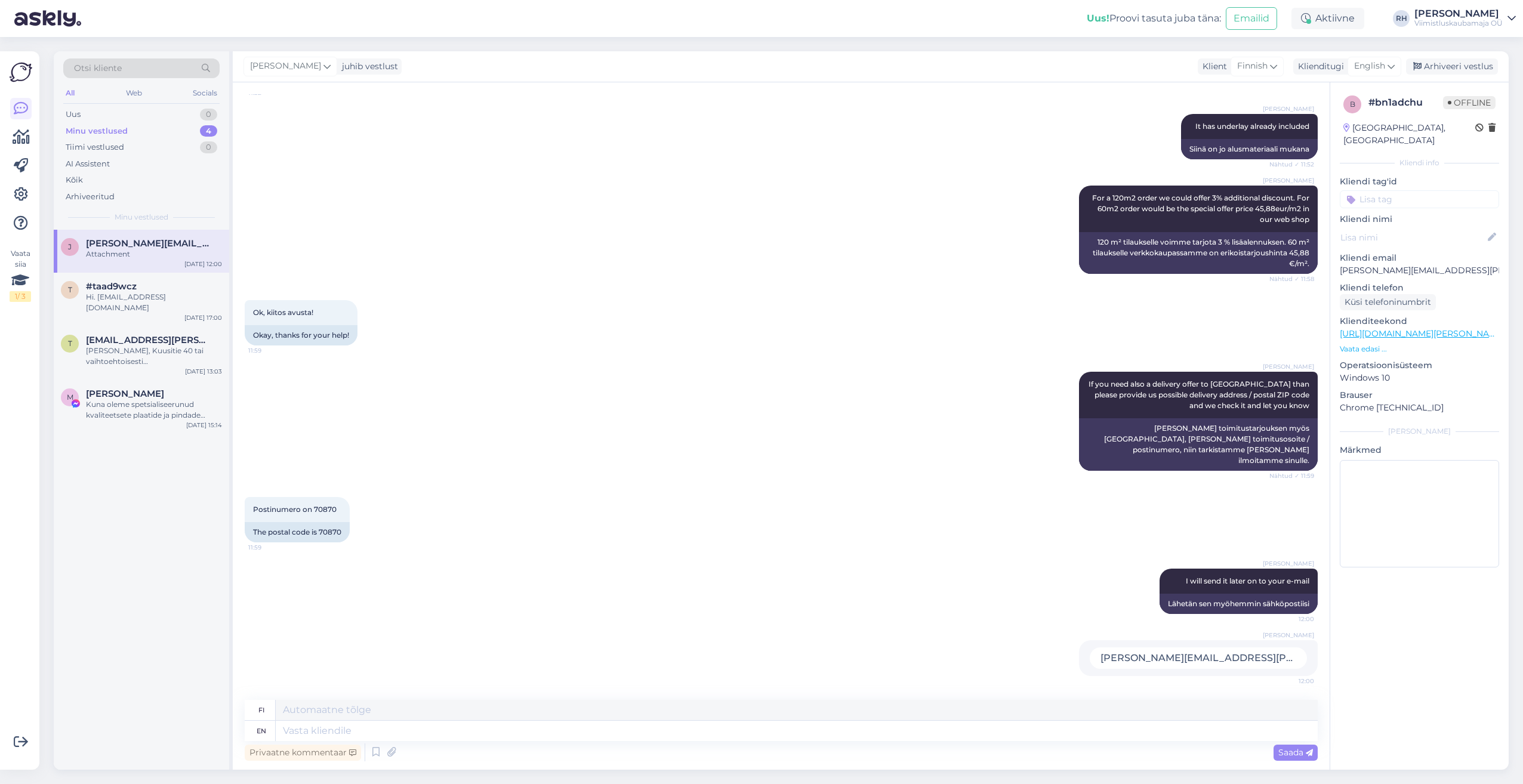
scroll to position [884, 0]
click at [338, 531] on div "The postal code is 70870" at bounding box center [297, 532] width 105 height 21
copy div "70870"
drag, startPoint x: 1133, startPoint y: 655, endPoint x: 1285, endPoint y: 659, distance: 152.1
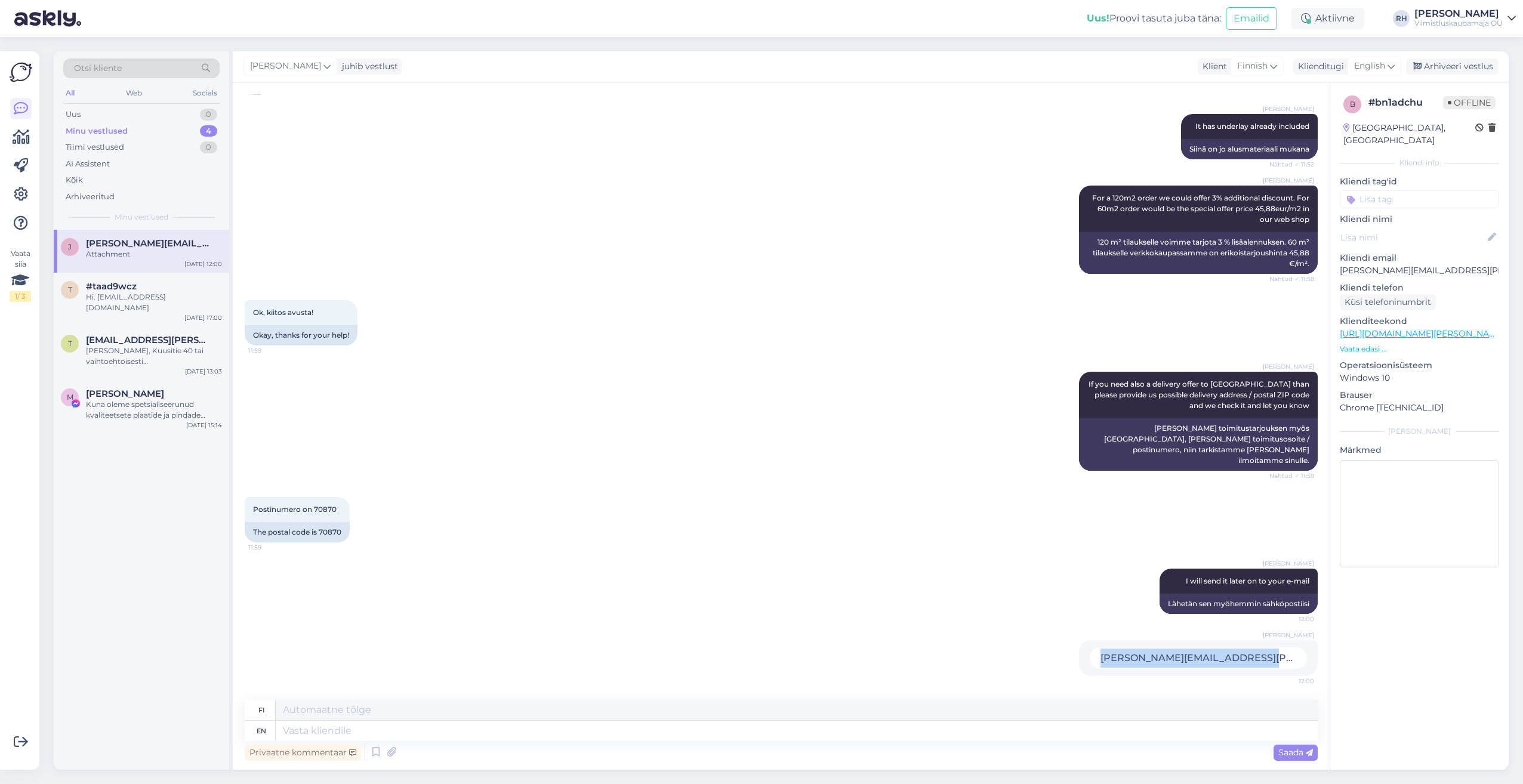
click at [1285, 659] on div "[PERSON_NAME][EMAIL_ADDRESS][PERSON_NAME][DOMAIN_NAME]" at bounding box center [1198, 658] width 217 height 21
drag, startPoint x: 1285, startPoint y: 659, endPoint x: 1263, endPoint y: 659, distance: 22.0
copy div "[PERSON_NAME][EMAIL_ADDRESS][PERSON_NAME][DOMAIN_NAME]"
